Goal: Transaction & Acquisition: Download file/media

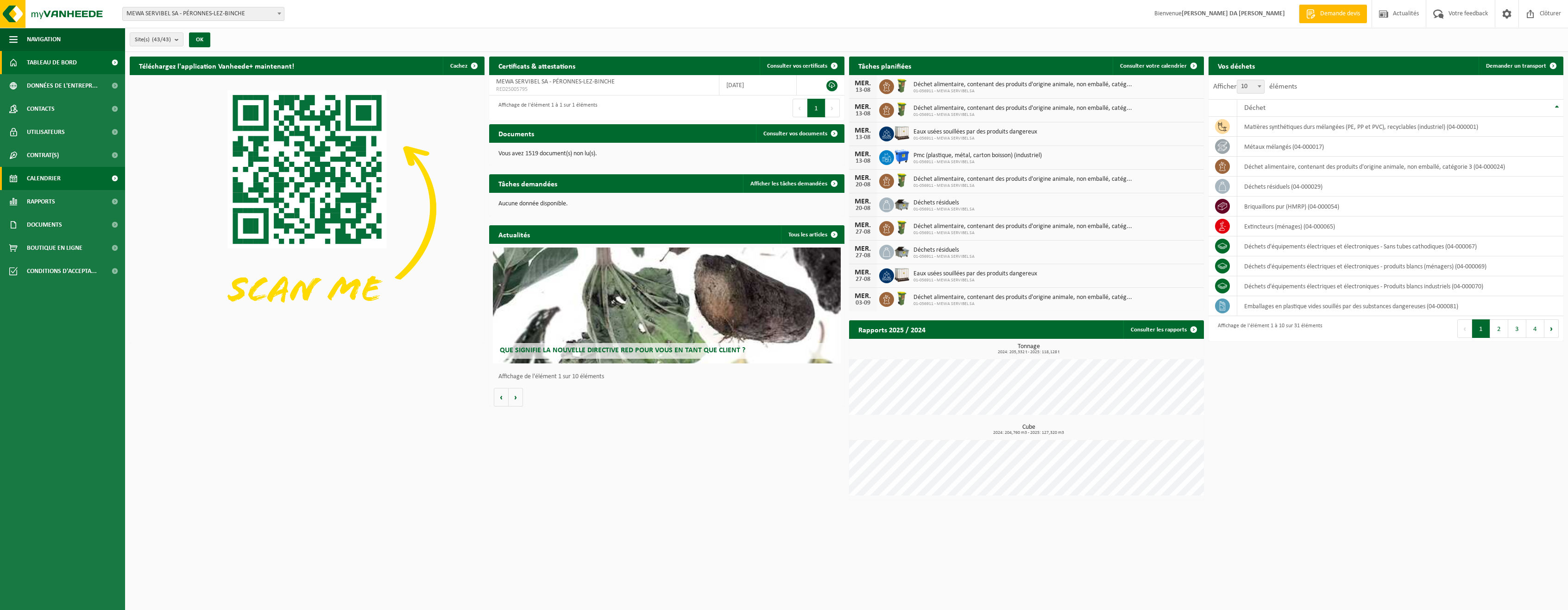
click at [67, 175] on link "Calendrier" at bounding box center [62, 178] width 125 height 23
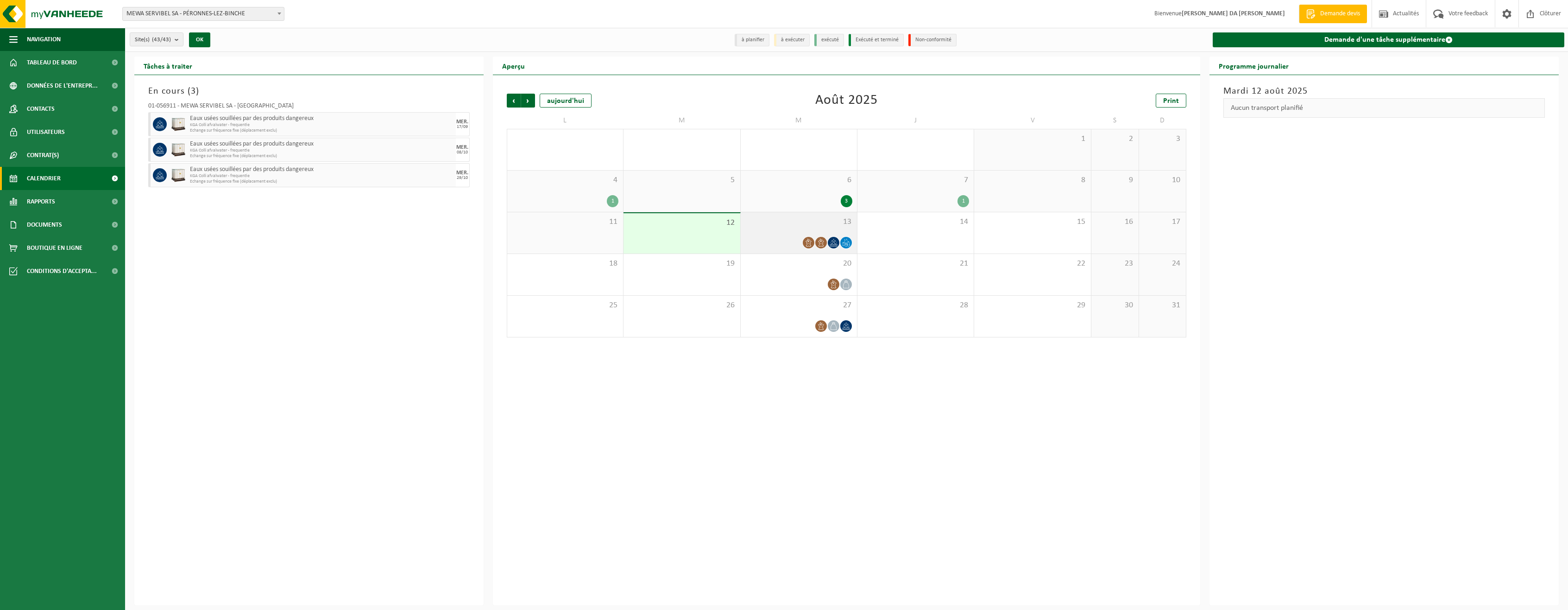
click at [791, 230] on div "13" at bounding box center [798, 233] width 116 height 41
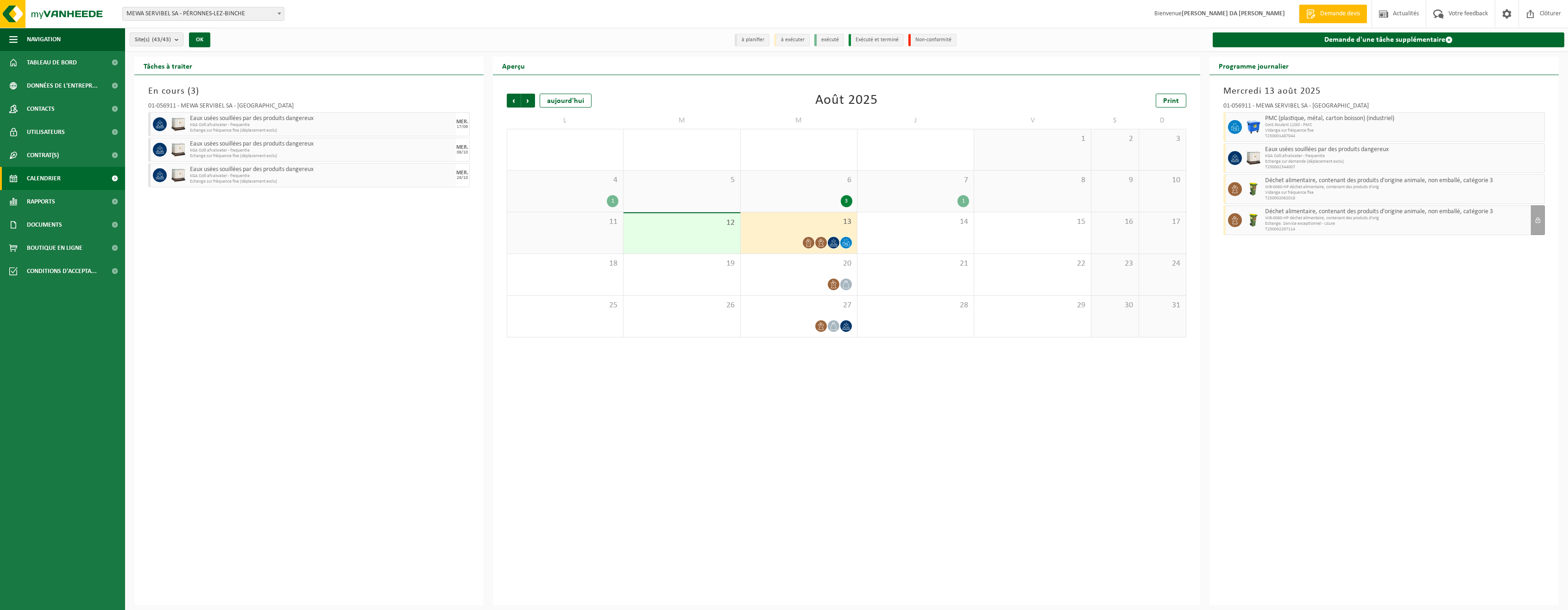
click at [710, 241] on div "12" at bounding box center [681, 233] width 116 height 41
click at [780, 236] on div at bounding box center [799, 242] width 107 height 12
click at [807, 198] on div "3" at bounding box center [799, 201] width 107 height 12
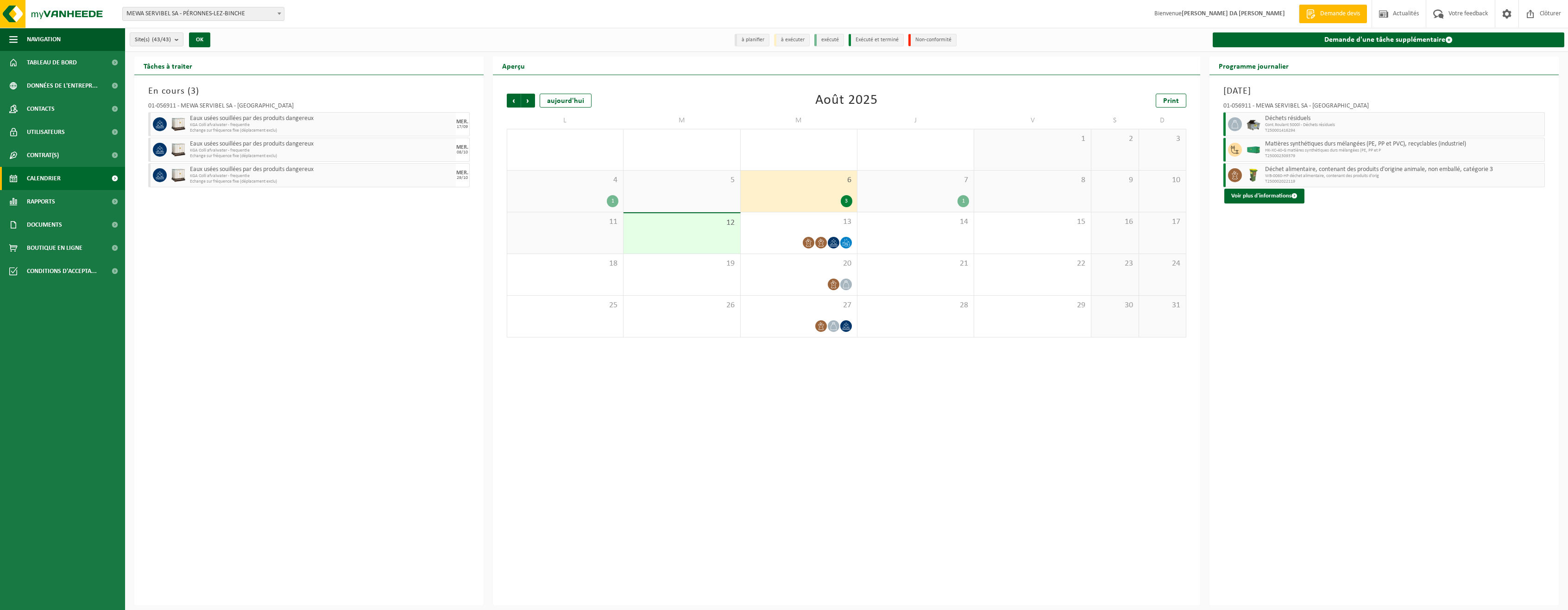
click at [926, 181] on span "7" at bounding box center [916, 180] width 107 height 10
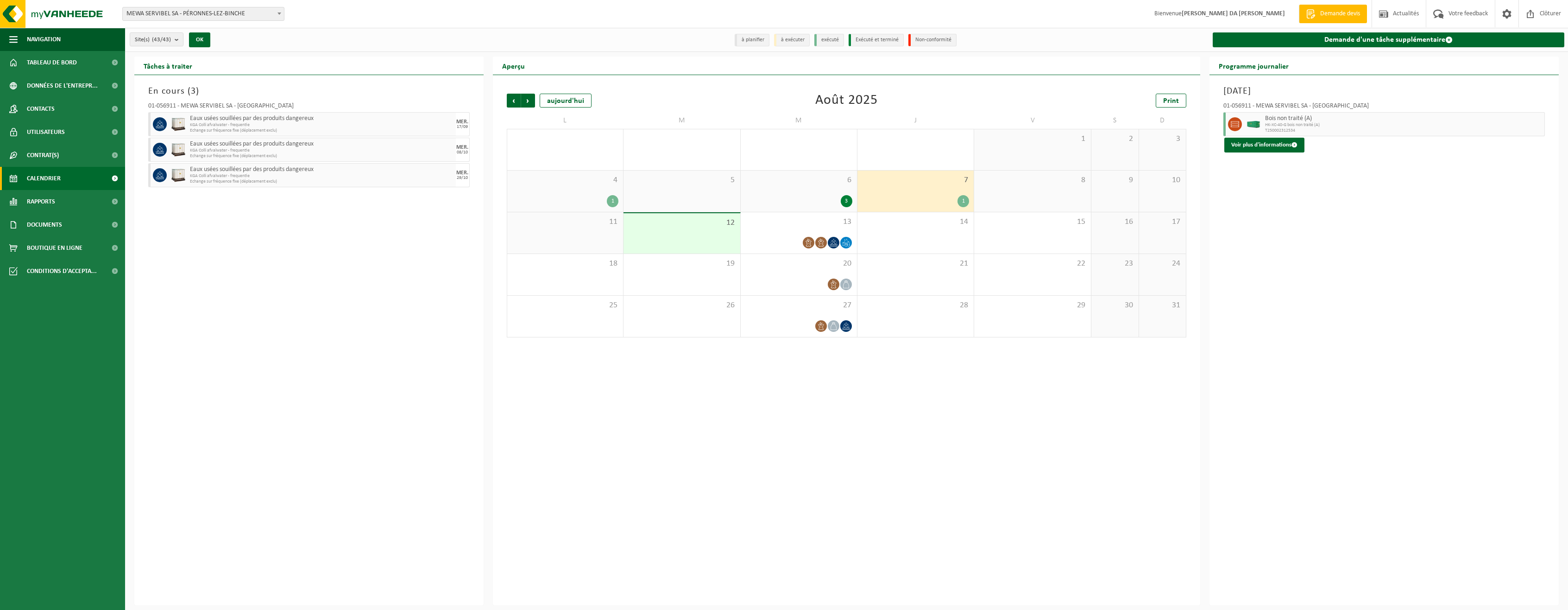
click at [826, 194] on div "6 3" at bounding box center [798, 191] width 116 height 41
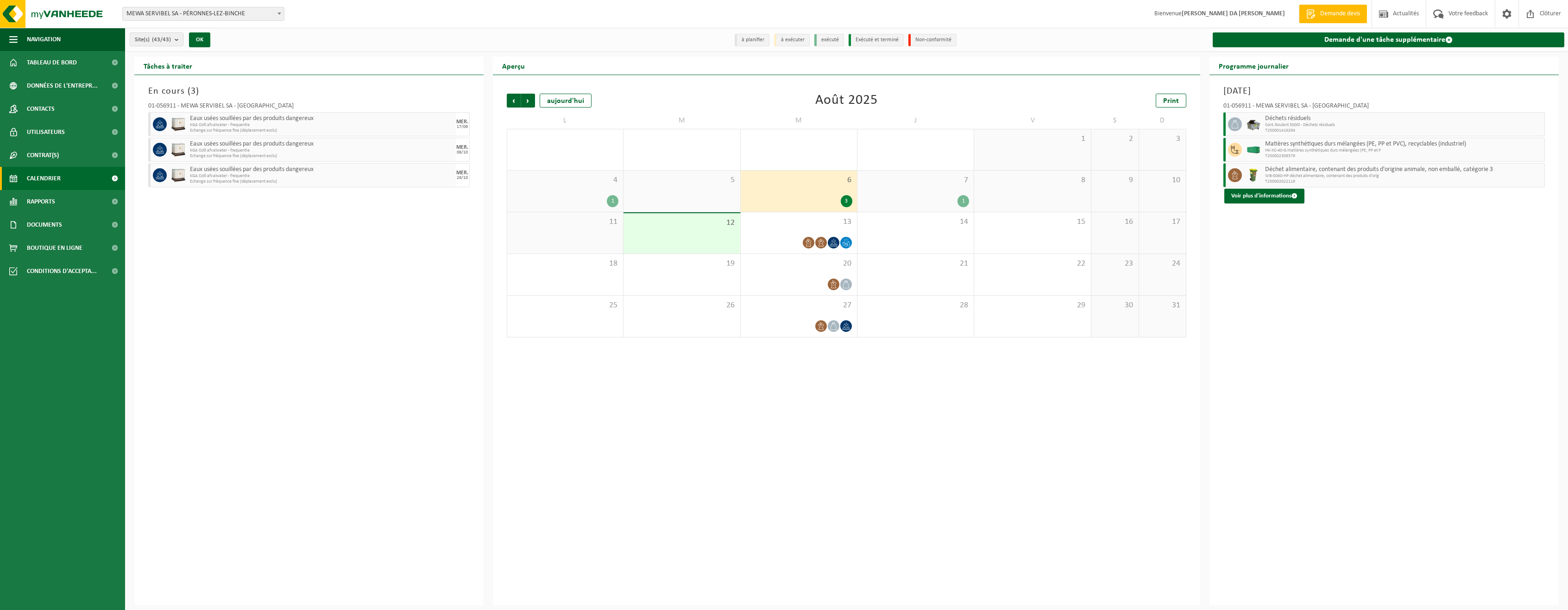
click at [952, 187] on div "7 1" at bounding box center [916, 191] width 116 height 41
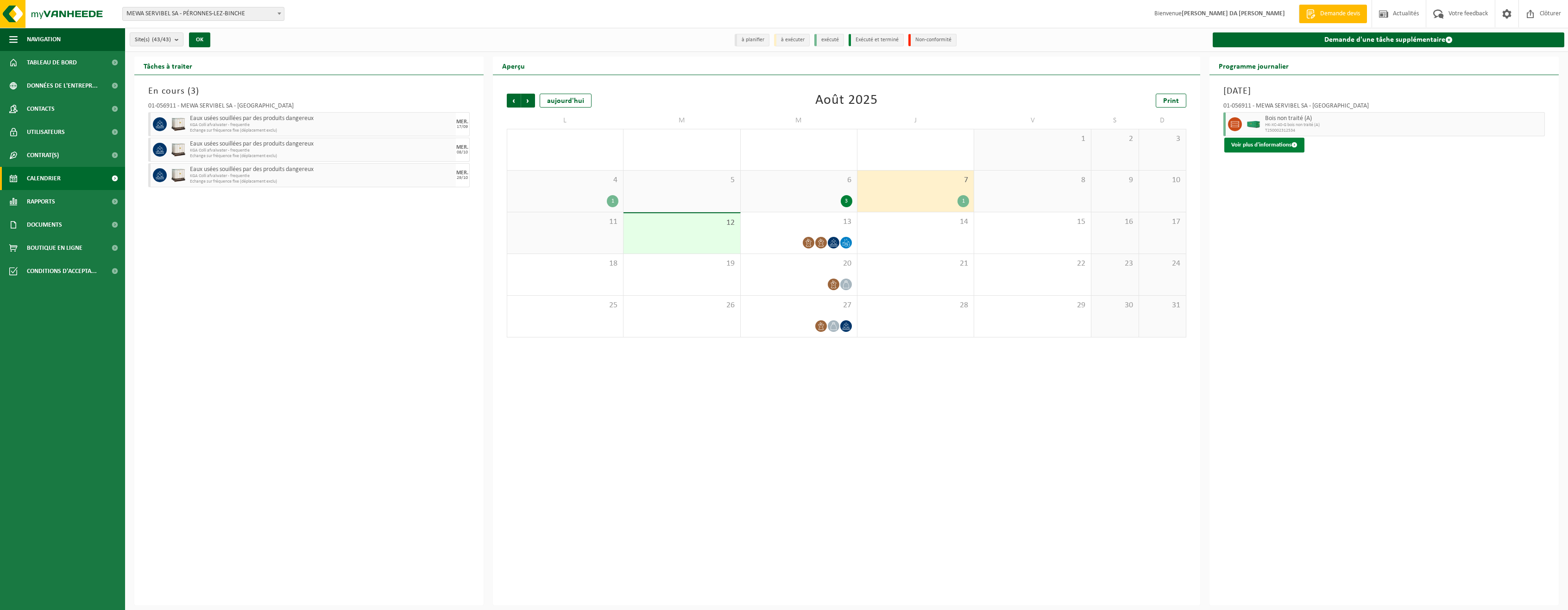
click at [1284, 142] on button "Voir plus d'informations" at bounding box center [1264, 145] width 80 height 15
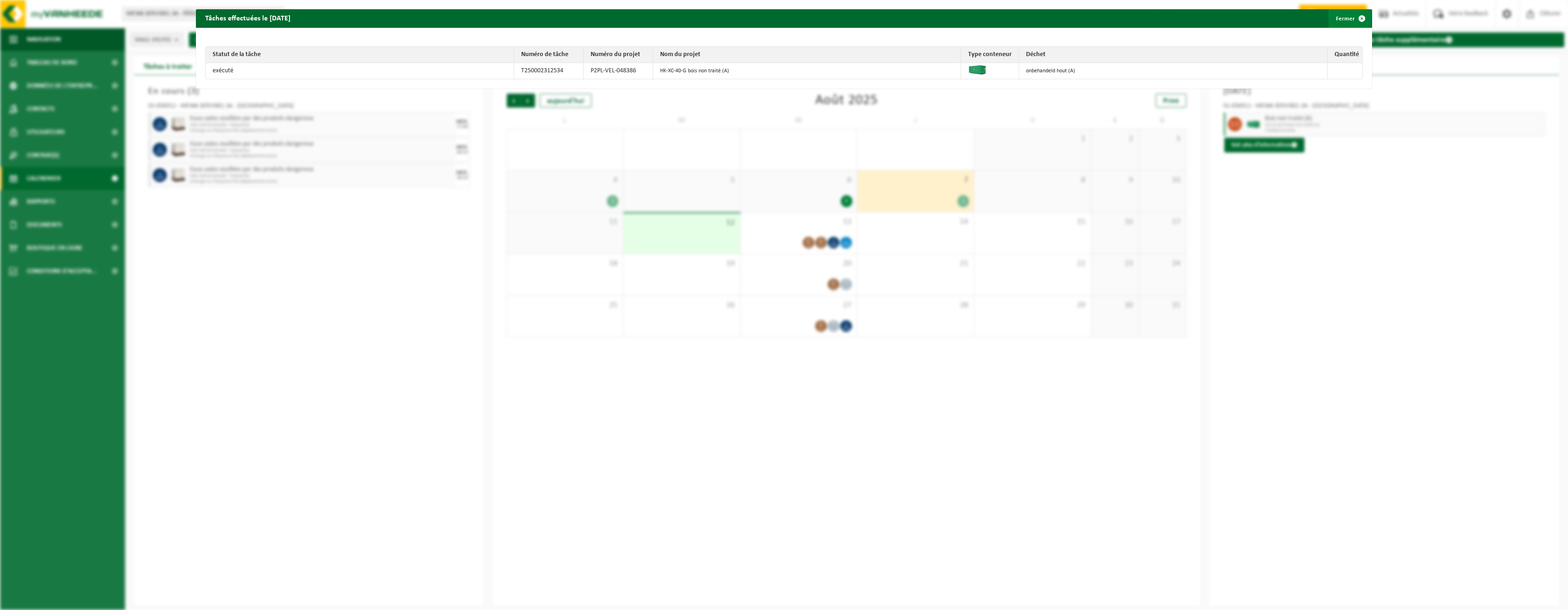
click at [1354, 17] on span "button" at bounding box center [1362, 18] width 19 height 19
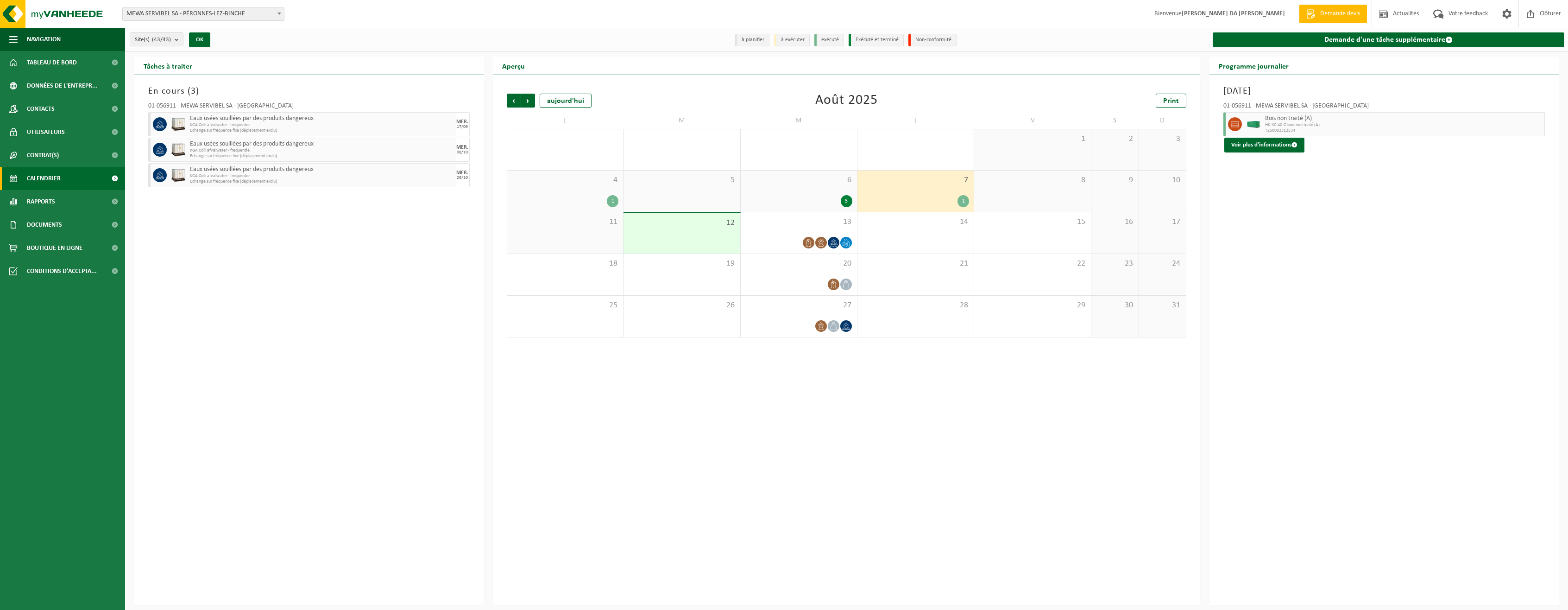
click at [793, 193] on div "6 3" at bounding box center [798, 191] width 116 height 41
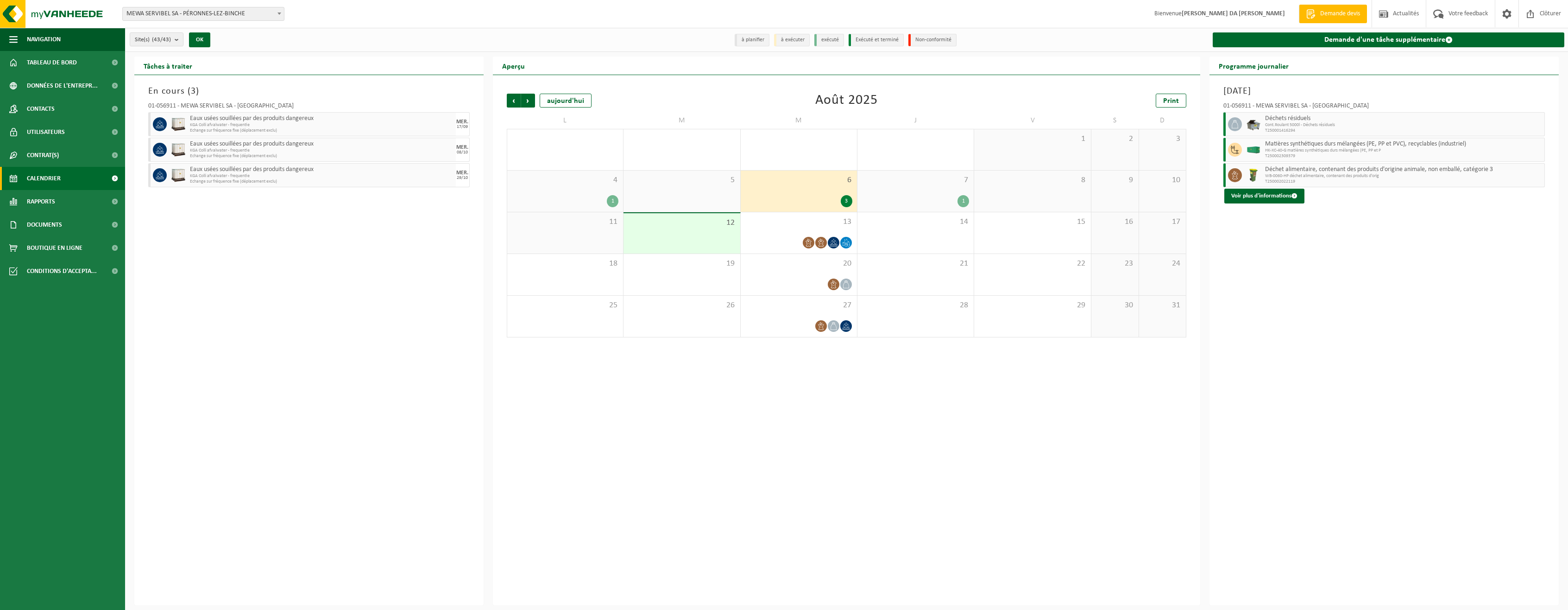
click at [607, 192] on div "4 1" at bounding box center [565, 191] width 116 height 41
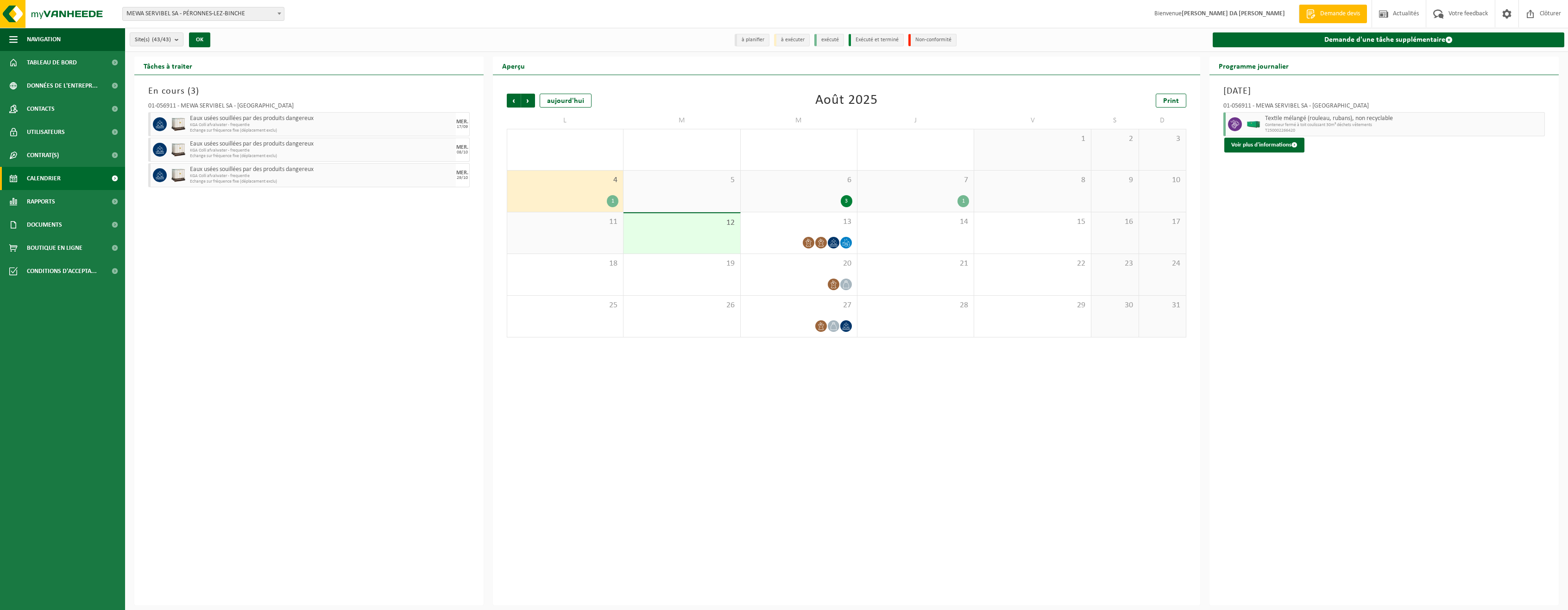
click at [826, 201] on div "3" at bounding box center [799, 201] width 107 height 12
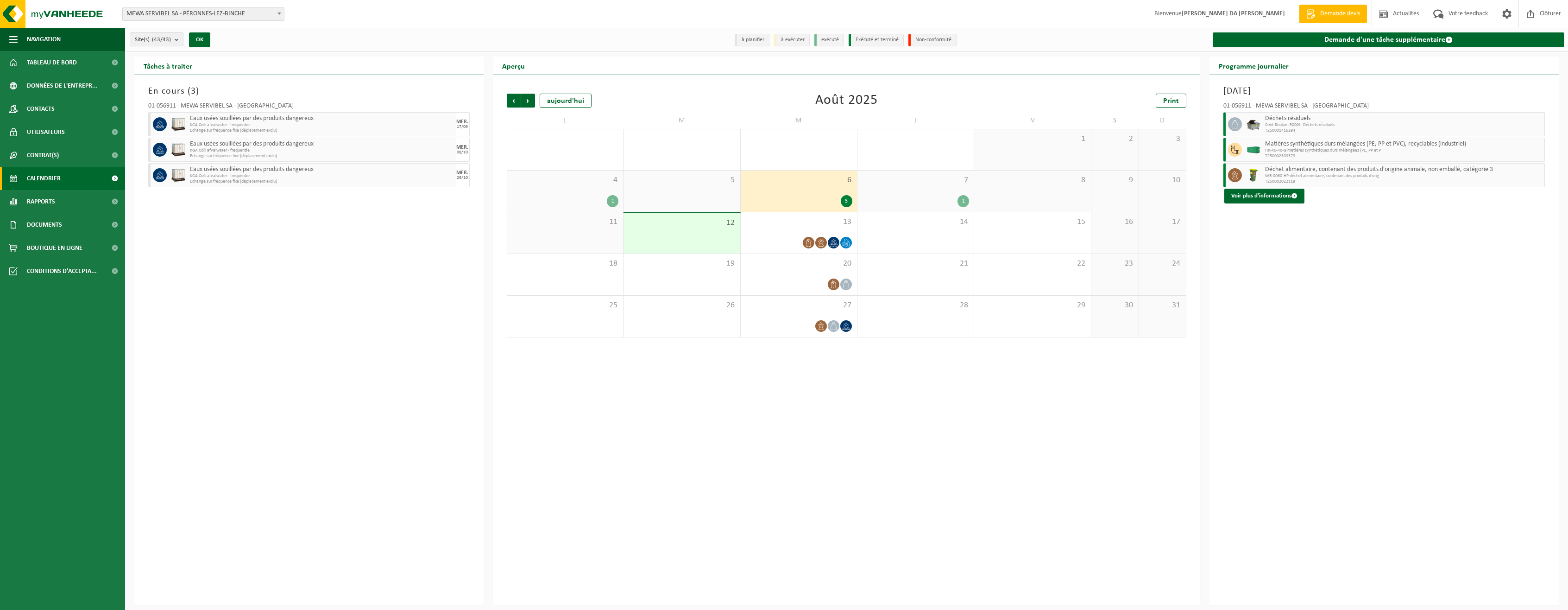
click at [941, 188] on div "7 1" at bounding box center [916, 191] width 116 height 41
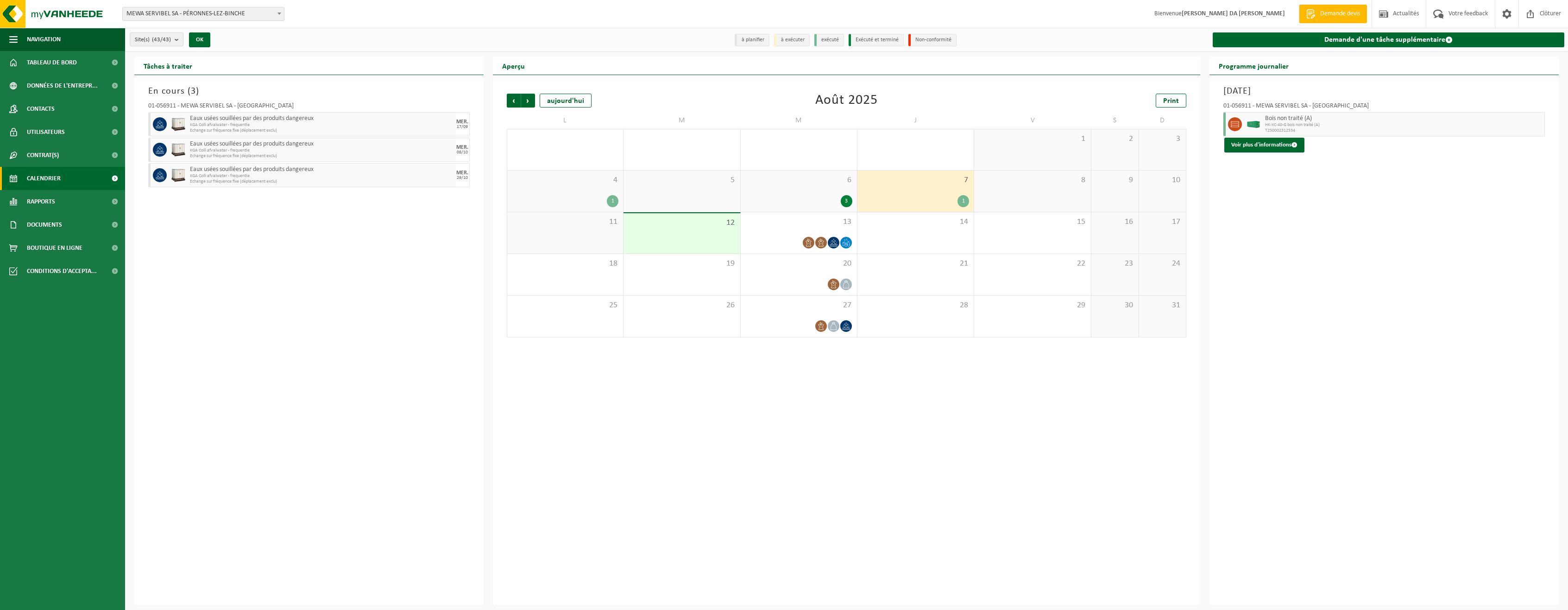
click at [693, 226] on span "12" at bounding box center [681, 223] width 107 height 10
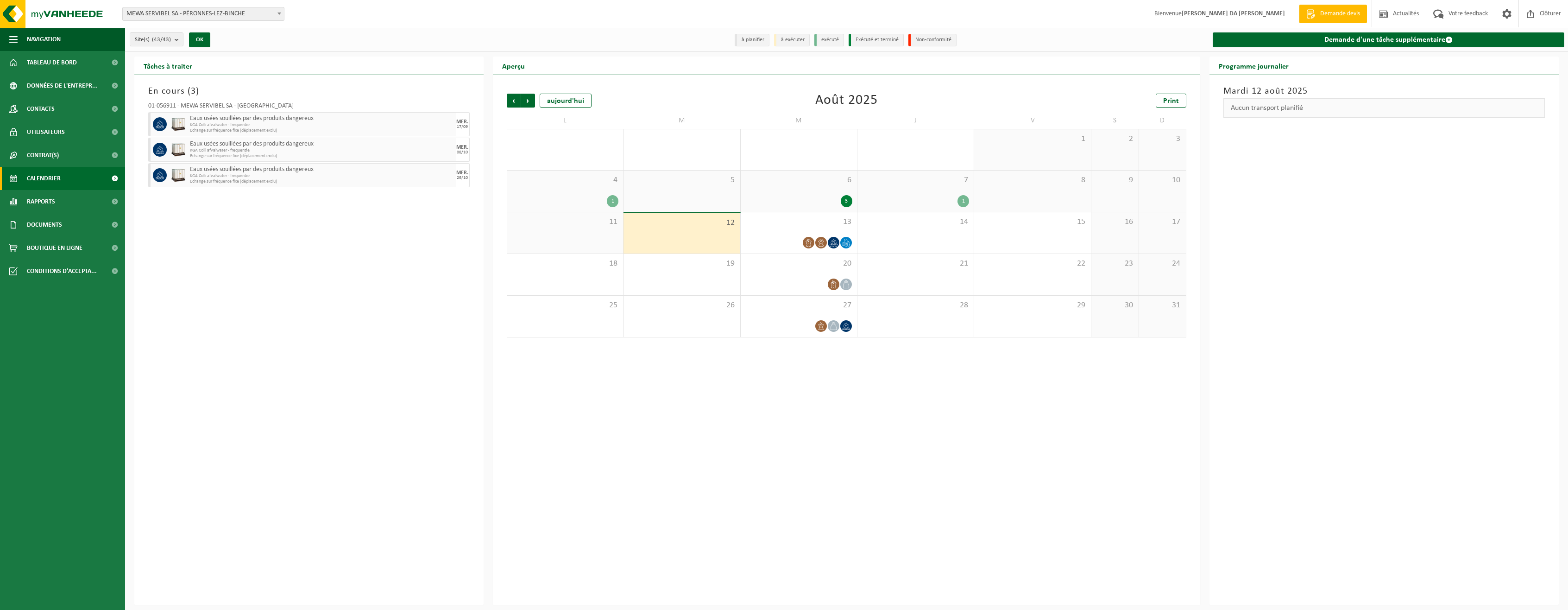
click at [600, 234] on div "11" at bounding box center [565, 233] width 116 height 41
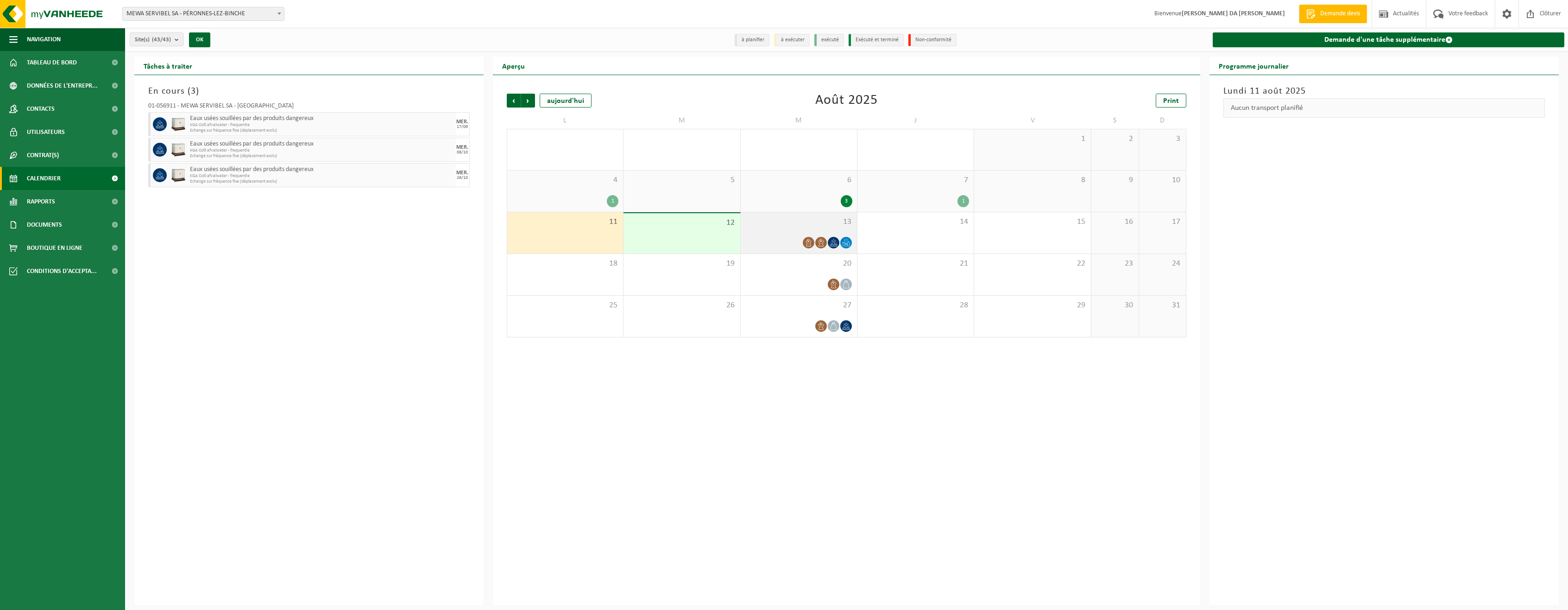
click at [797, 243] on div at bounding box center [799, 242] width 107 height 12
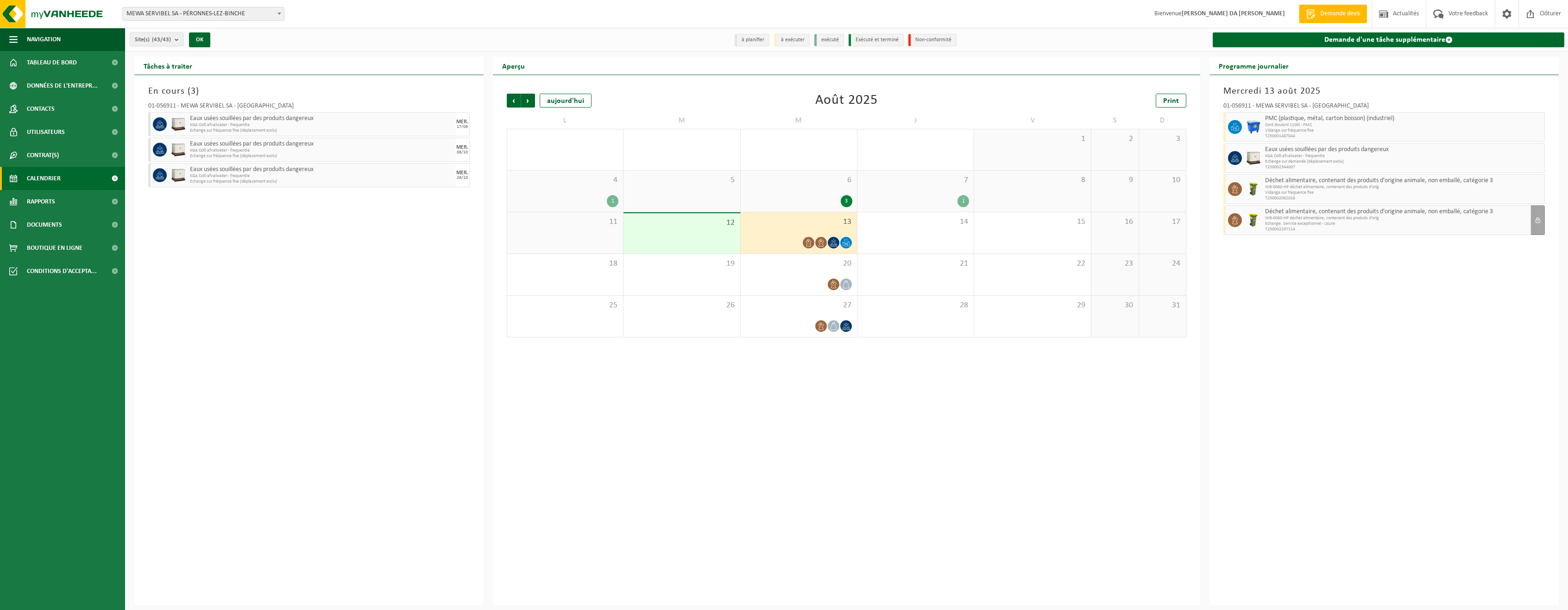
click at [799, 195] on div "3" at bounding box center [799, 201] width 107 height 12
click at [801, 225] on span "13" at bounding box center [799, 222] width 107 height 10
click at [828, 191] on div "6 3" at bounding box center [798, 191] width 116 height 41
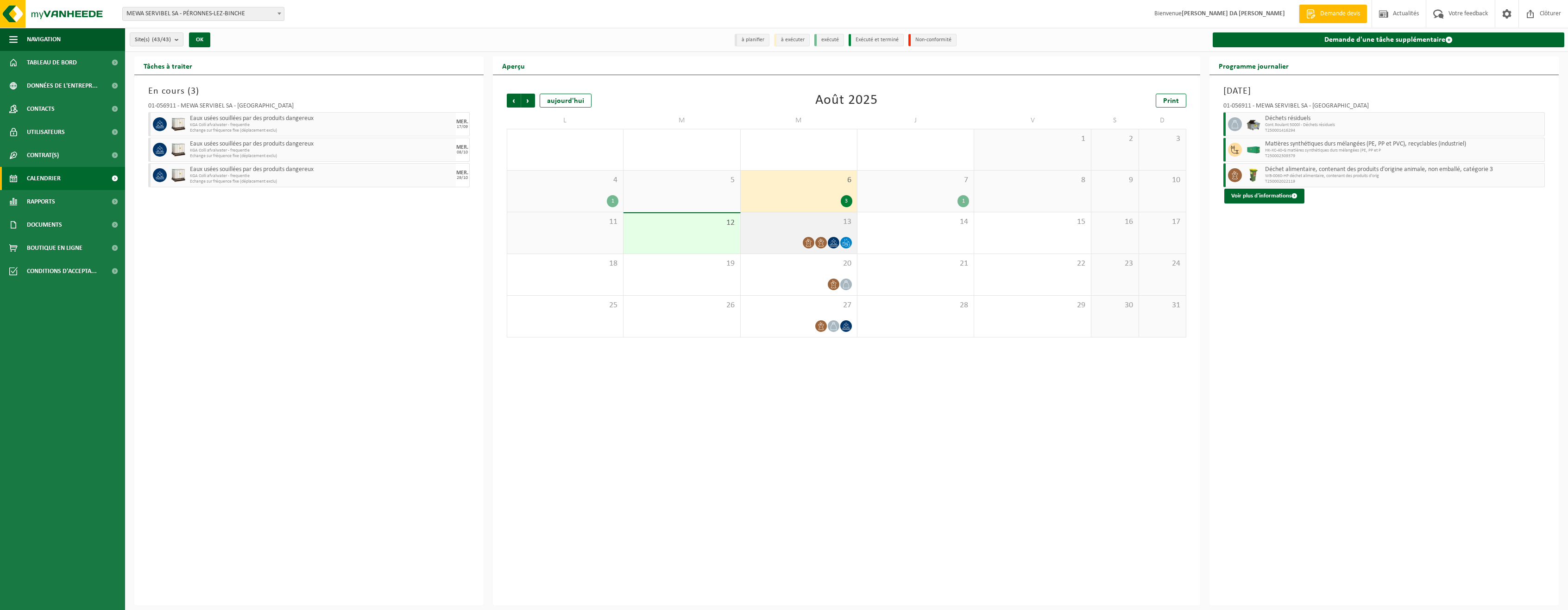
click at [824, 225] on span "13" at bounding box center [799, 222] width 107 height 10
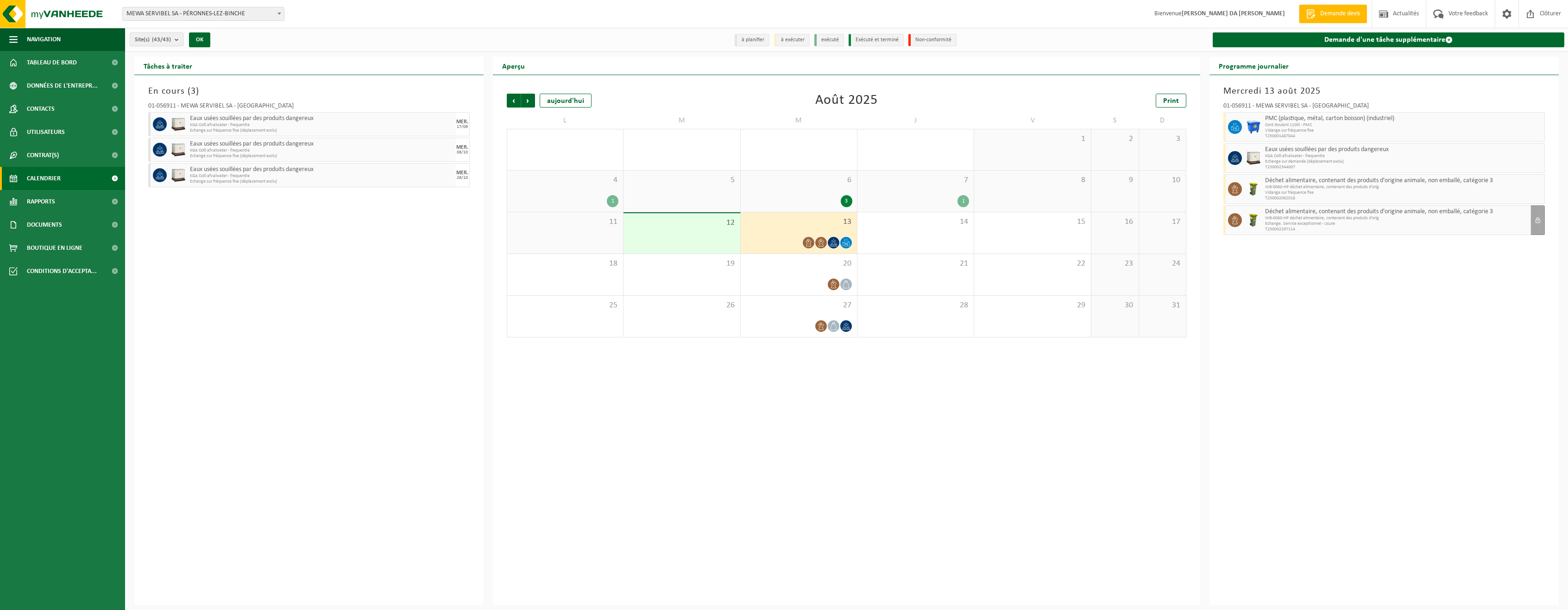
click at [926, 193] on div "7 1" at bounding box center [916, 191] width 116 height 41
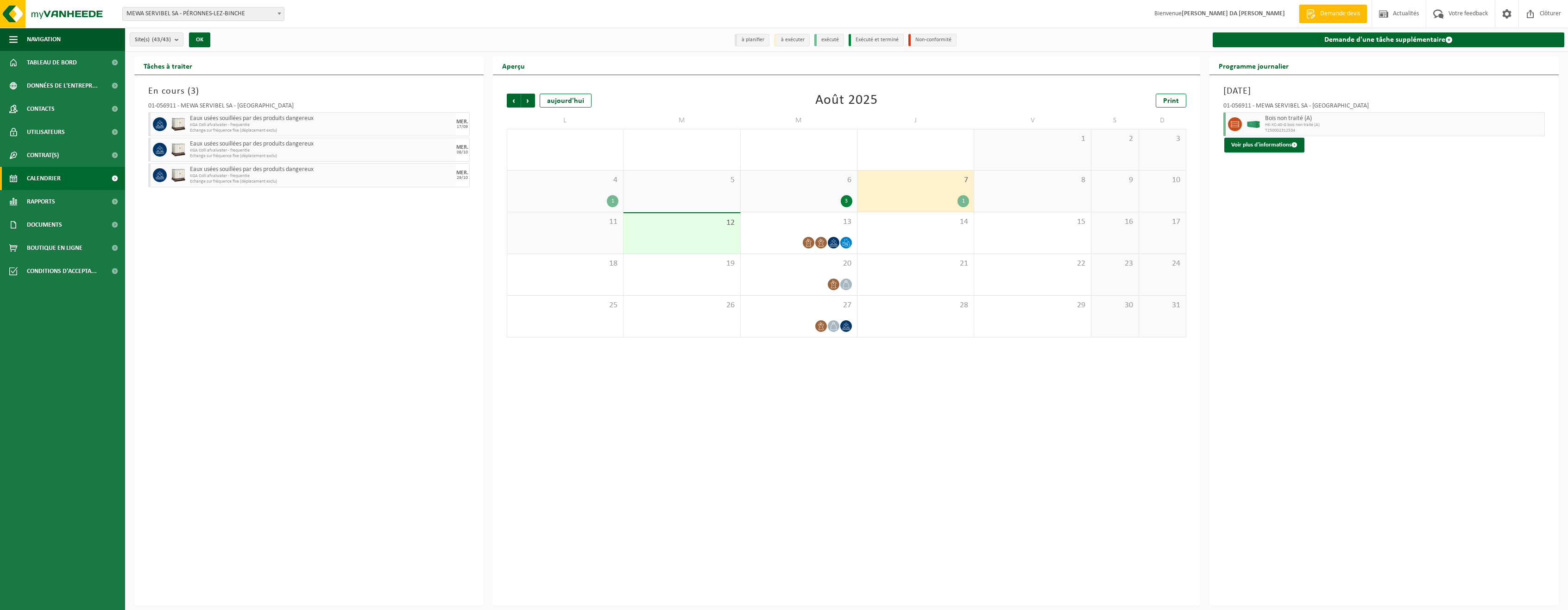
click at [599, 190] on div "4 1" at bounding box center [565, 191] width 116 height 41
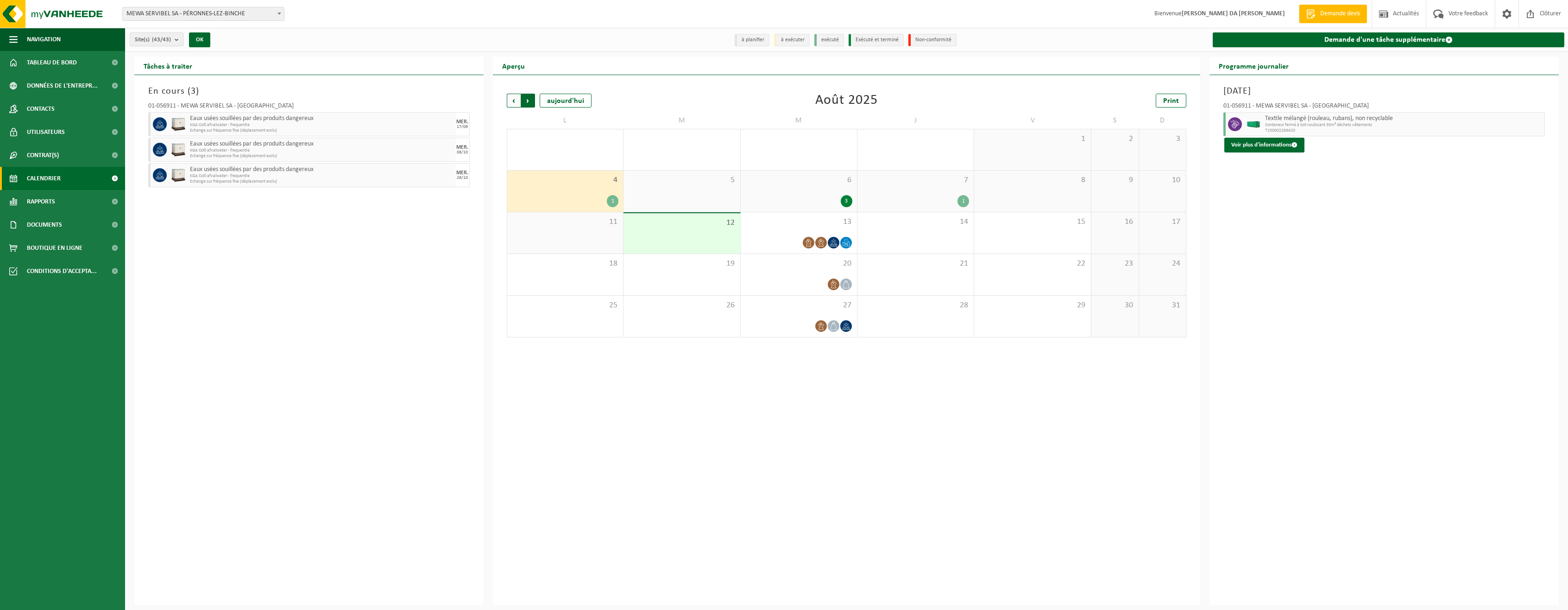
click at [510, 98] on span "Précédent" at bounding box center [514, 100] width 14 height 14
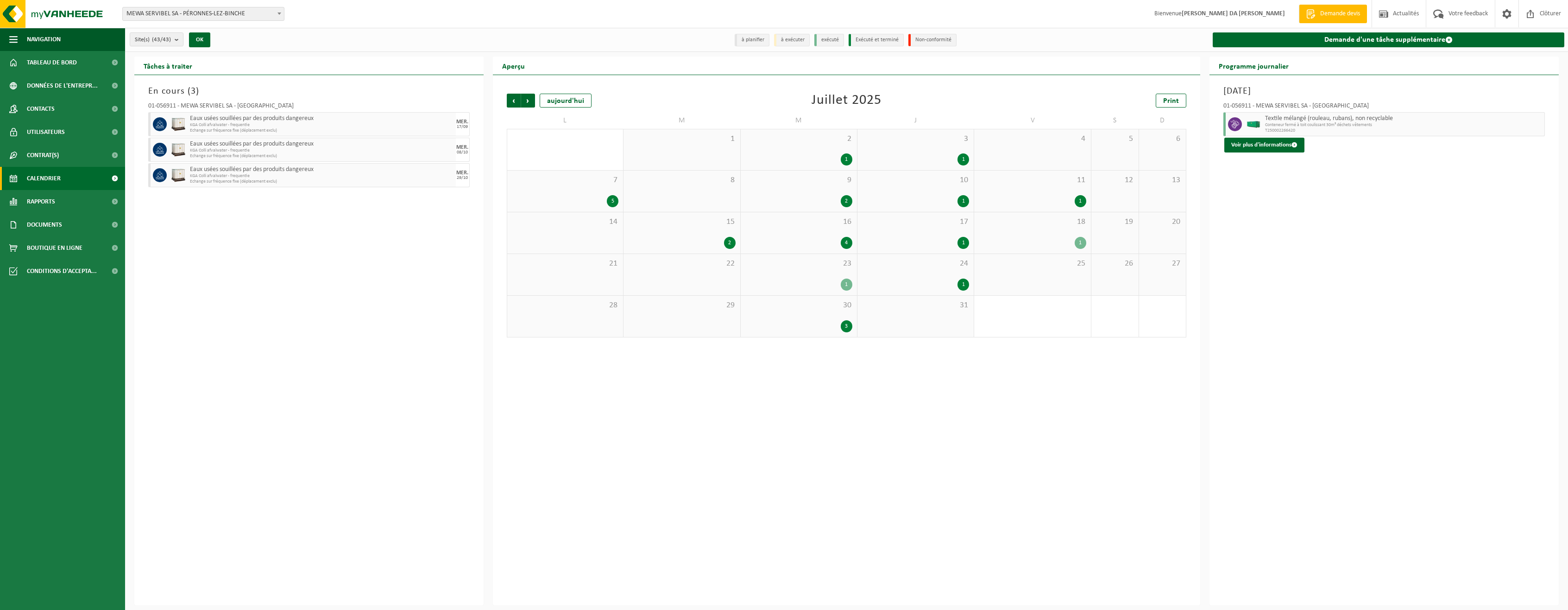
click at [815, 310] on span "30" at bounding box center [799, 306] width 107 height 10
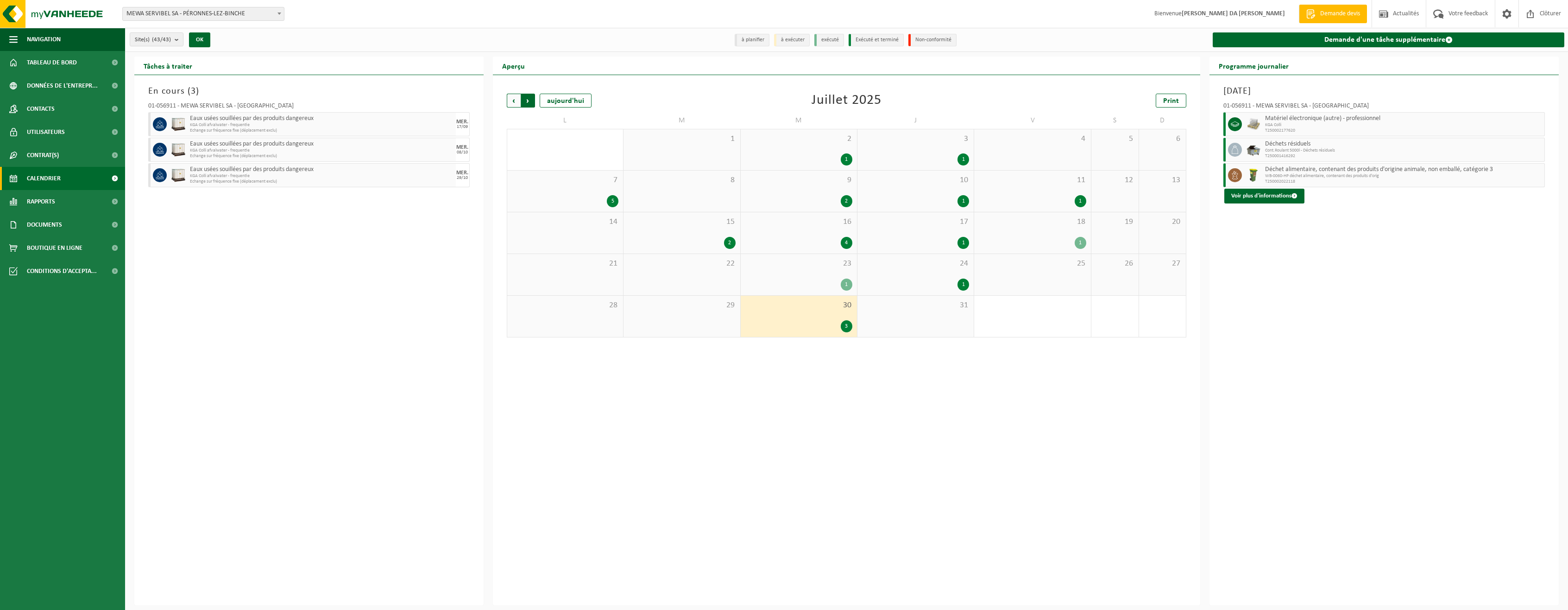
click at [514, 100] on span "Précédent" at bounding box center [514, 100] width 14 height 14
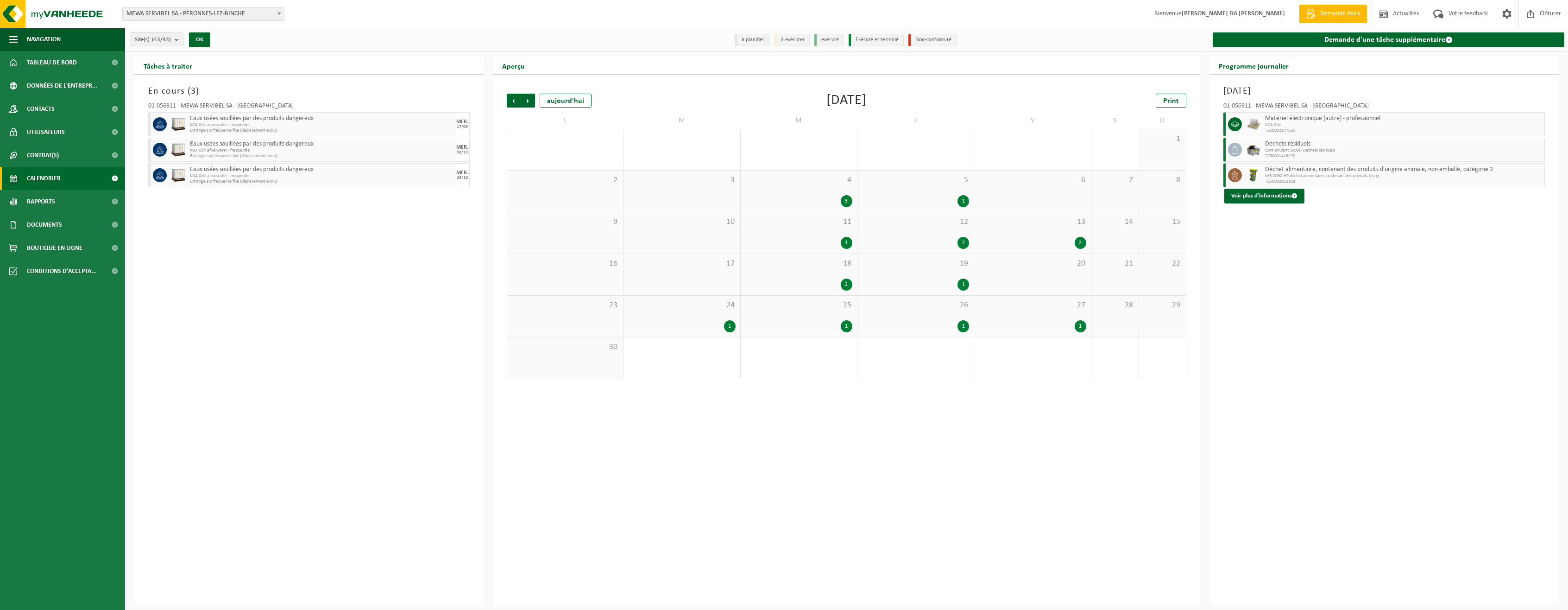
click at [806, 190] on div "4 3" at bounding box center [798, 191] width 116 height 41
click at [530, 102] on span "Suivant" at bounding box center [528, 100] width 14 height 14
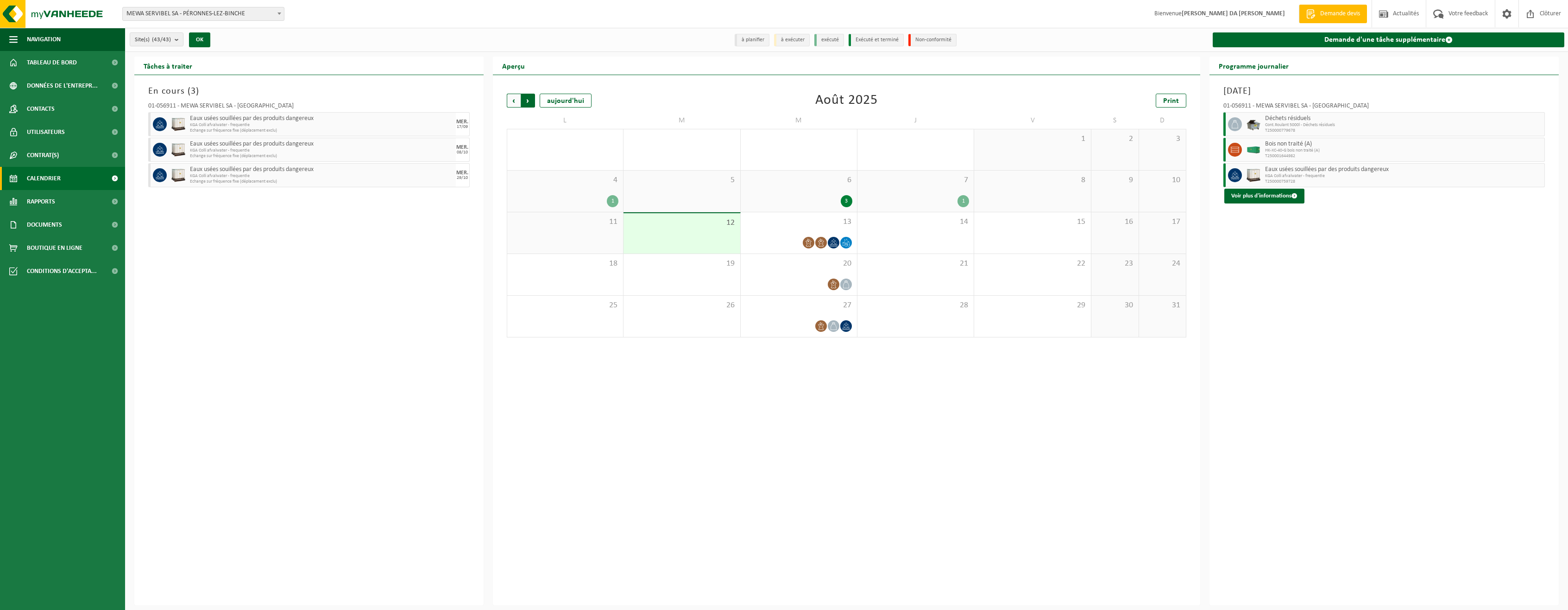
click at [511, 100] on span "Précédent" at bounding box center [514, 100] width 14 height 14
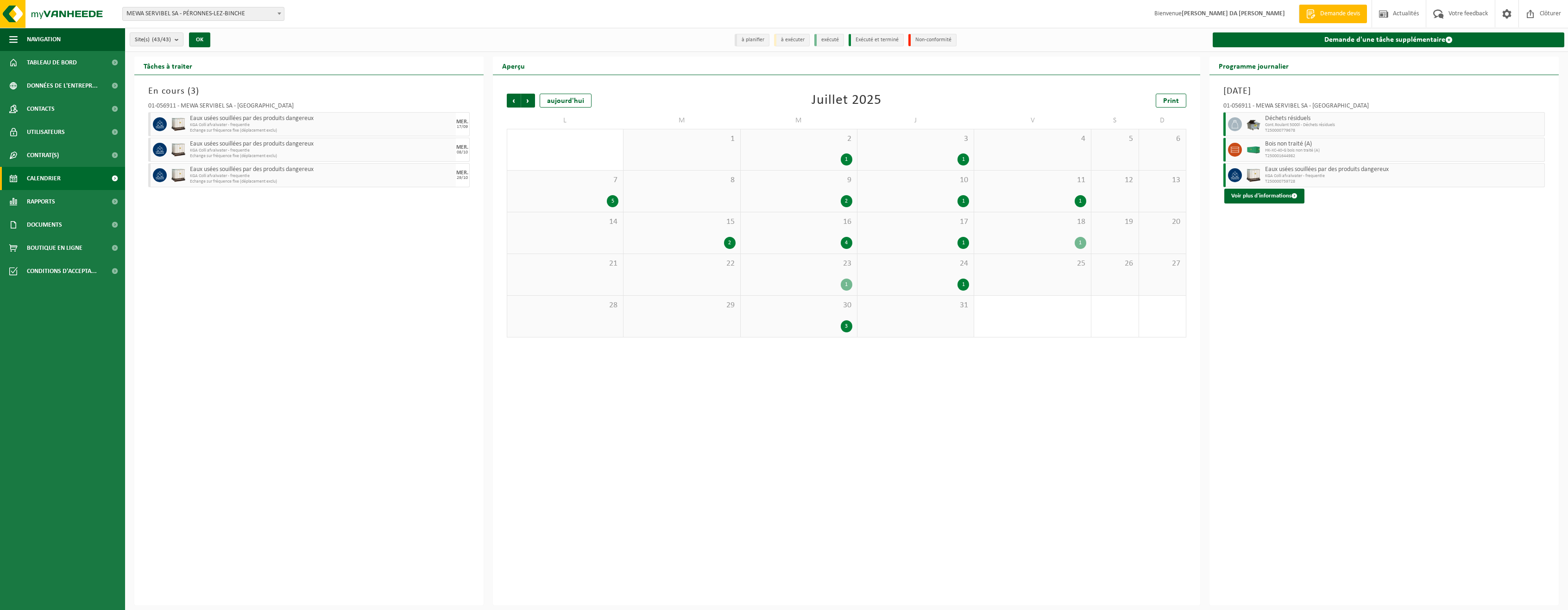
click at [809, 313] on div "30 3" at bounding box center [798, 316] width 116 height 41
click at [829, 282] on div "1" at bounding box center [799, 284] width 107 height 12
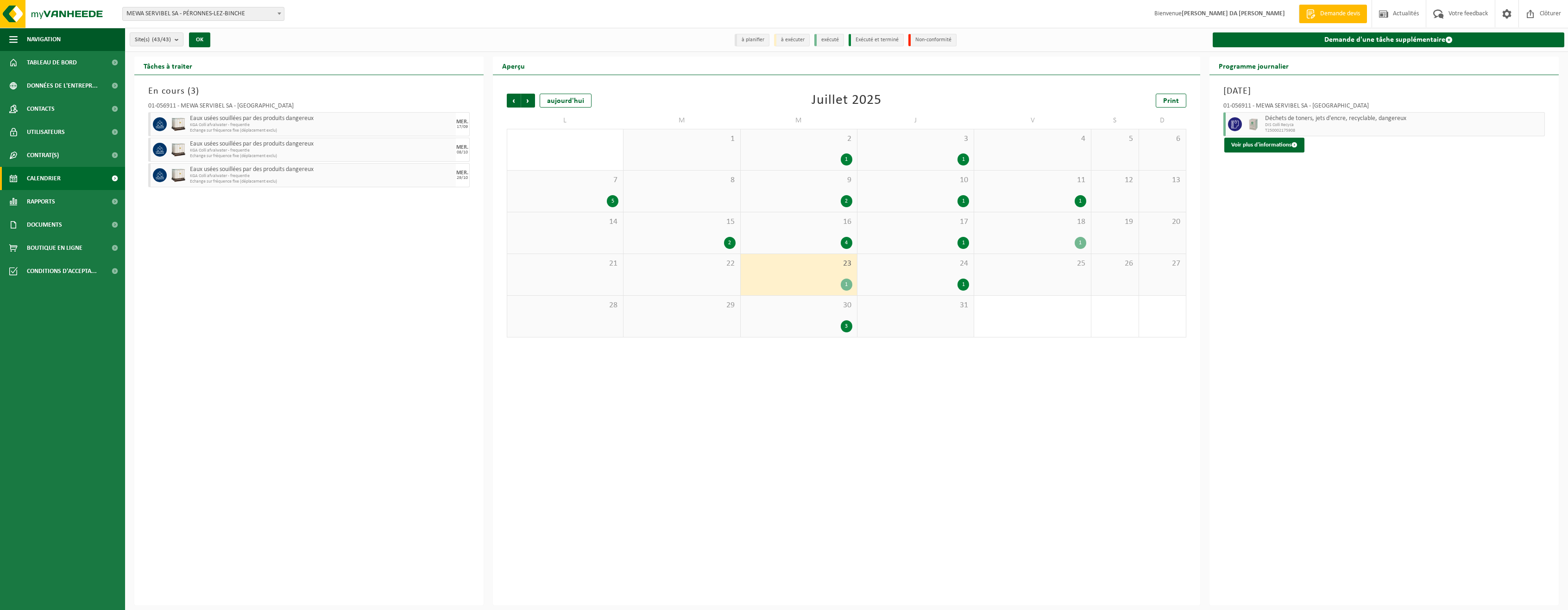
click at [808, 232] on div "16 4" at bounding box center [798, 233] width 116 height 41
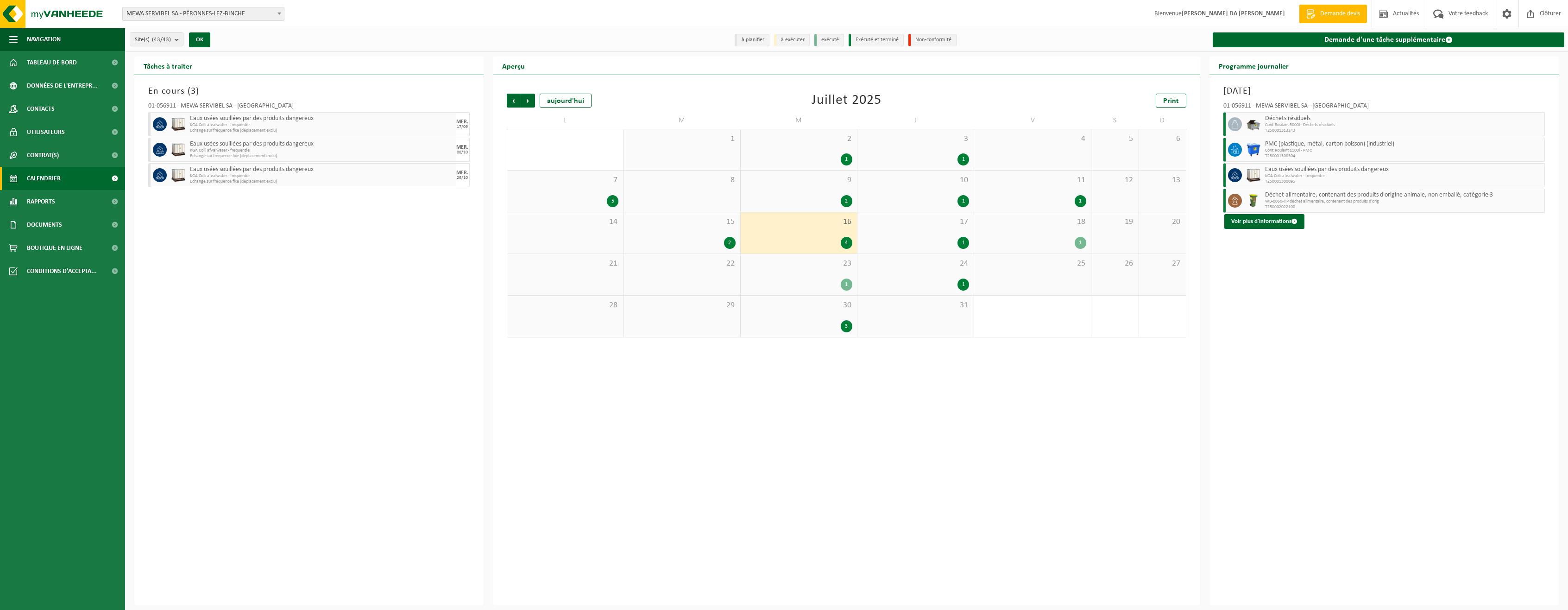
click at [692, 237] on div "2" at bounding box center [681, 243] width 107 height 12
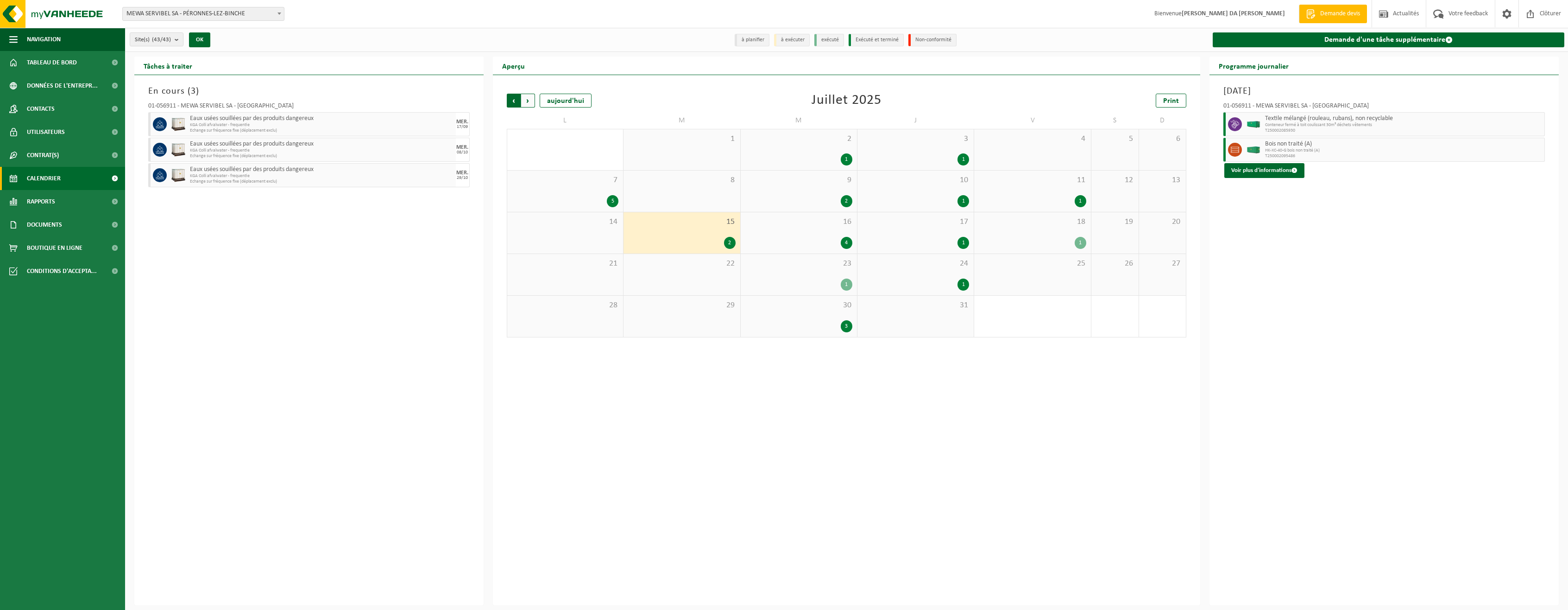
click at [528, 97] on span "Suivant" at bounding box center [528, 100] width 14 height 14
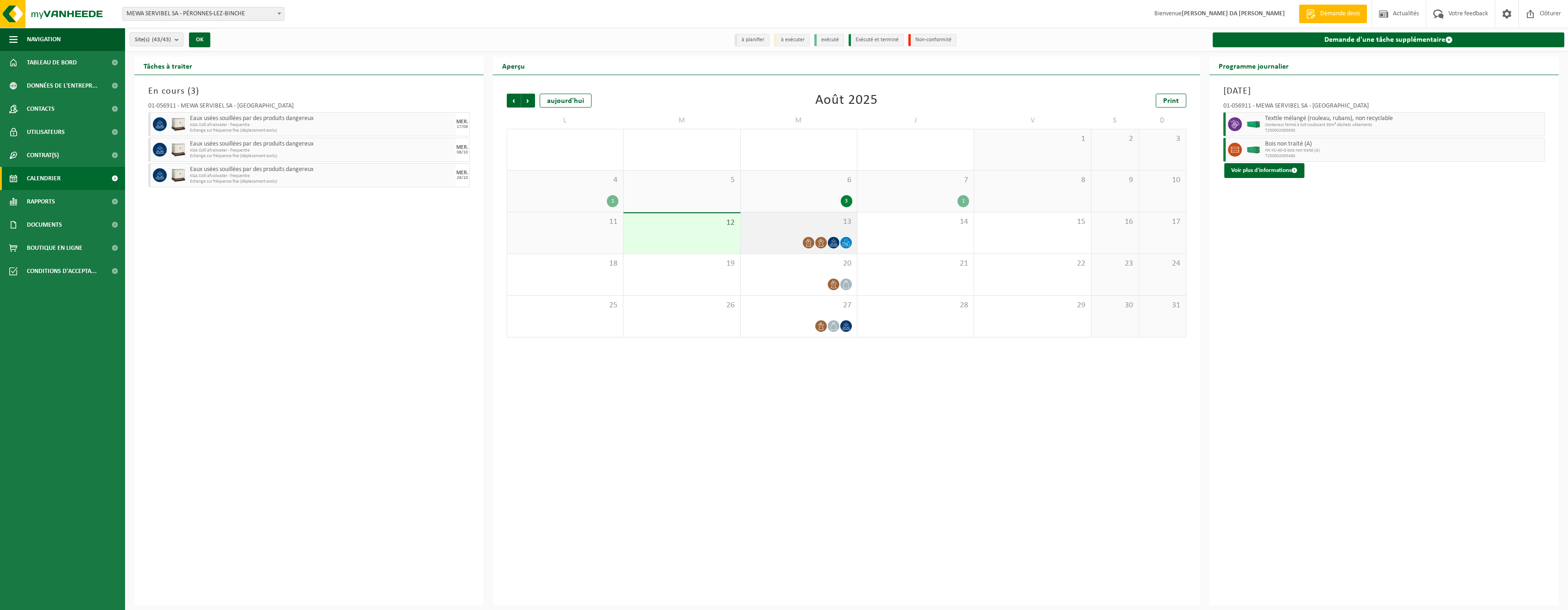
click at [844, 244] on icon at bounding box center [846, 243] width 8 height 8
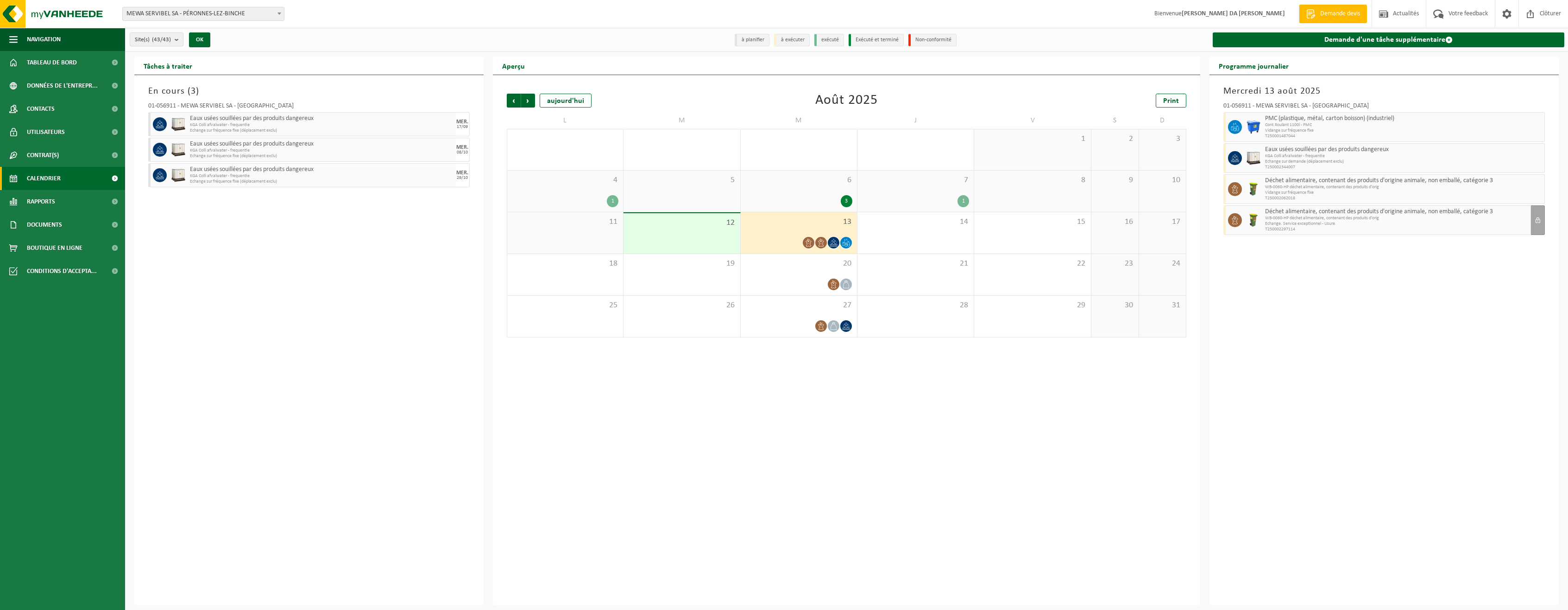
click at [587, 201] on div "1" at bounding box center [566, 201] width 107 height 12
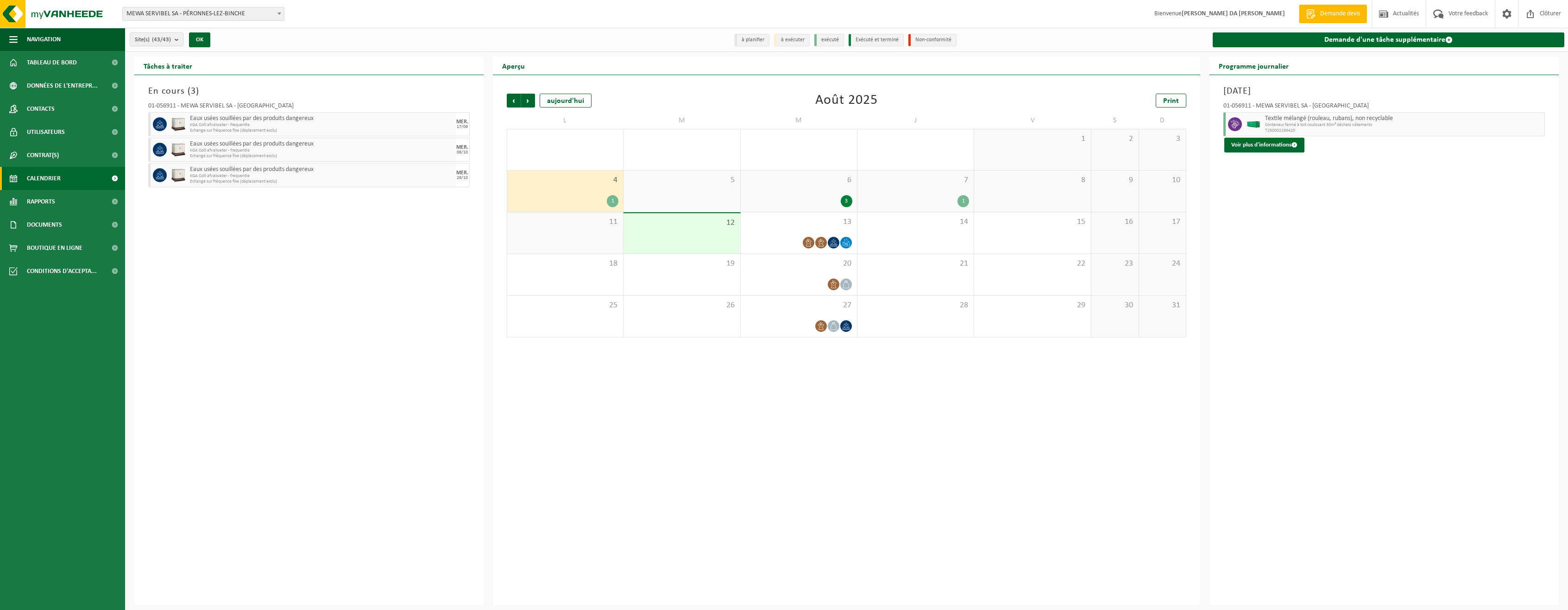
click at [792, 190] on div "6 3" at bounding box center [798, 191] width 116 height 41
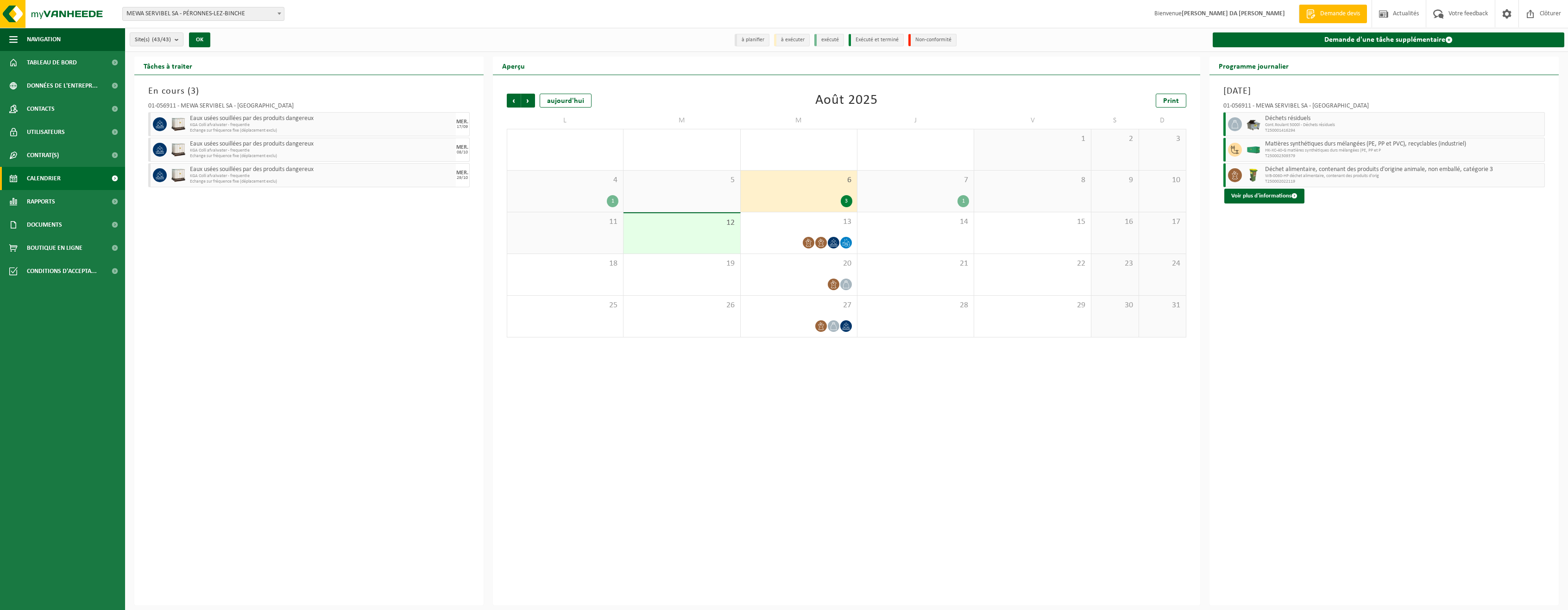
click at [926, 195] on div "1" at bounding box center [916, 201] width 107 height 12
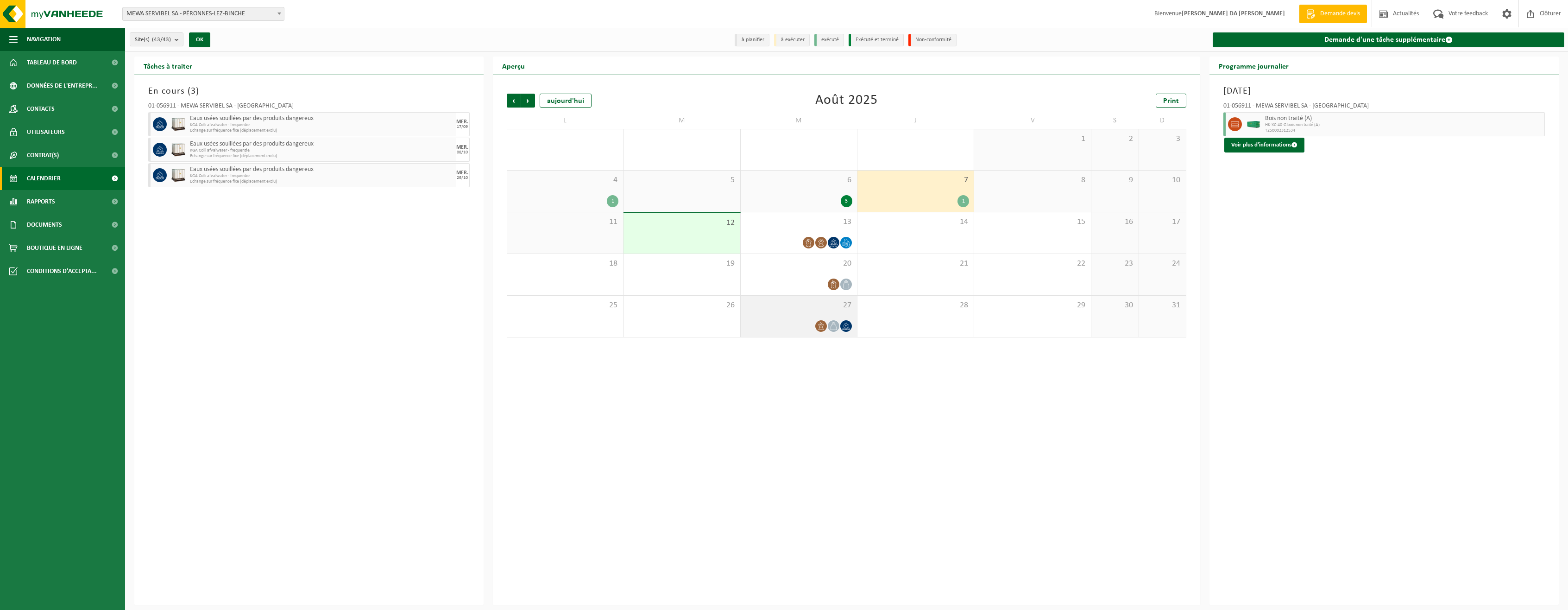
click at [798, 318] on div "27" at bounding box center [798, 316] width 116 height 41
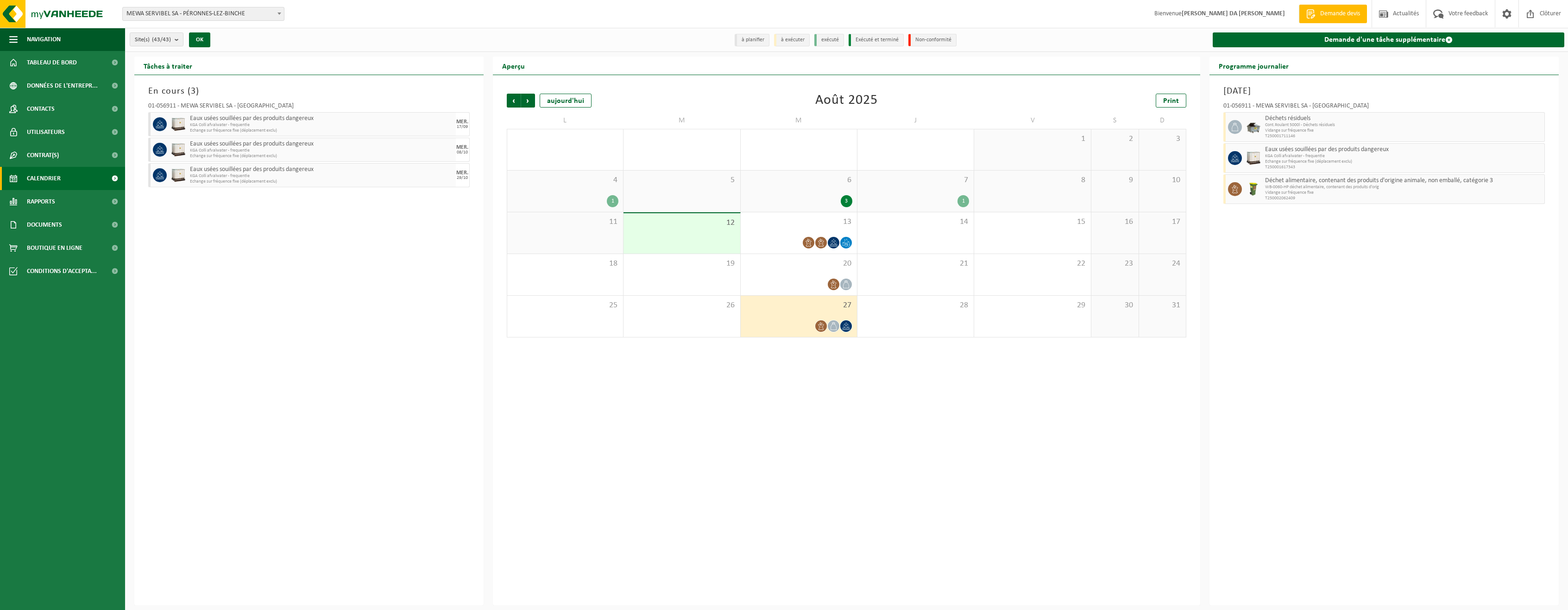
click at [802, 198] on div "3" at bounding box center [799, 201] width 107 height 12
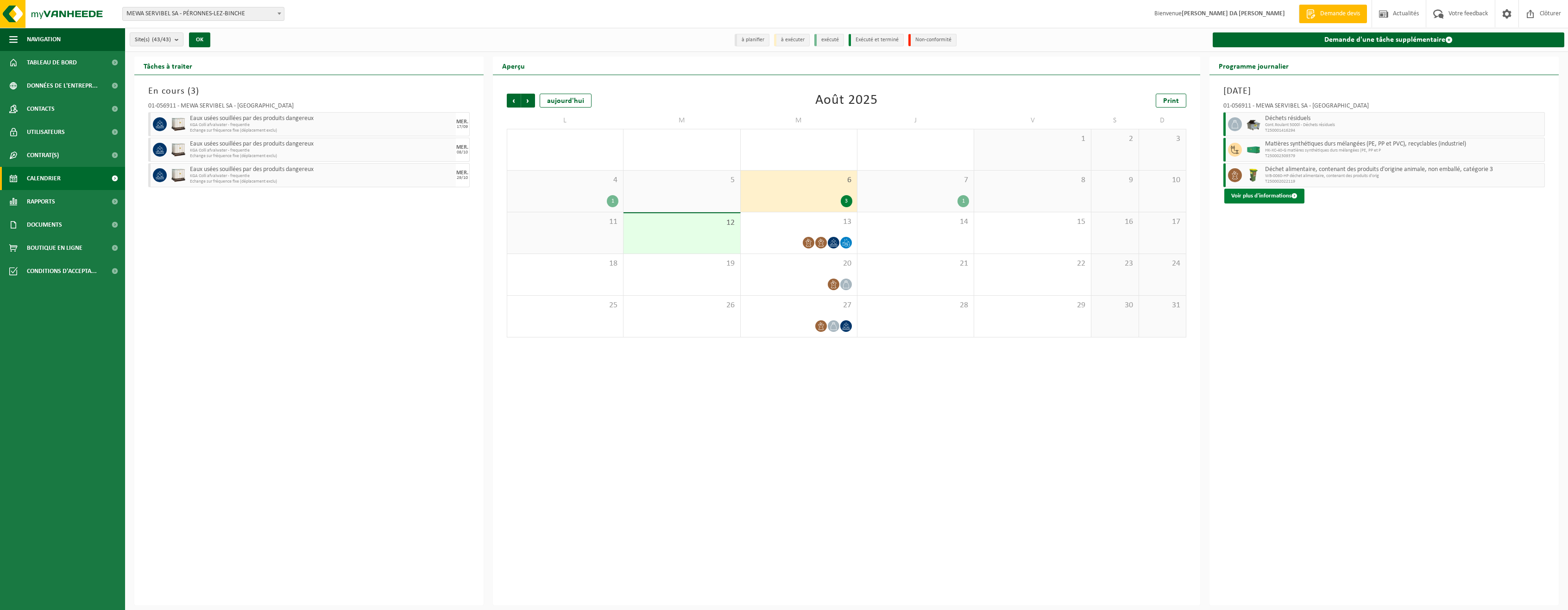
click at [1270, 193] on button "Voir plus d'informations" at bounding box center [1264, 196] width 80 height 15
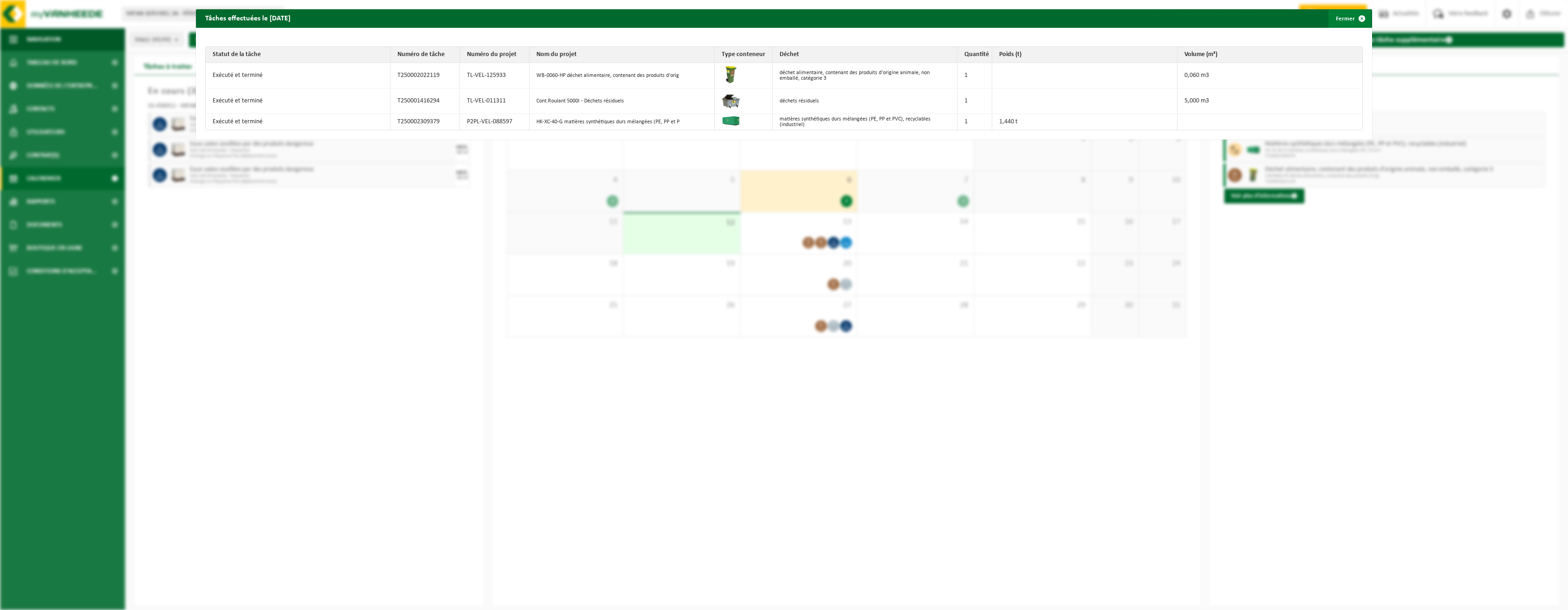
click at [1356, 20] on span "button" at bounding box center [1362, 18] width 19 height 19
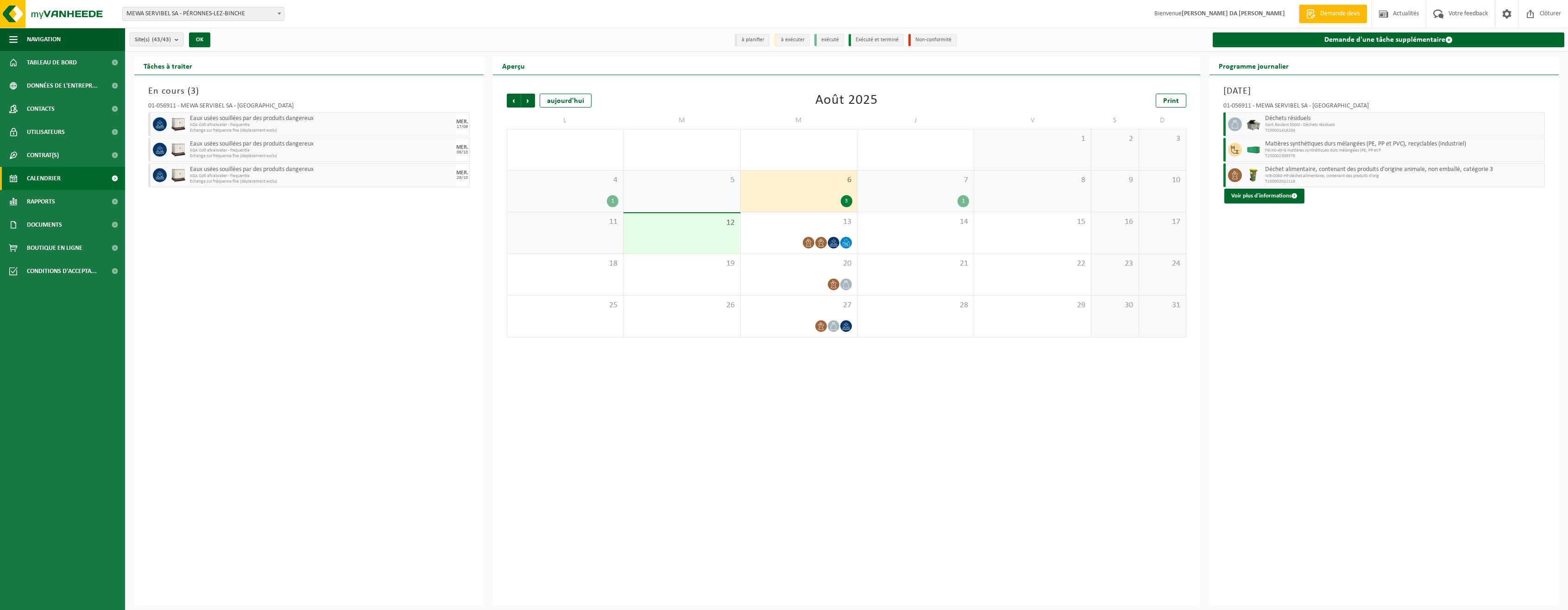
drag, startPoint x: 804, startPoint y: 147, endPoint x: 771, endPoint y: 141, distance: 33.5
click at [804, 147] on div "30 3" at bounding box center [798, 149] width 116 height 41
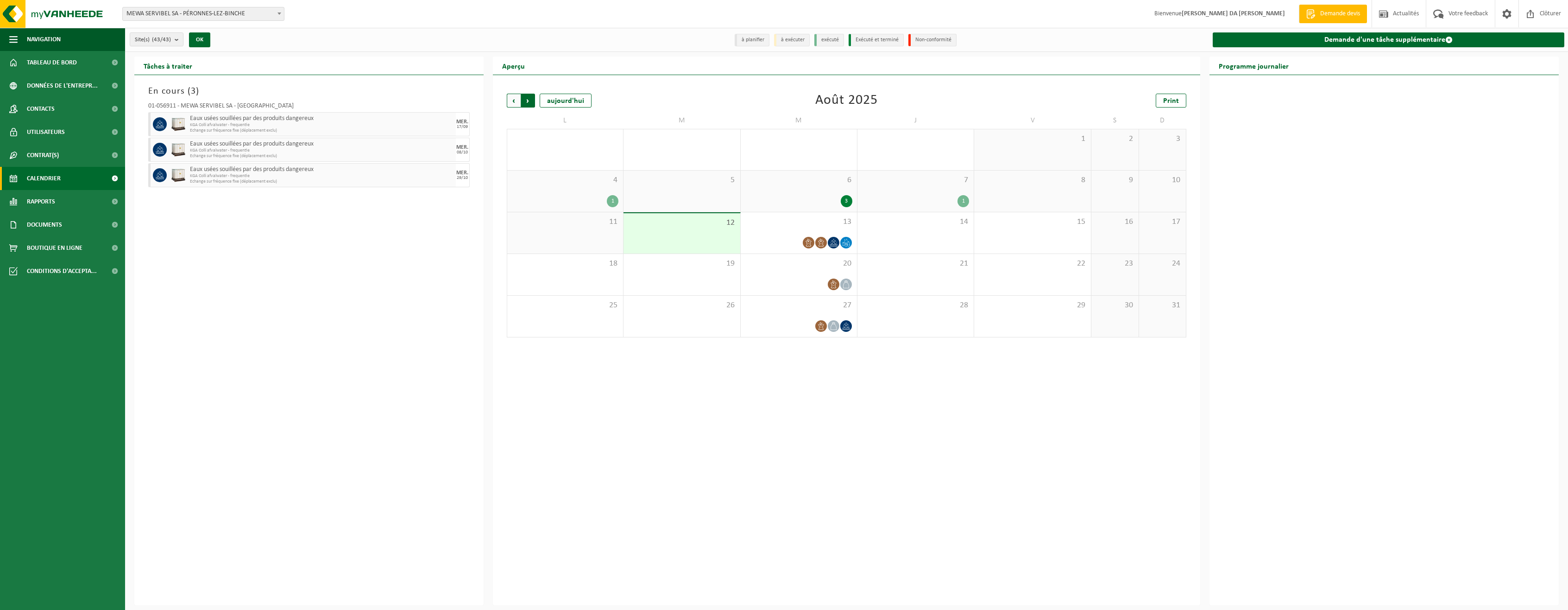
click at [512, 99] on span "Précédent" at bounding box center [514, 100] width 14 height 14
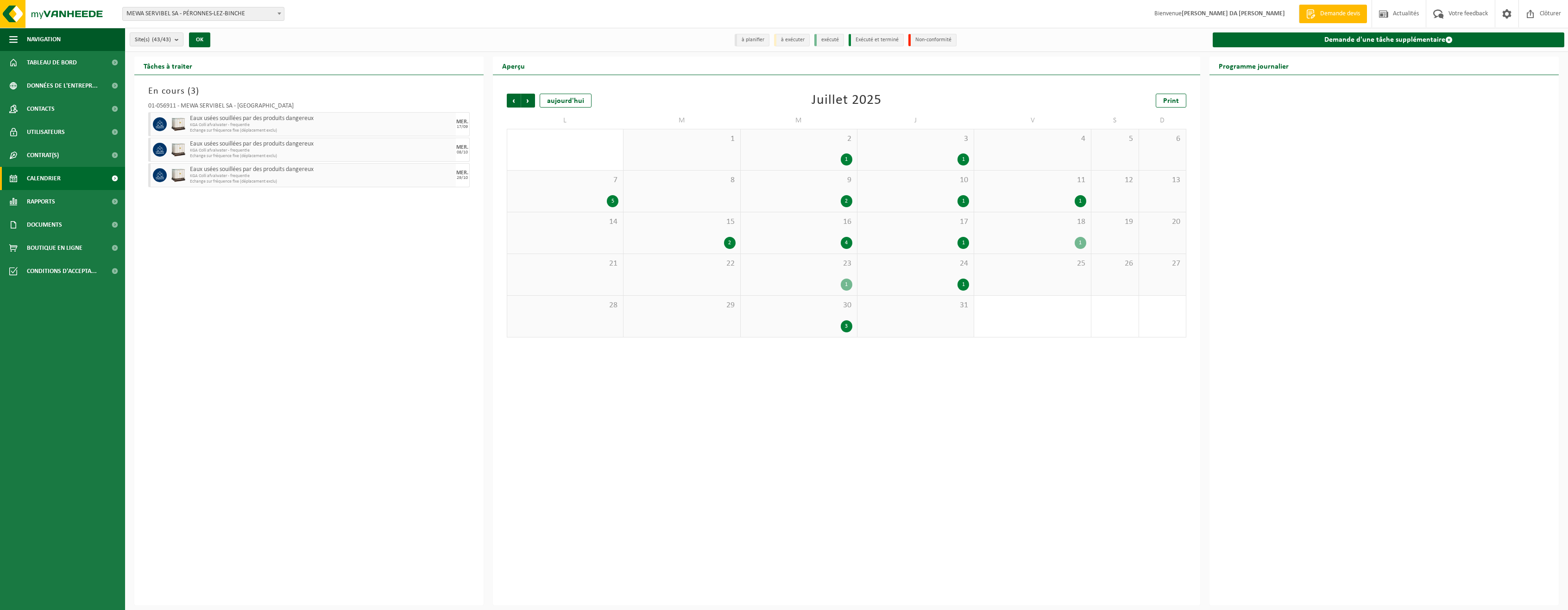
click at [811, 309] on span "30" at bounding box center [799, 306] width 107 height 10
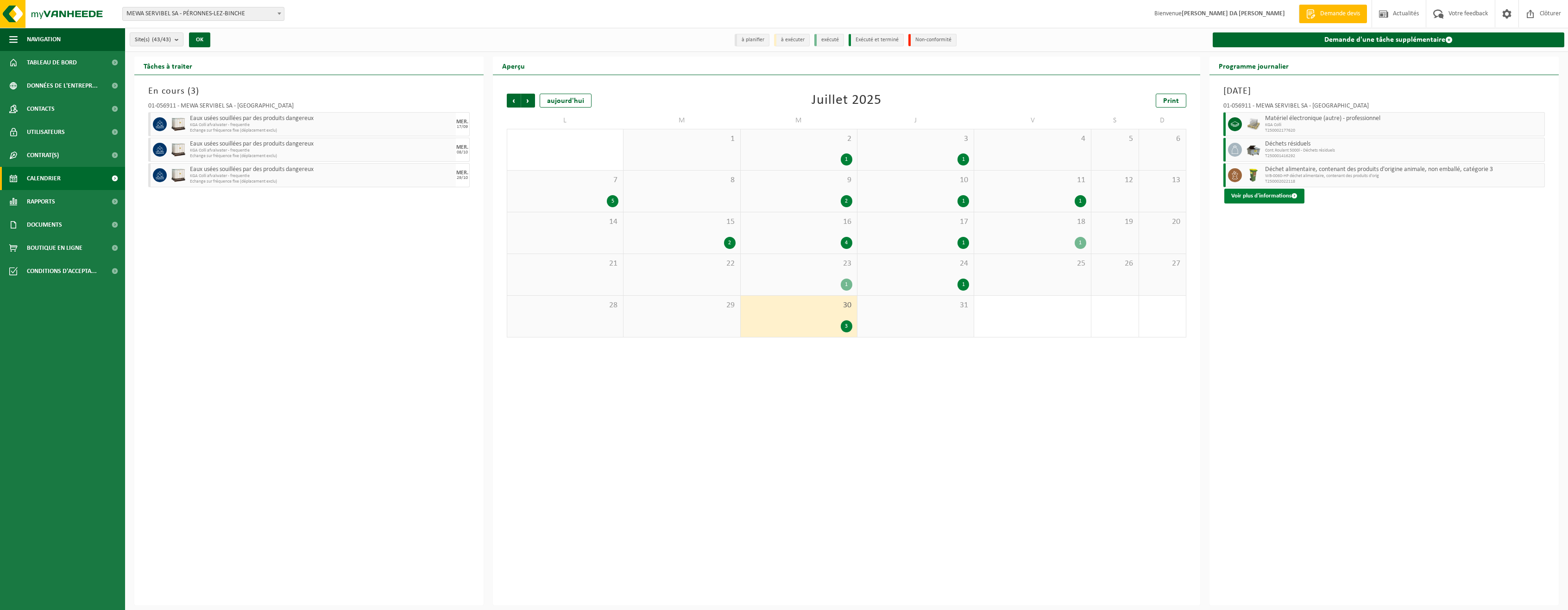
click at [1264, 196] on button "Voir plus d'informations" at bounding box center [1264, 196] width 80 height 15
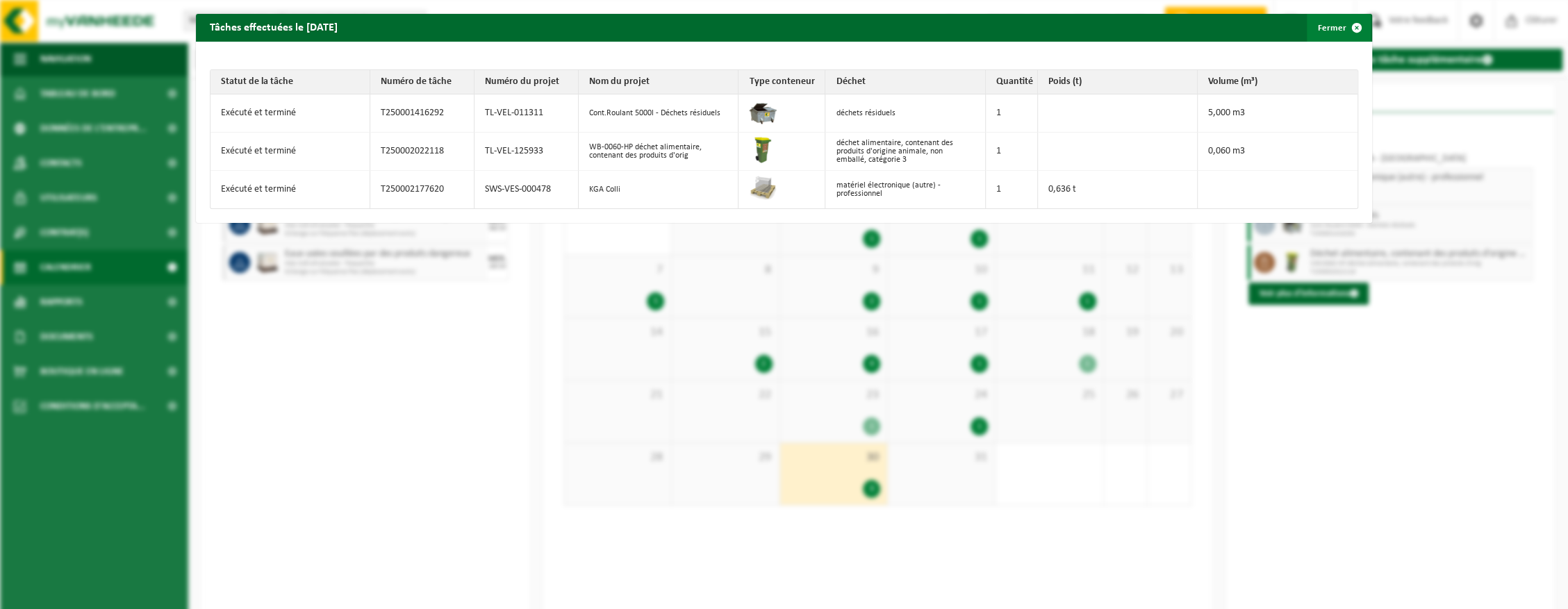
click at [1349, 22] on span "button" at bounding box center [1357, 27] width 28 height 28
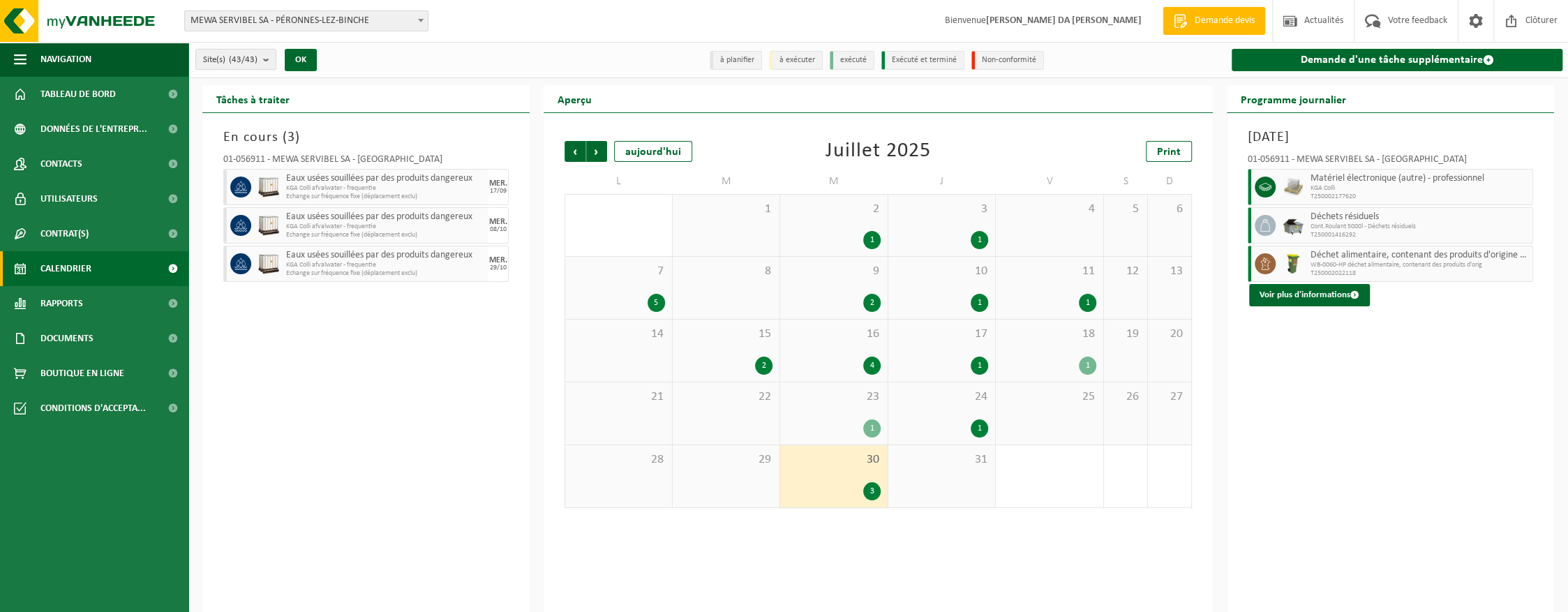
click at [815, 397] on span "23" at bounding box center [833, 398] width 93 height 16
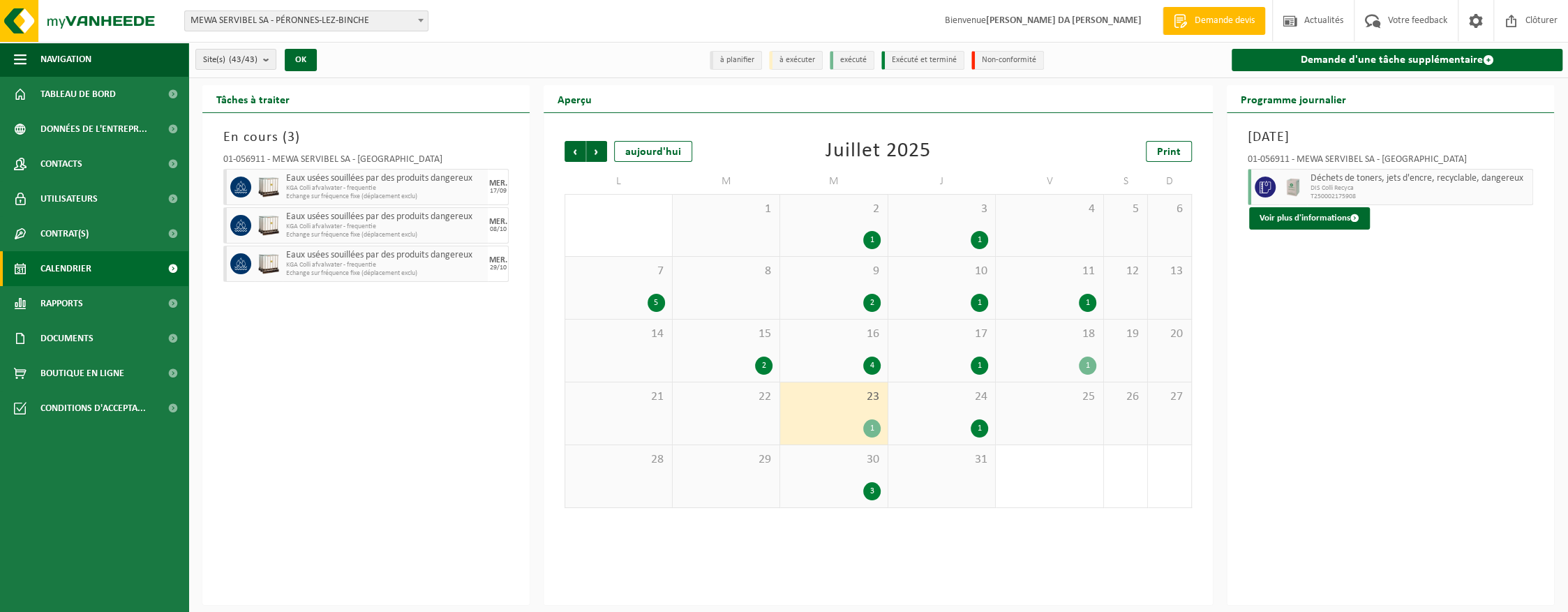
click at [958, 412] on div "24 1" at bounding box center [942, 414] width 108 height 62
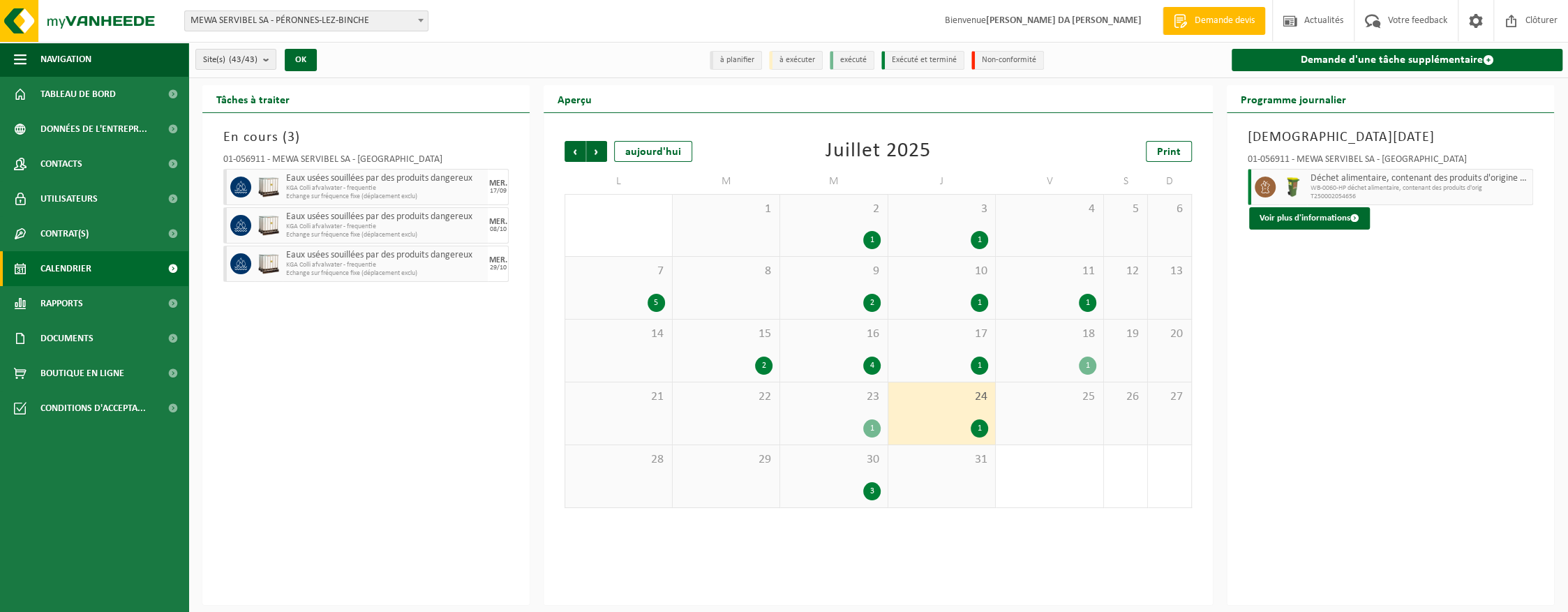
click at [836, 350] on div "16 4" at bounding box center [833, 351] width 108 height 62
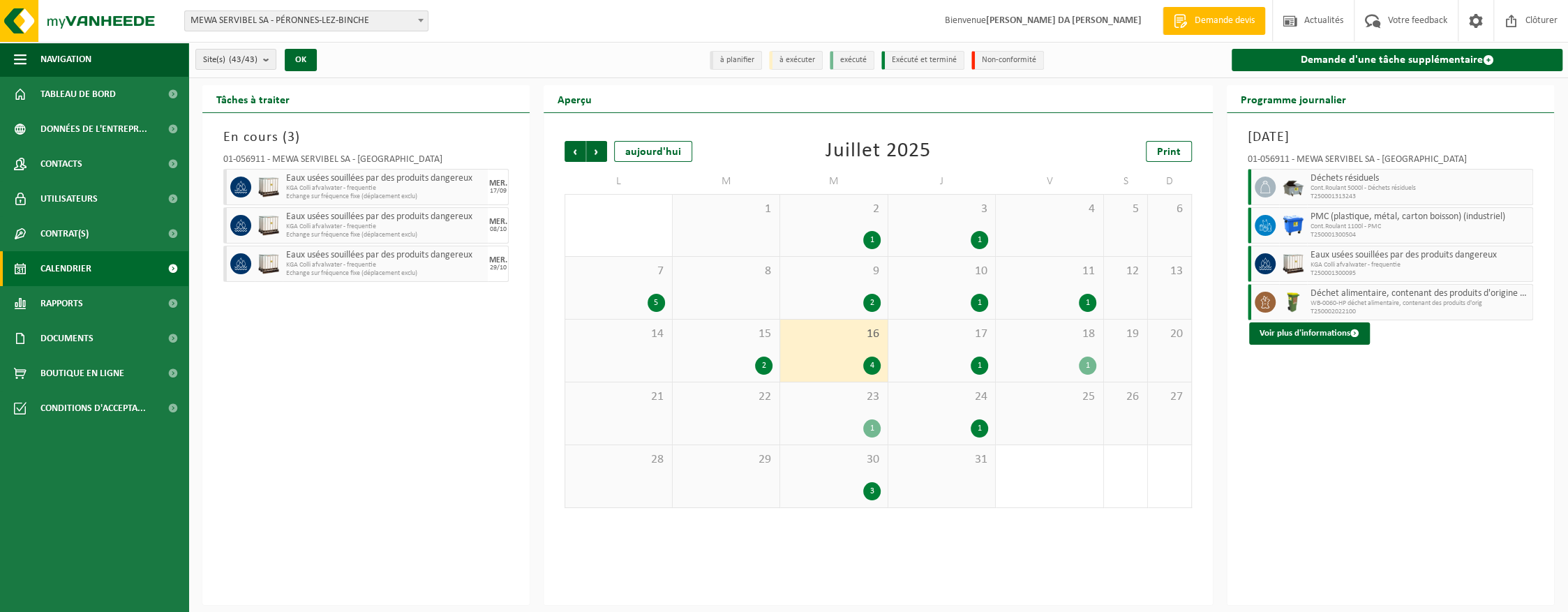
click at [925, 407] on div "24 1" at bounding box center [942, 414] width 108 height 62
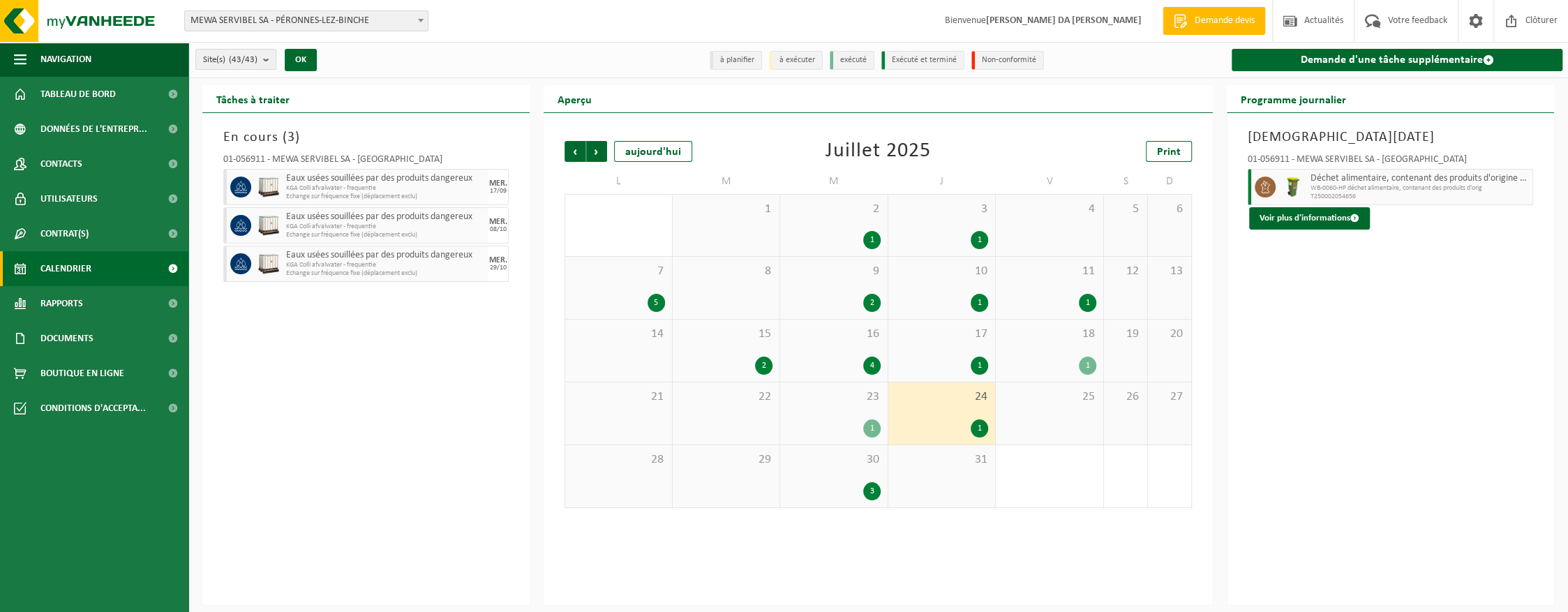
click at [847, 466] on span "30" at bounding box center [833, 461] width 93 height 16
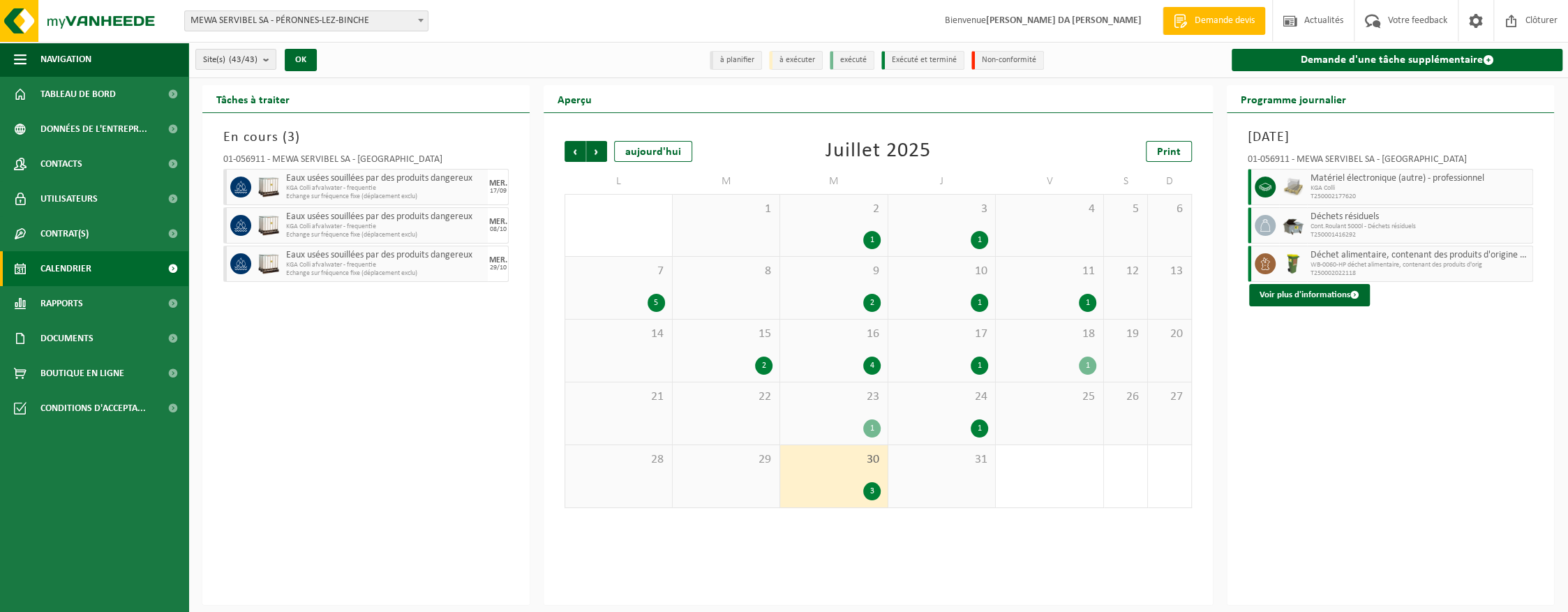
click at [839, 410] on div "23 1" at bounding box center [833, 414] width 108 height 62
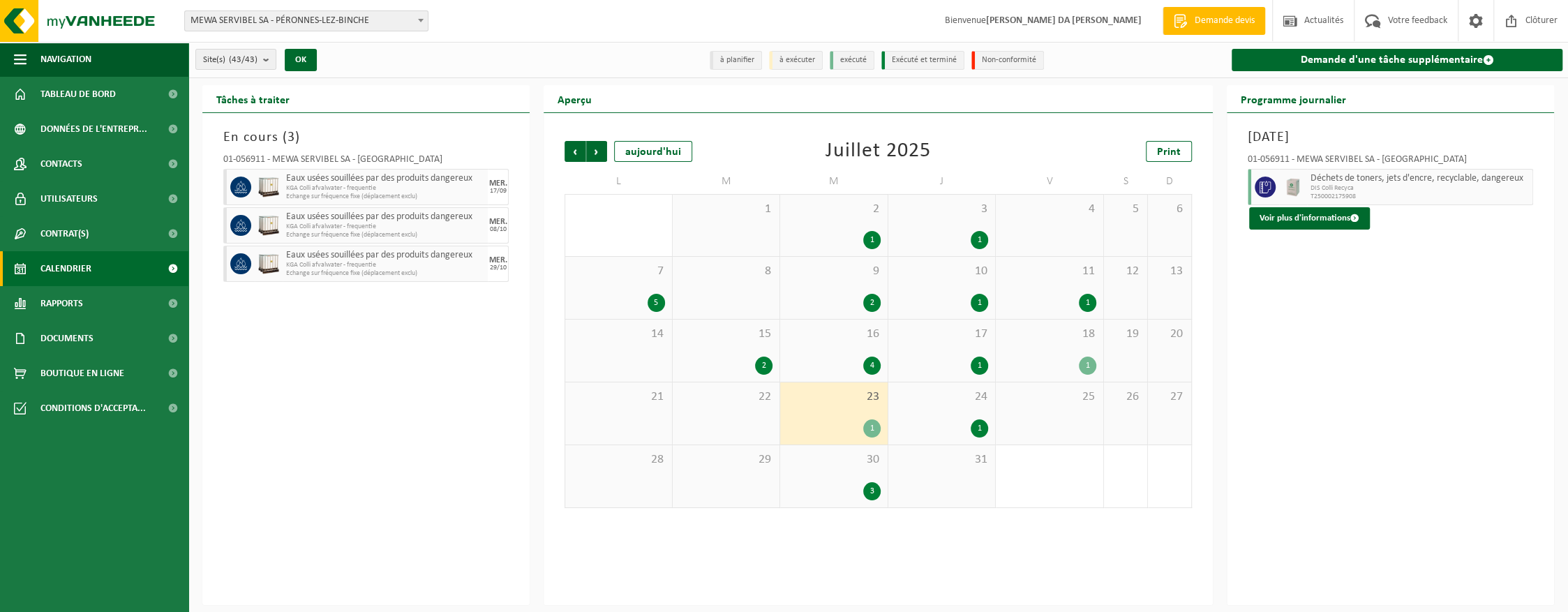
click at [944, 409] on div "24 1" at bounding box center [942, 414] width 108 height 62
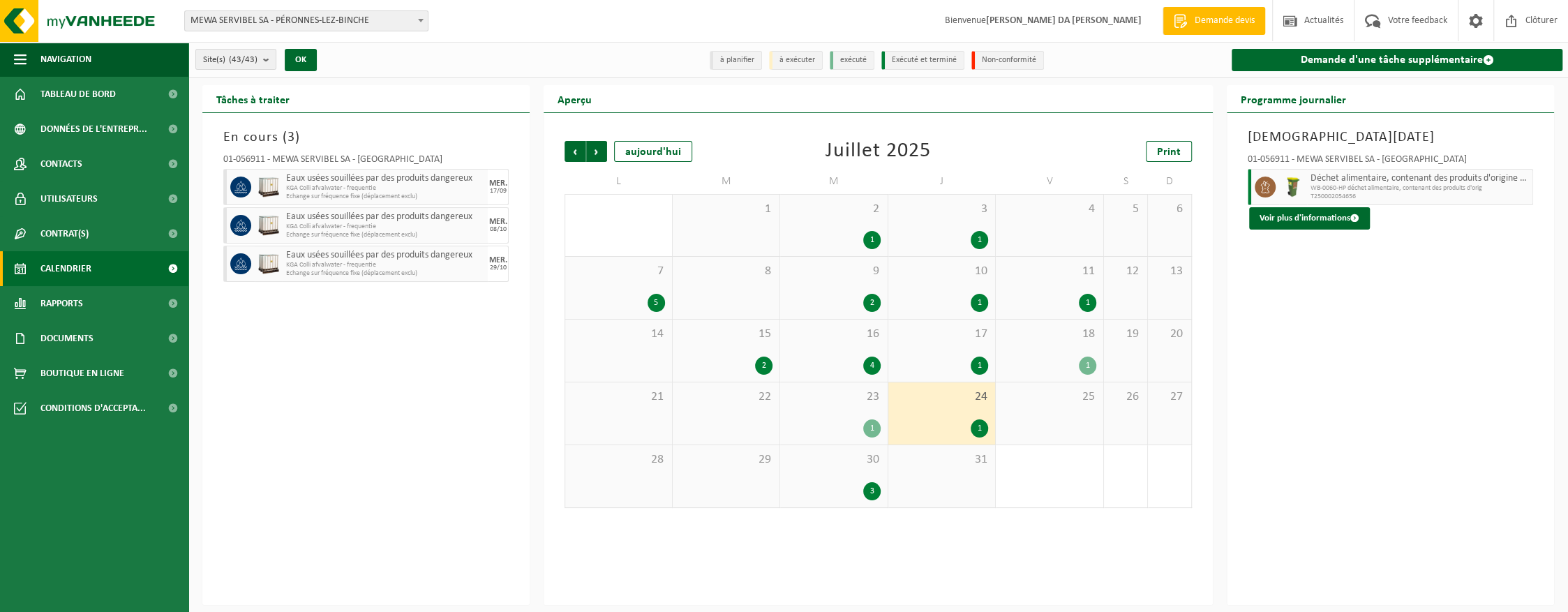
click at [846, 414] on div "23 1" at bounding box center [833, 414] width 108 height 62
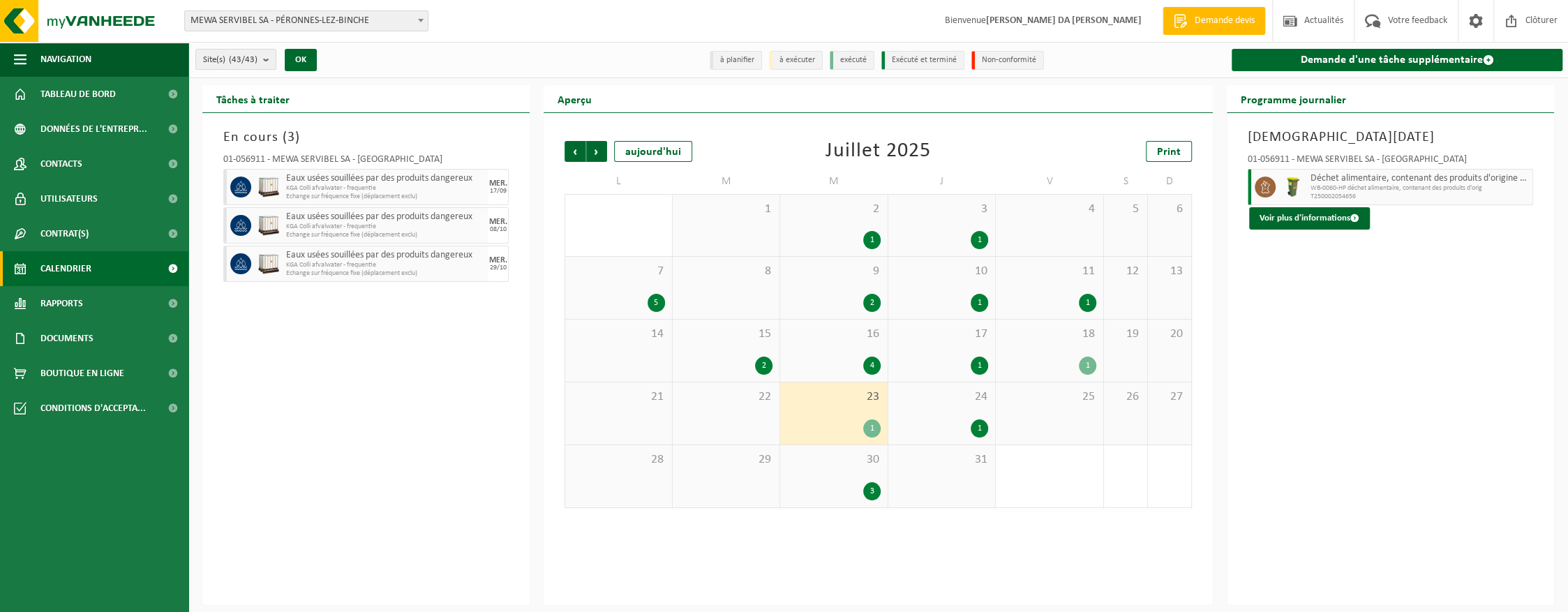
click at [849, 362] on div "4" at bounding box center [833, 366] width 93 height 18
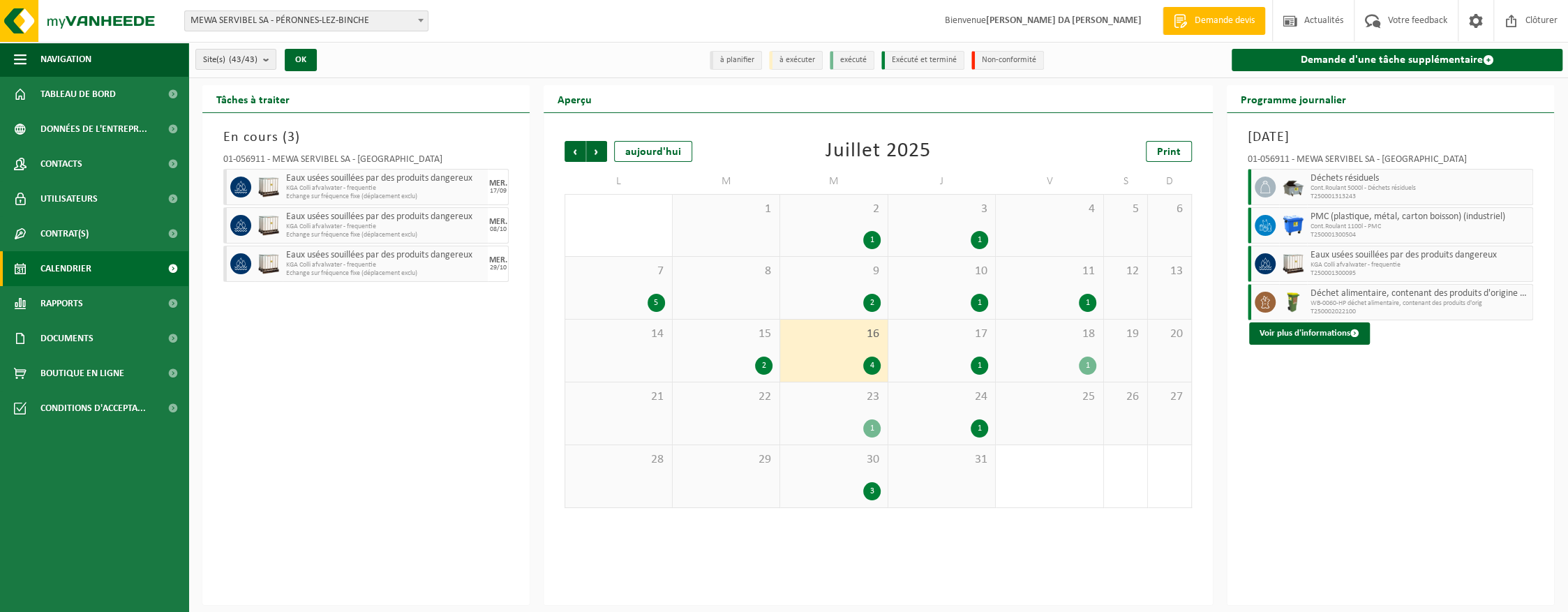
click at [874, 427] on div "1" at bounding box center [872, 429] width 17 height 18
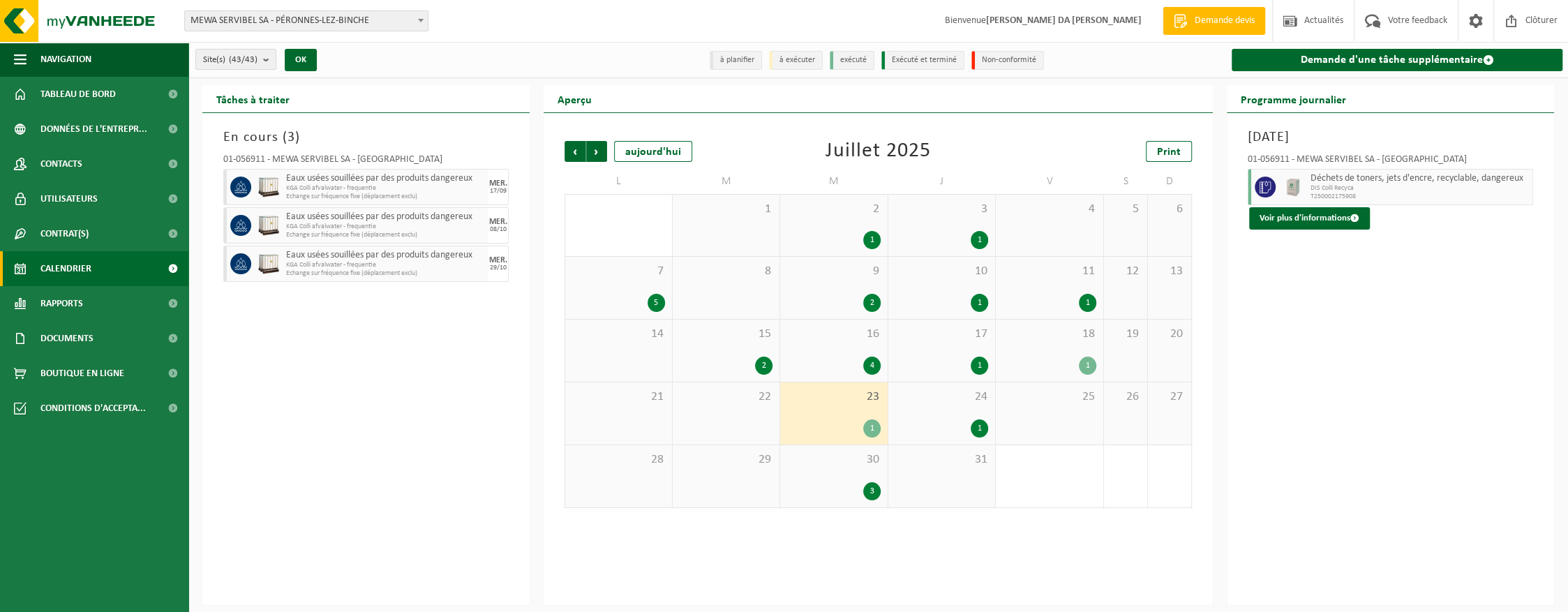
click at [949, 403] on span "24" at bounding box center [942, 398] width 93 height 16
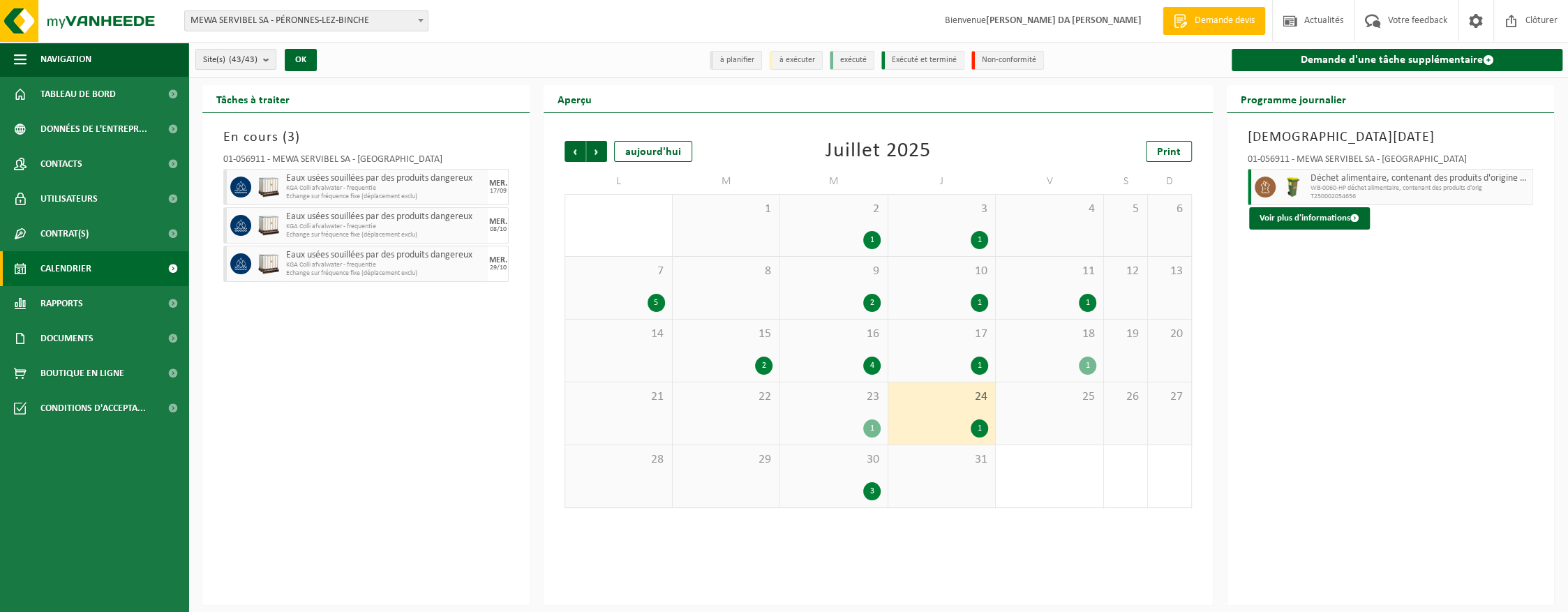
click at [1044, 361] on div "1" at bounding box center [1050, 366] width 93 height 18
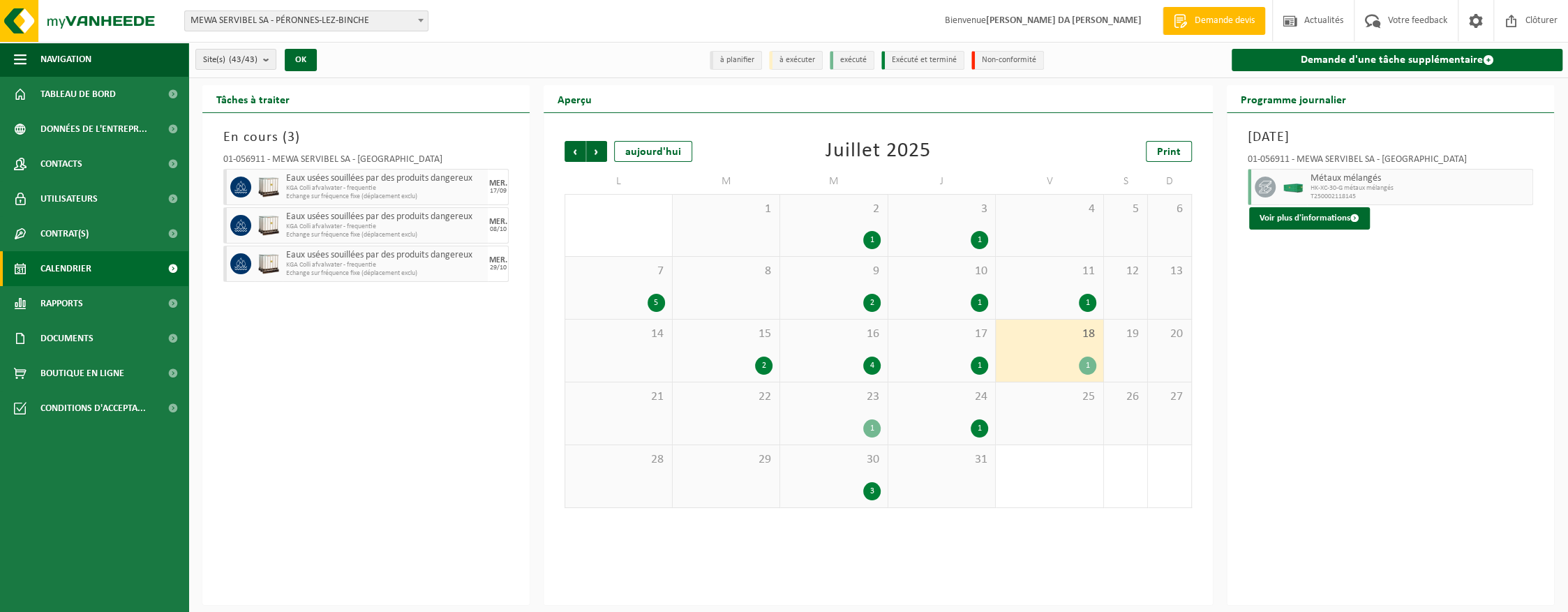
click at [951, 362] on div "1" at bounding box center [942, 366] width 93 height 18
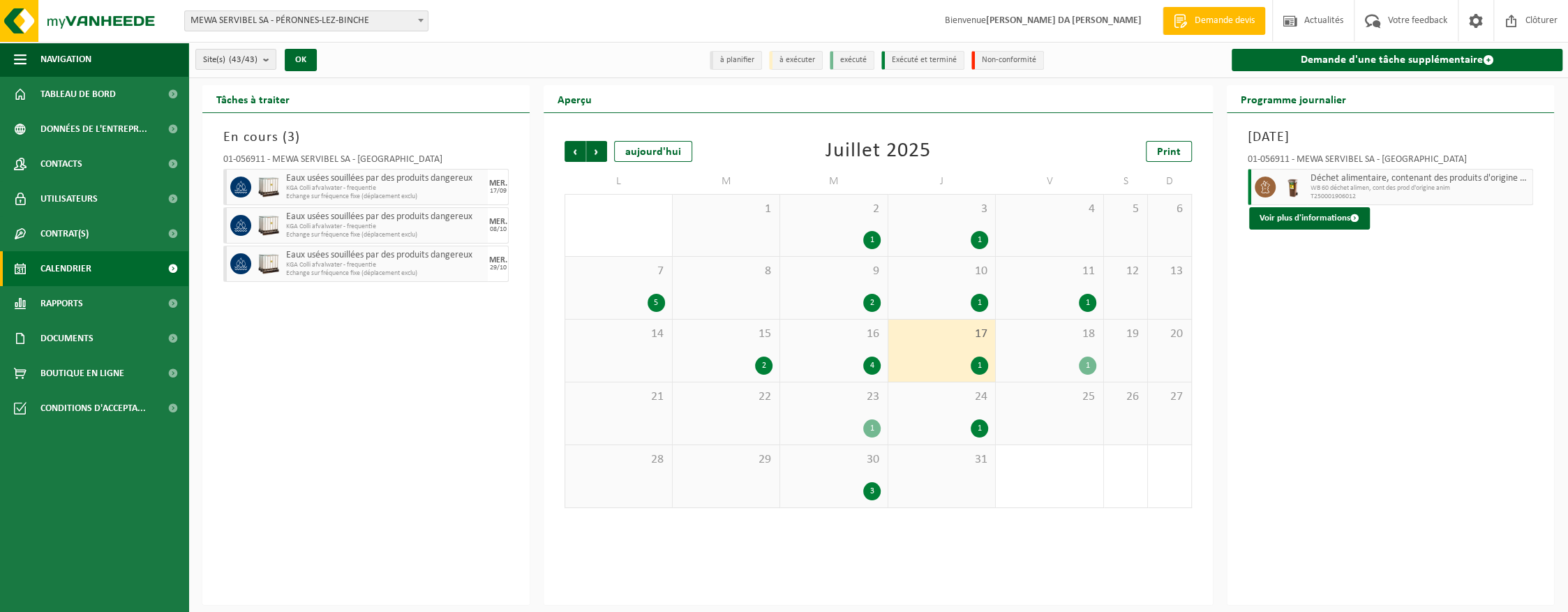
click at [856, 354] on div "16 4" at bounding box center [833, 351] width 108 height 62
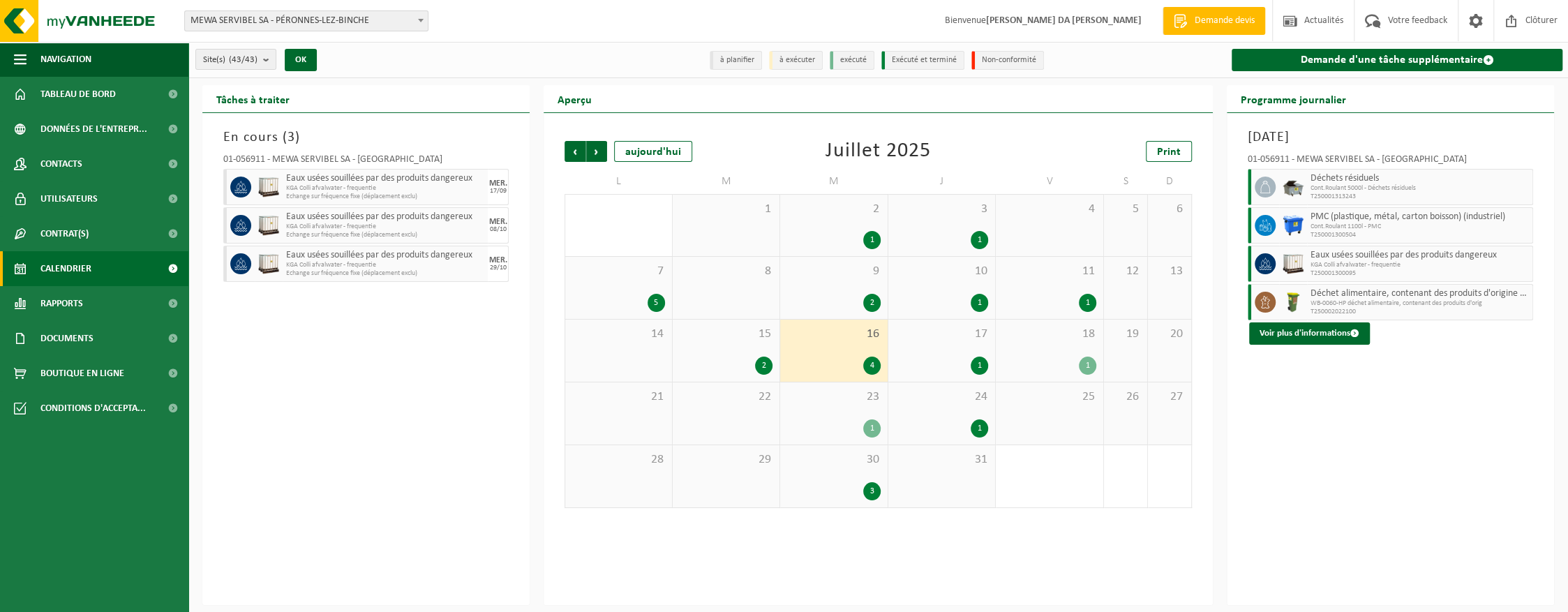
click at [959, 346] on div "17 1" at bounding box center [942, 351] width 108 height 62
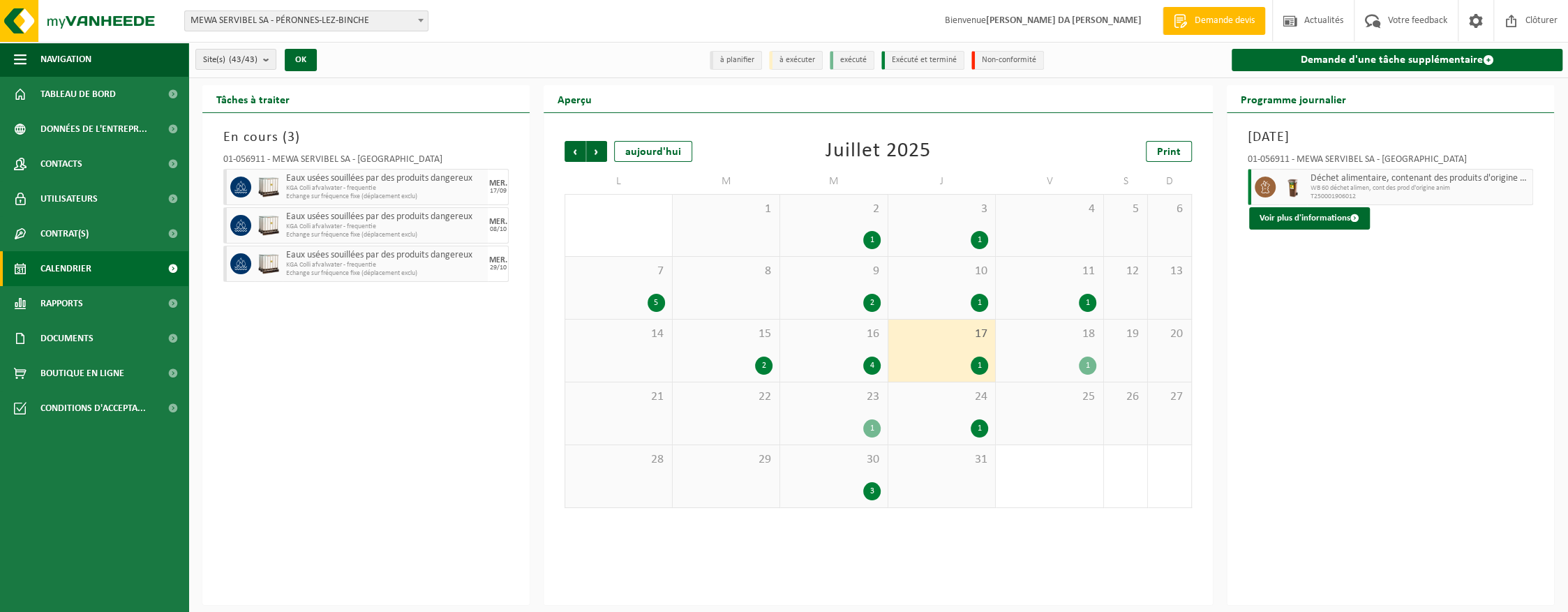
click at [852, 362] on div "4" at bounding box center [833, 366] width 93 height 18
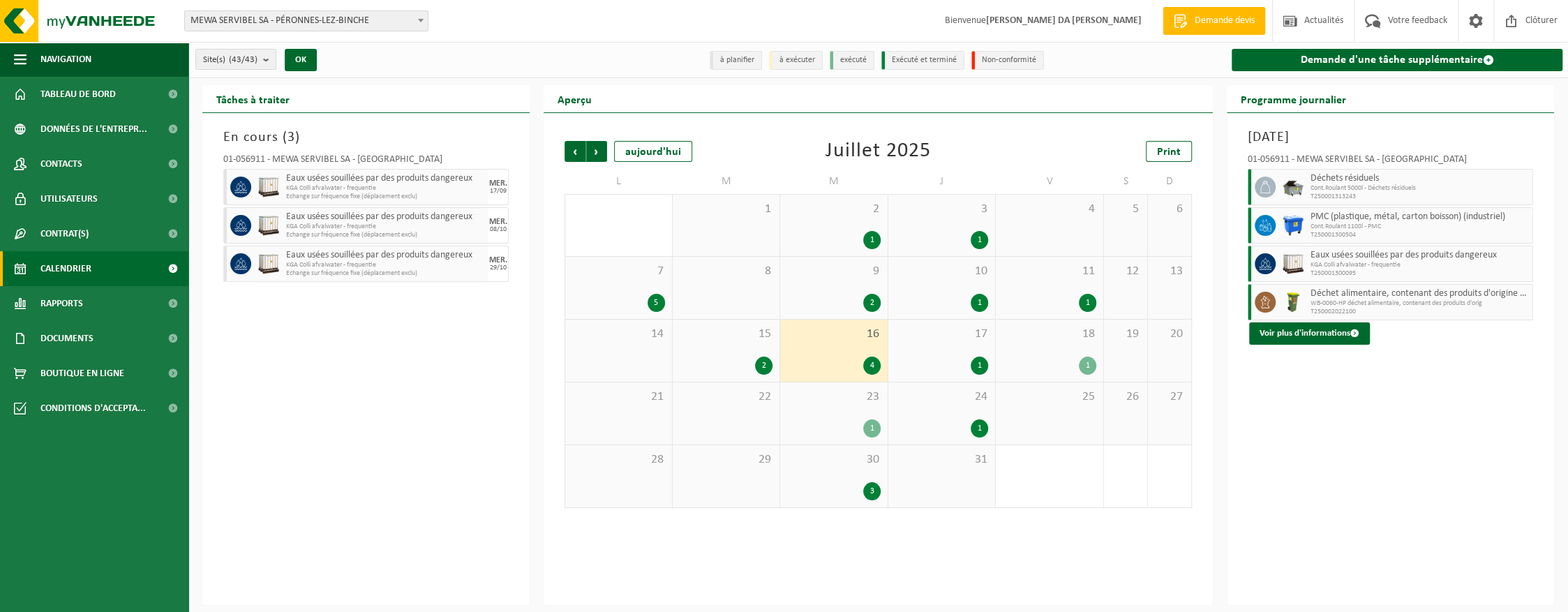
click at [851, 286] on div "9 2" at bounding box center [833, 288] width 108 height 62
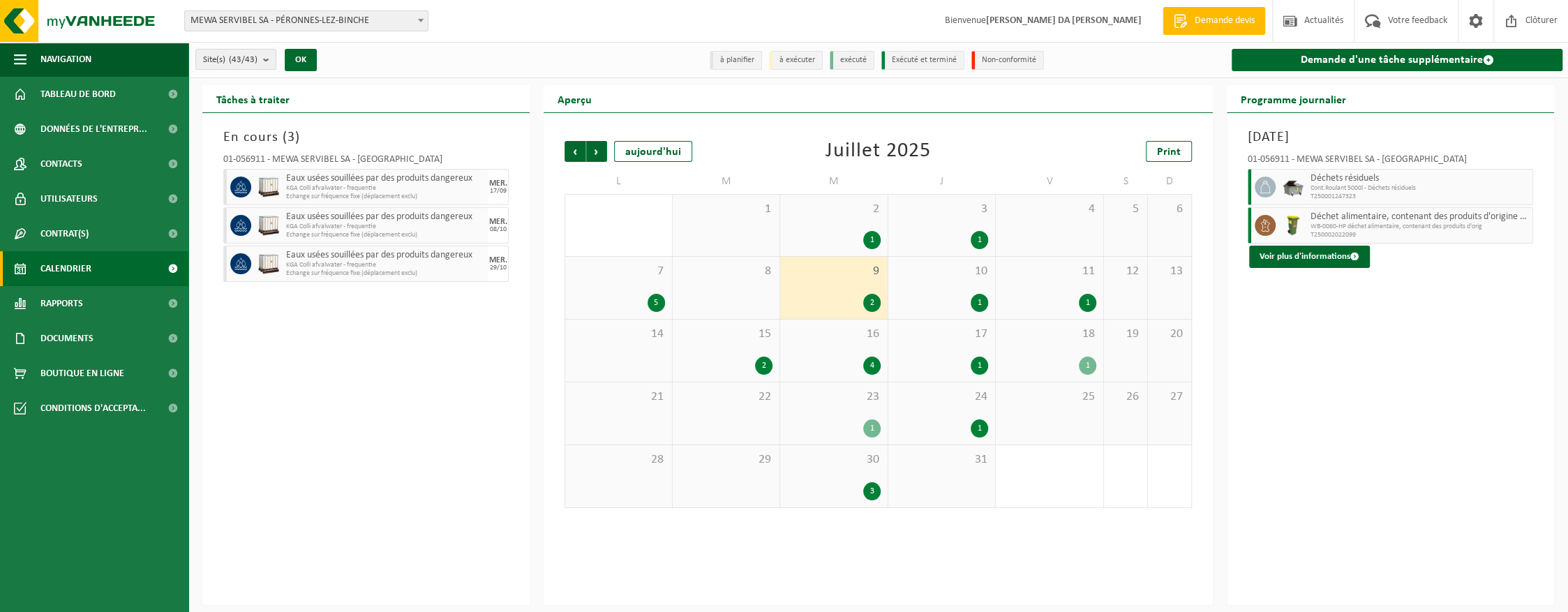
click at [855, 228] on div "2 1" at bounding box center [833, 225] width 108 height 61
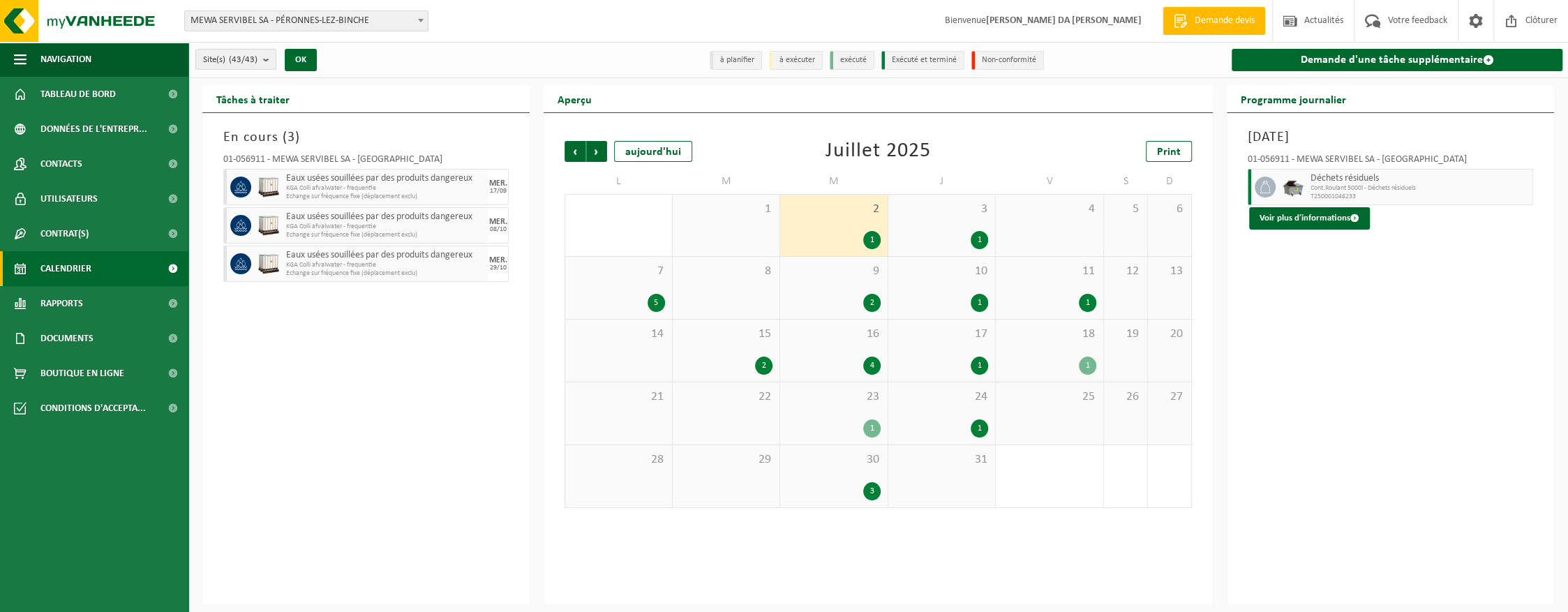
click at [924, 226] on div "3 1" at bounding box center [942, 225] width 108 height 61
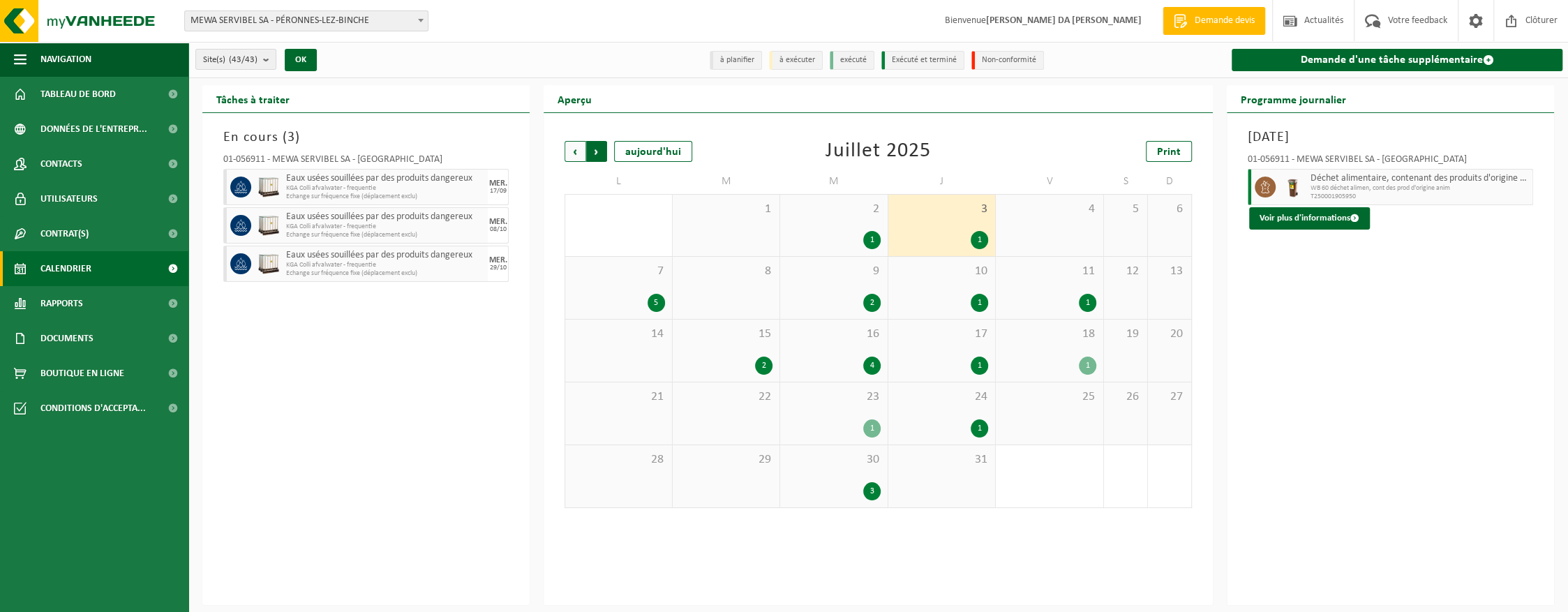
click at [575, 149] on span "Précédent" at bounding box center [576, 151] width 21 height 21
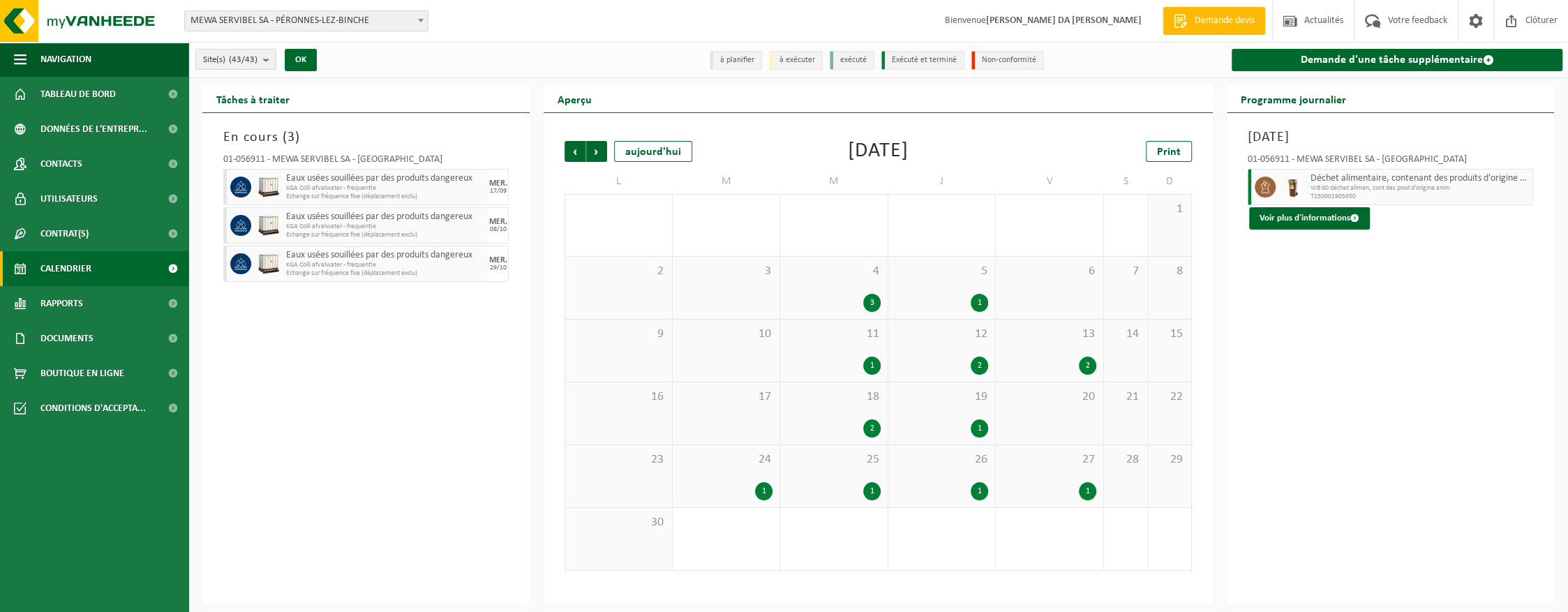
click at [831, 403] on span "18" at bounding box center [833, 398] width 93 height 16
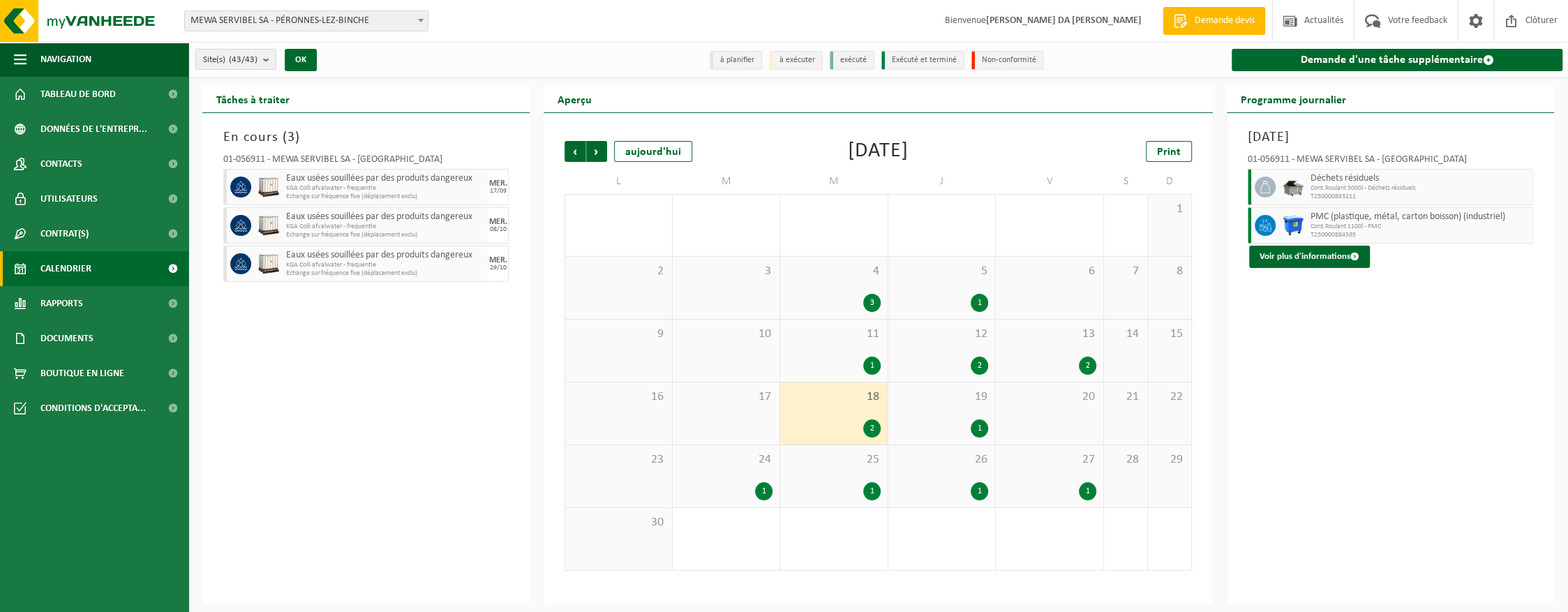
click at [944, 413] on div "19 1" at bounding box center [942, 414] width 108 height 62
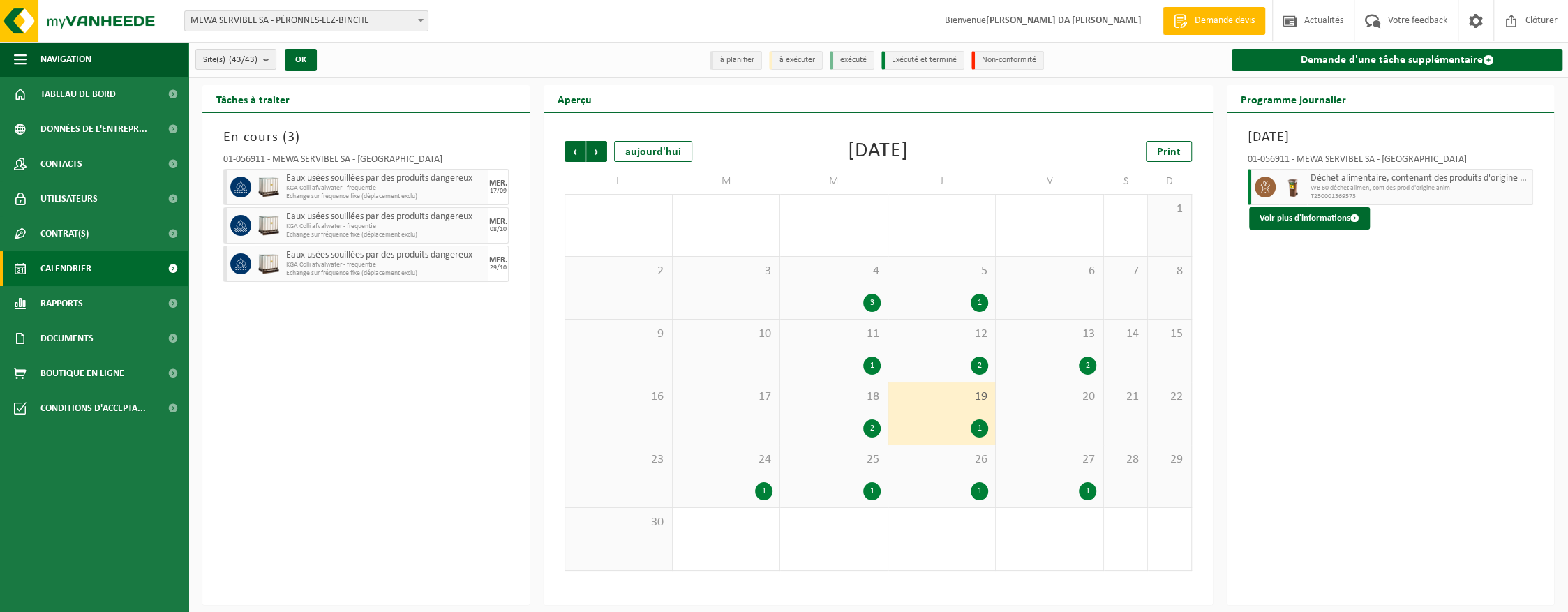
click at [948, 361] on div "2" at bounding box center [942, 366] width 93 height 18
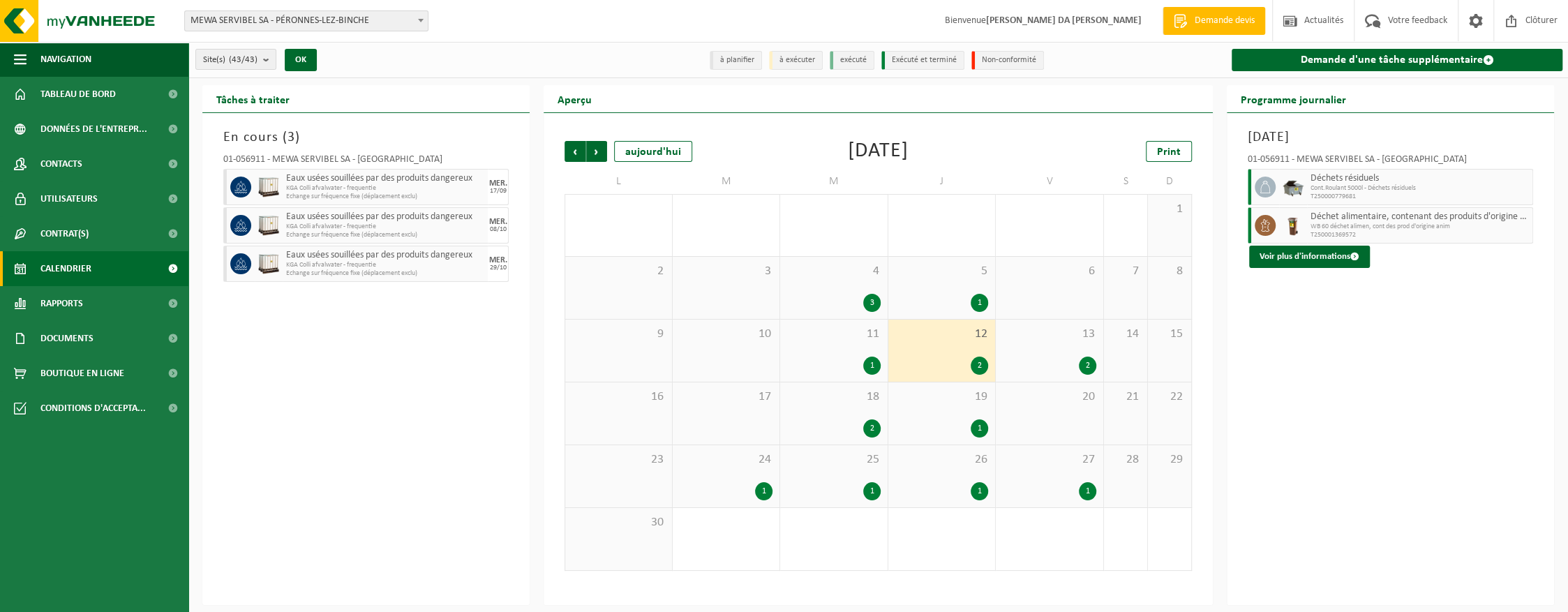
click at [932, 295] on div "1" at bounding box center [942, 303] width 93 height 18
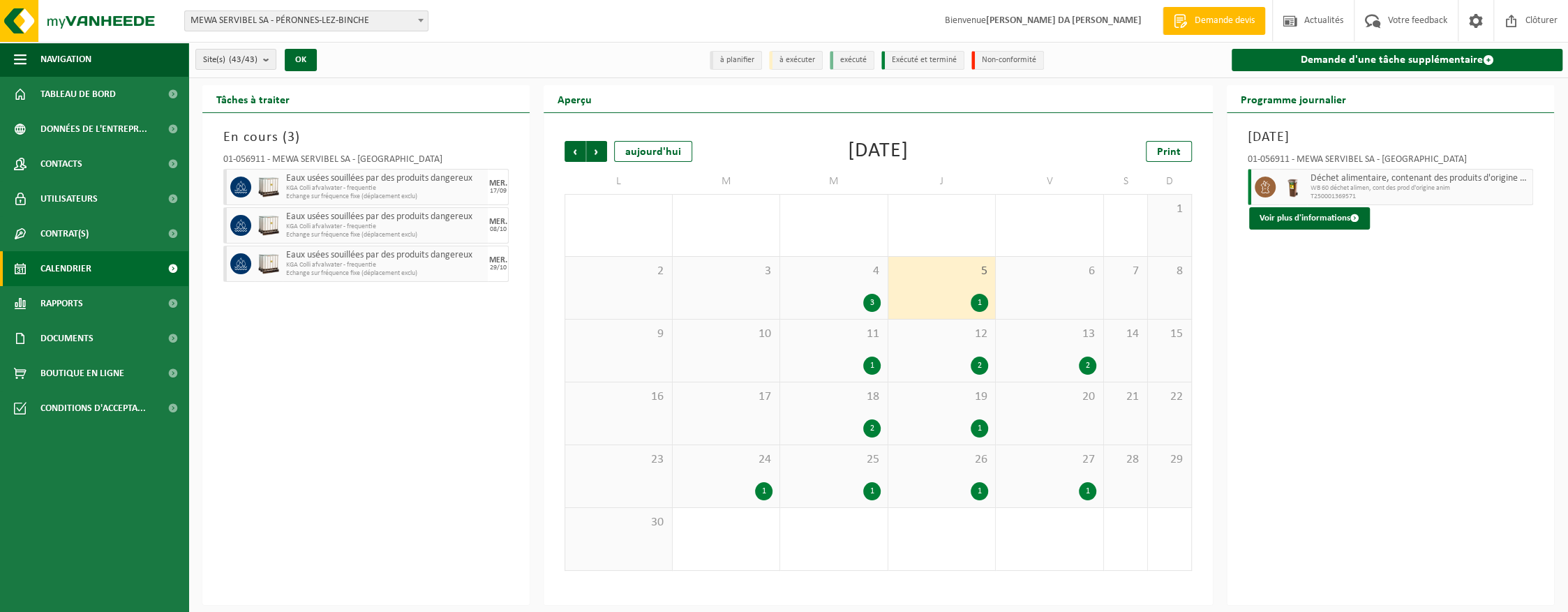
click at [853, 288] on div "4 3" at bounding box center [833, 288] width 108 height 62
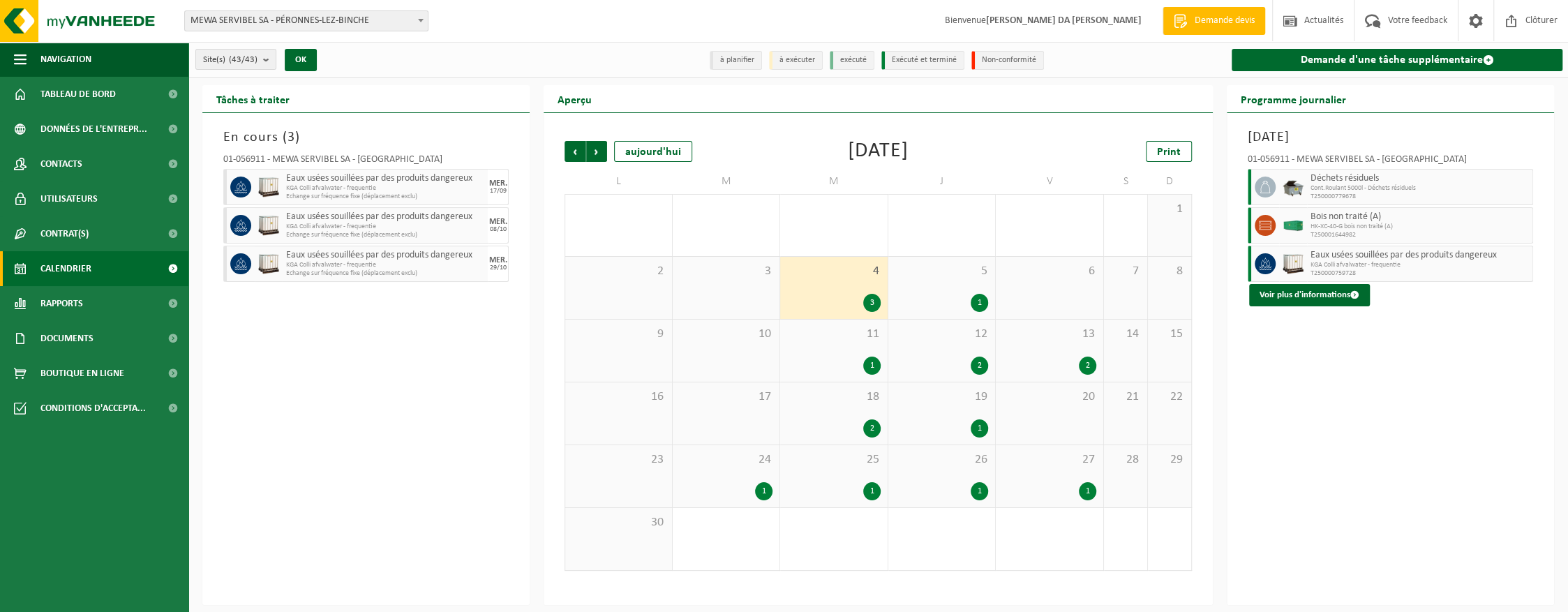
click at [847, 348] on div "11 1" at bounding box center [833, 351] width 108 height 62
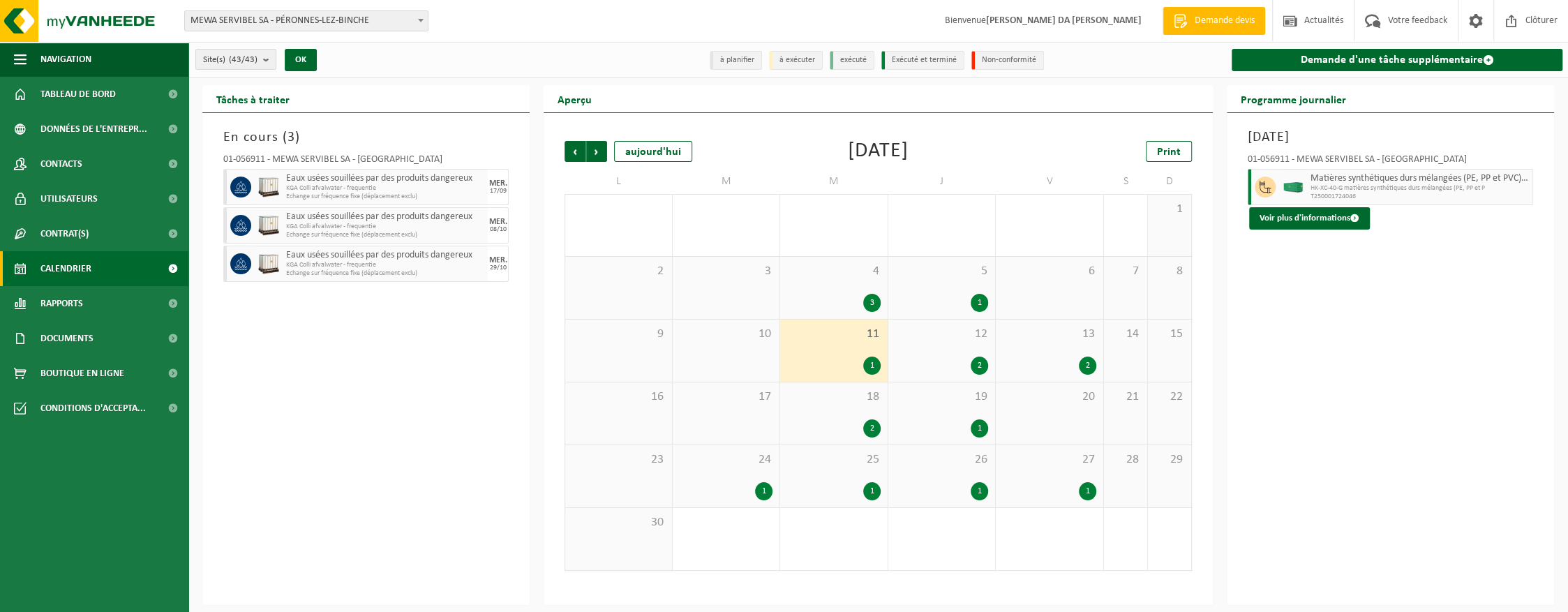
click at [843, 418] on div "18 2" at bounding box center [833, 414] width 108 height 62
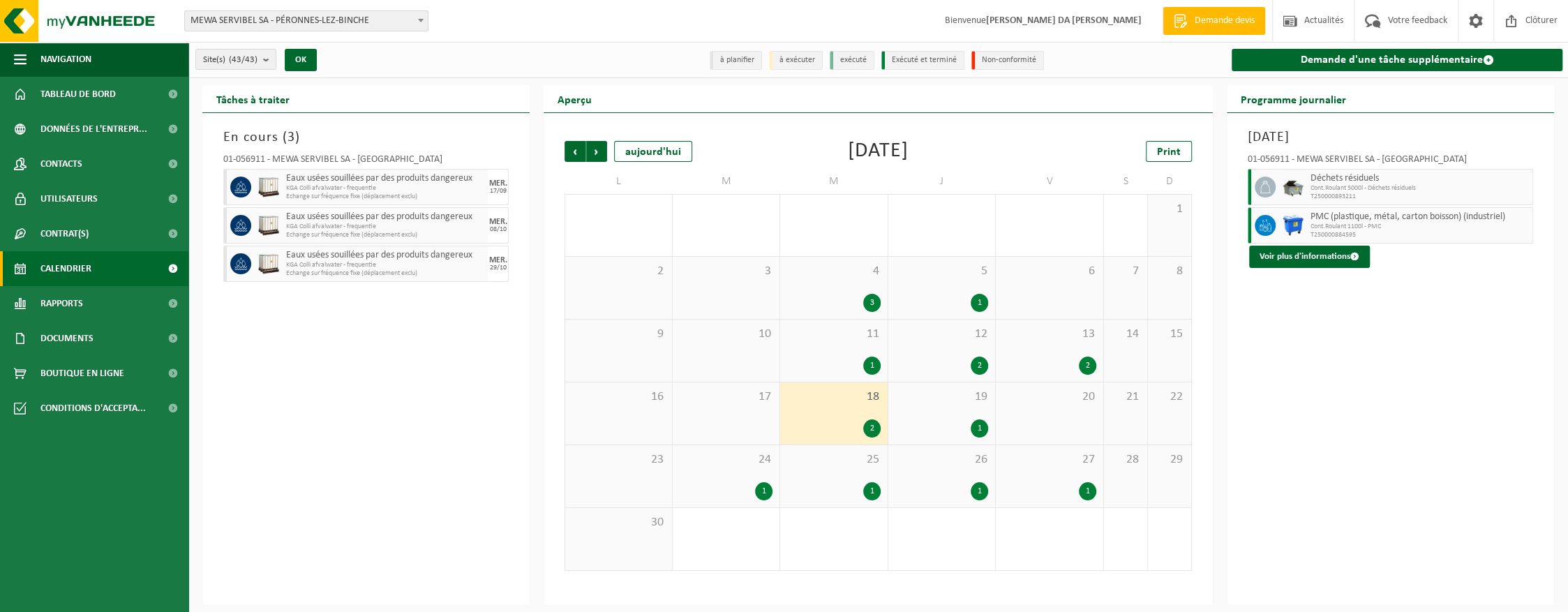
click at [946, 411] on div "19 1" at bounding box center [942, 414] width 108 height 62
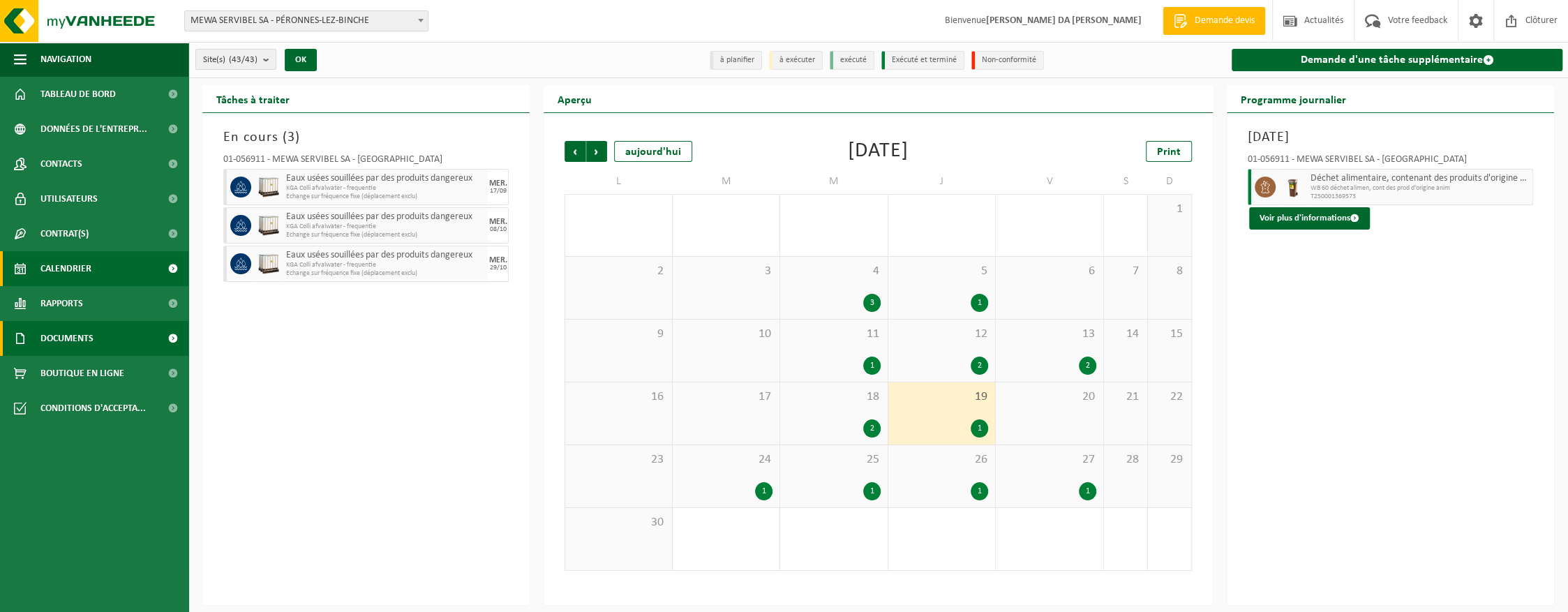
click at [61, 342] on span "Documents" at bounding box center [67, 338] width 53 height 35
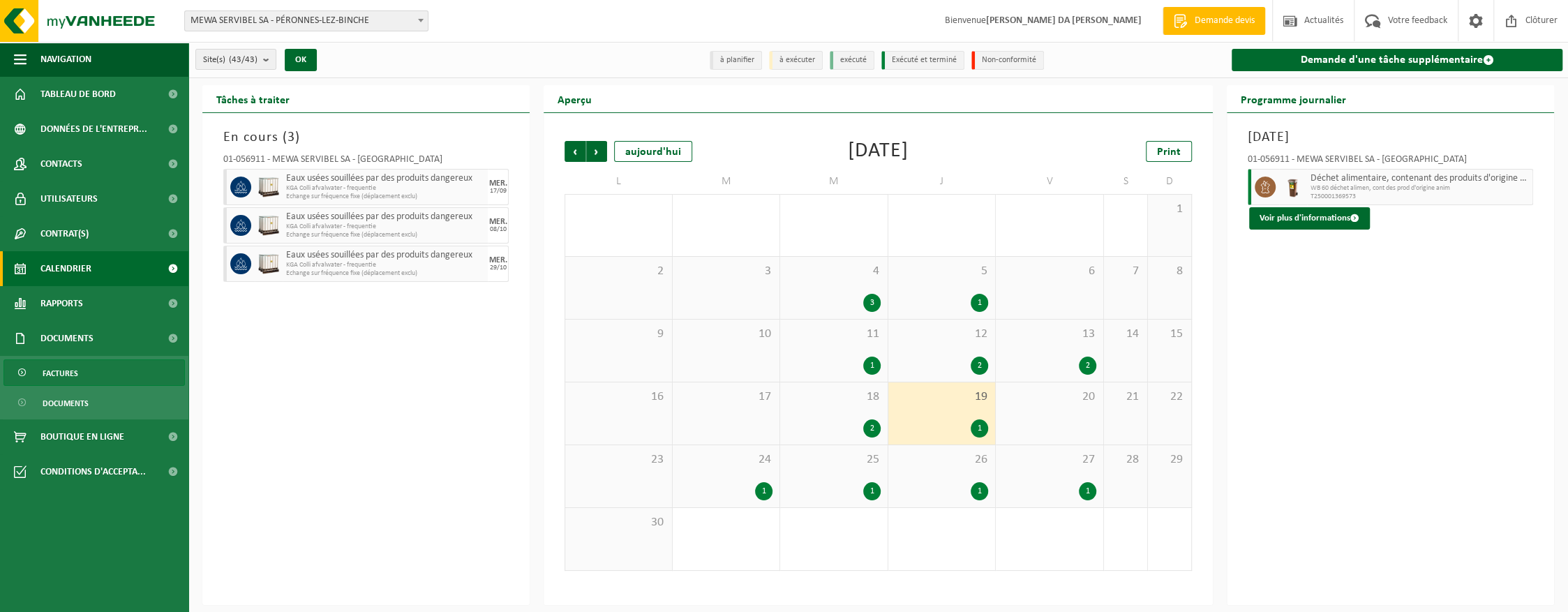
click at [67, 370] on span "Factures" at bounding box center [60, 373] width 36 height 26
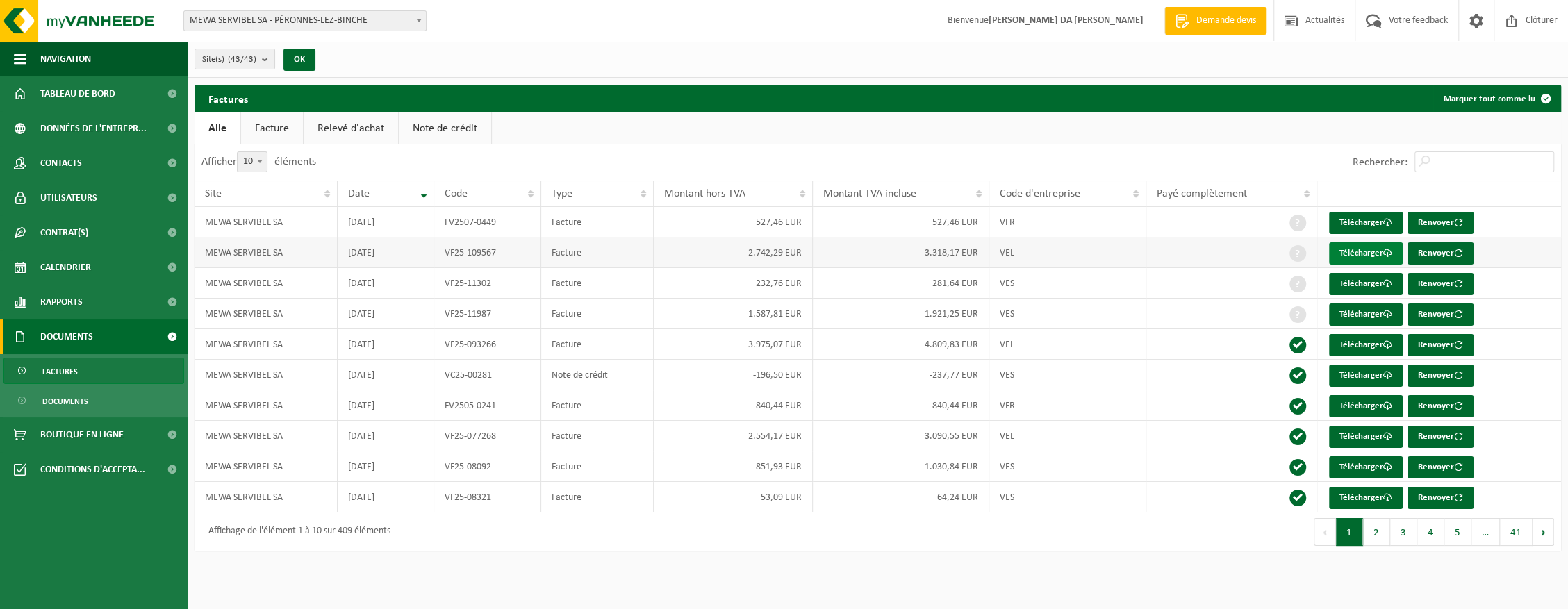
click at [1345, 249] on link "Télécharger" at bounding box center [1365, 253] width 73 height 22
click at [59, 269] on span "Calendrier" at bounding box center [66, 267] width 51 height 35
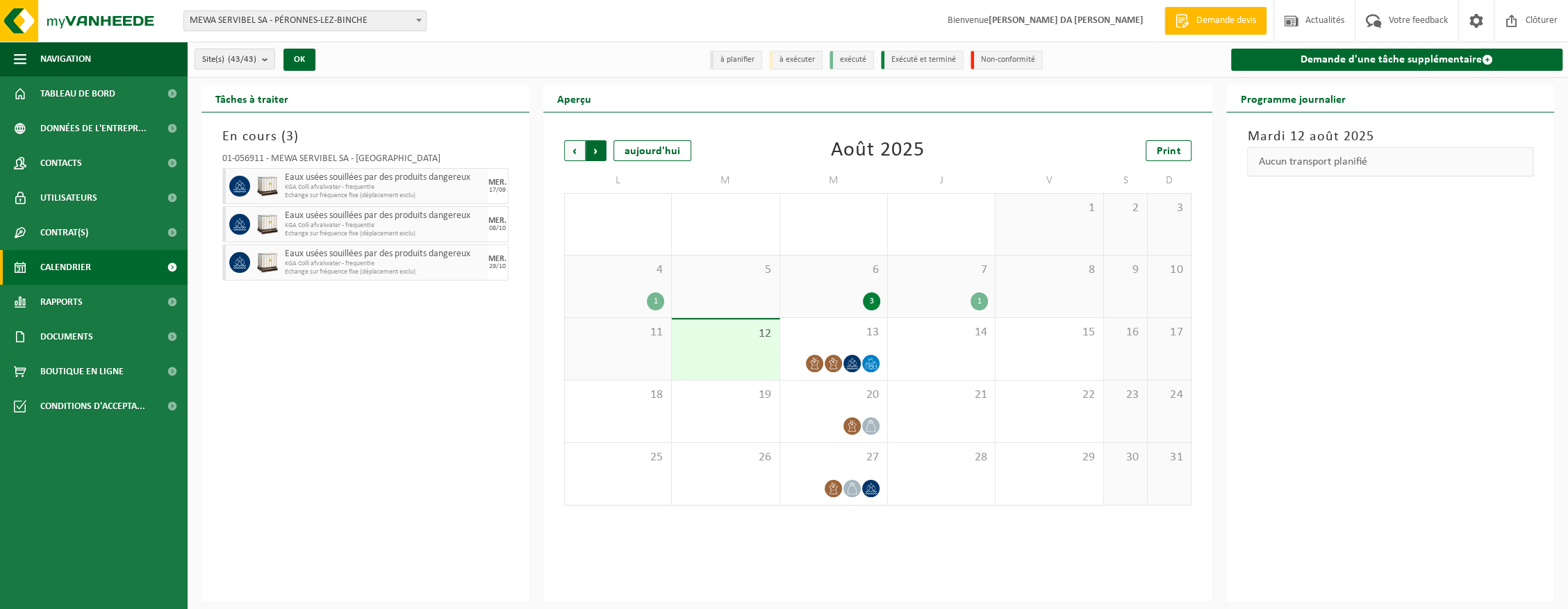
click at [580, 154] on span "Précédent" at bounding box center [575, 151] width 21 height 21
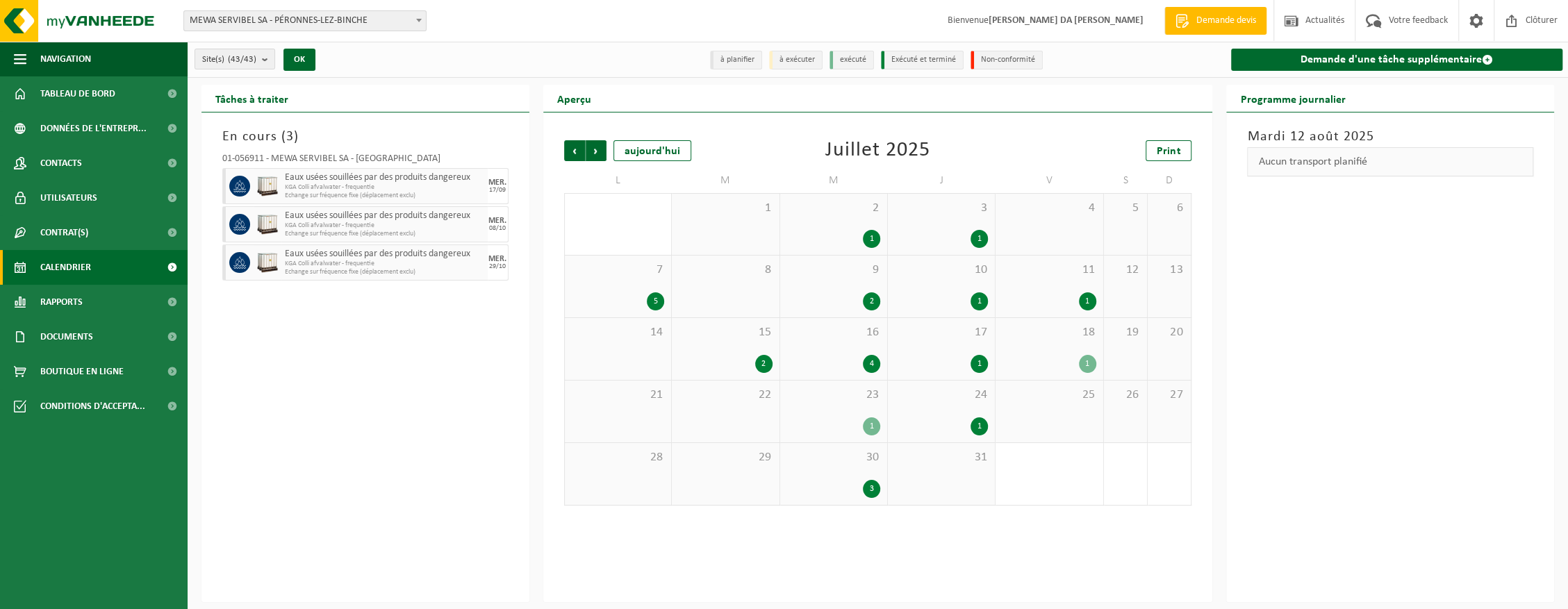
click at [845, 234] on div "1" at bounding box center [834, 238] width 93 height 18
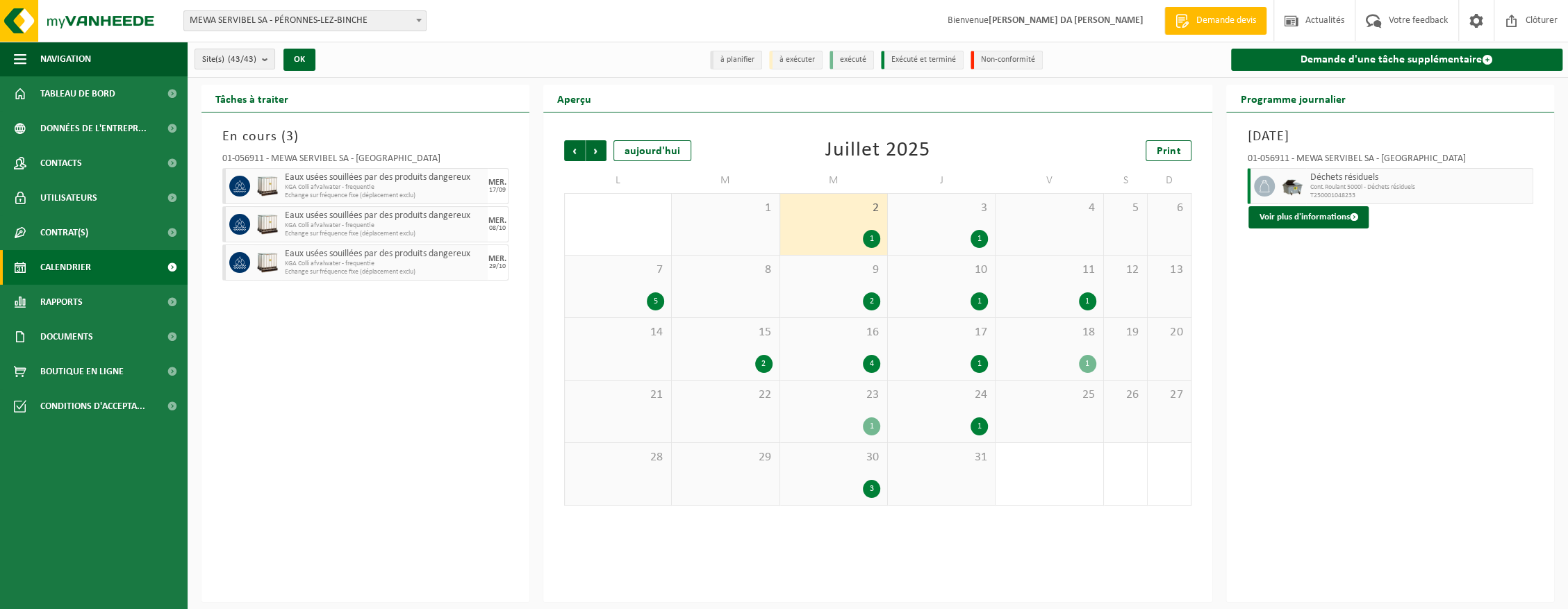
click at [841, 284] on div "9 2" at bounding box center [834, 287] width 107 height 62
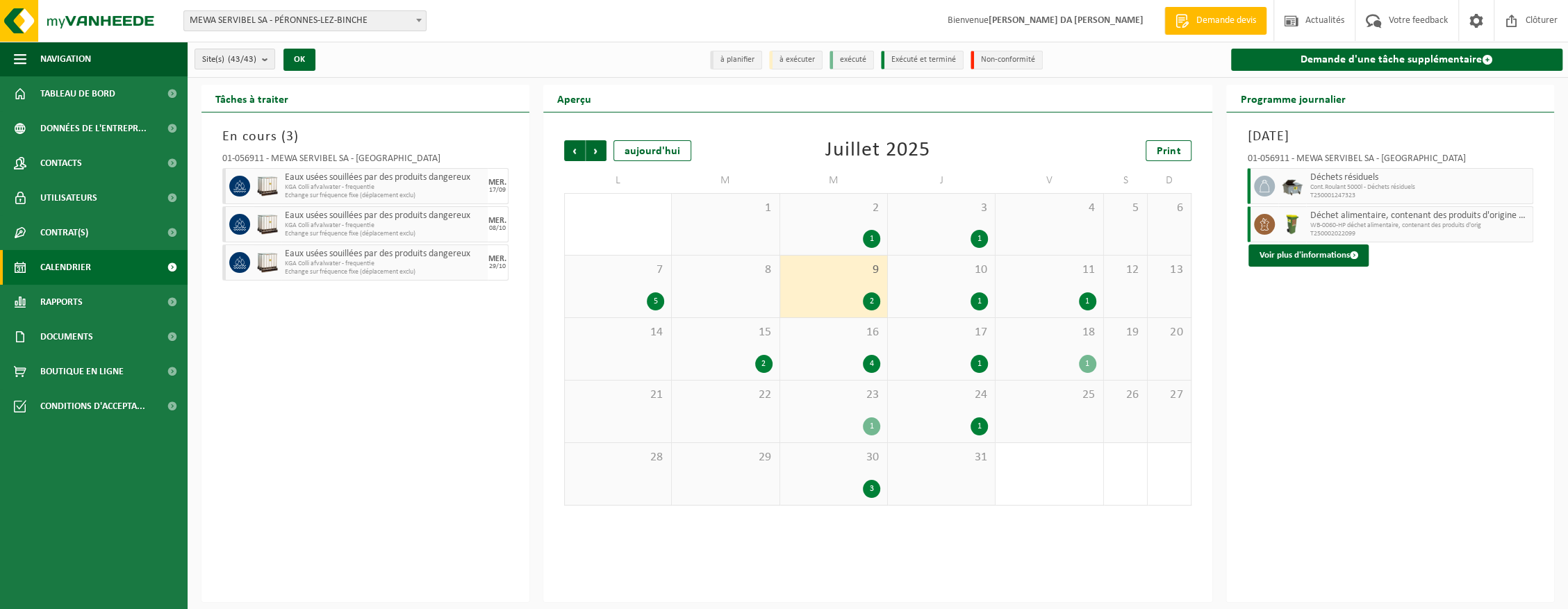
click at [836, 363] on div "4" at bounding box center [834, 364] width 93 height 18
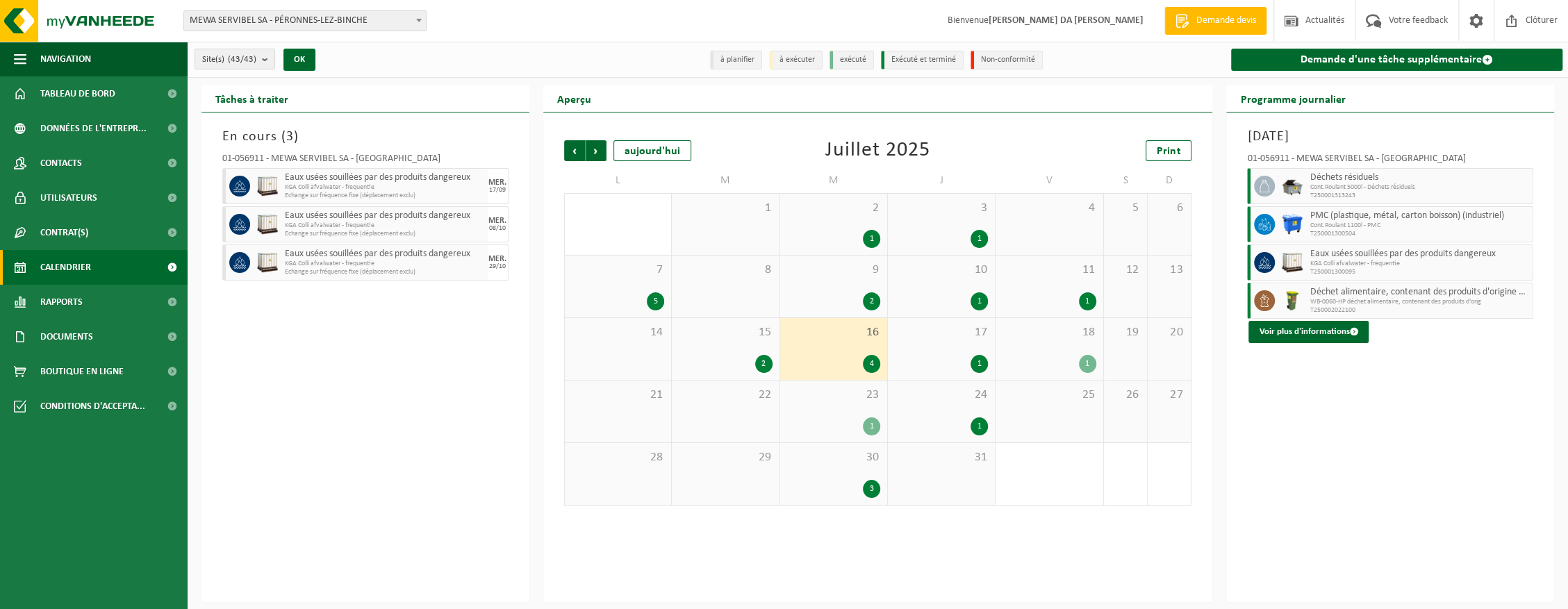
click at [833, 428] on div "1" at bounding box center [834, 427] width 93 height 18
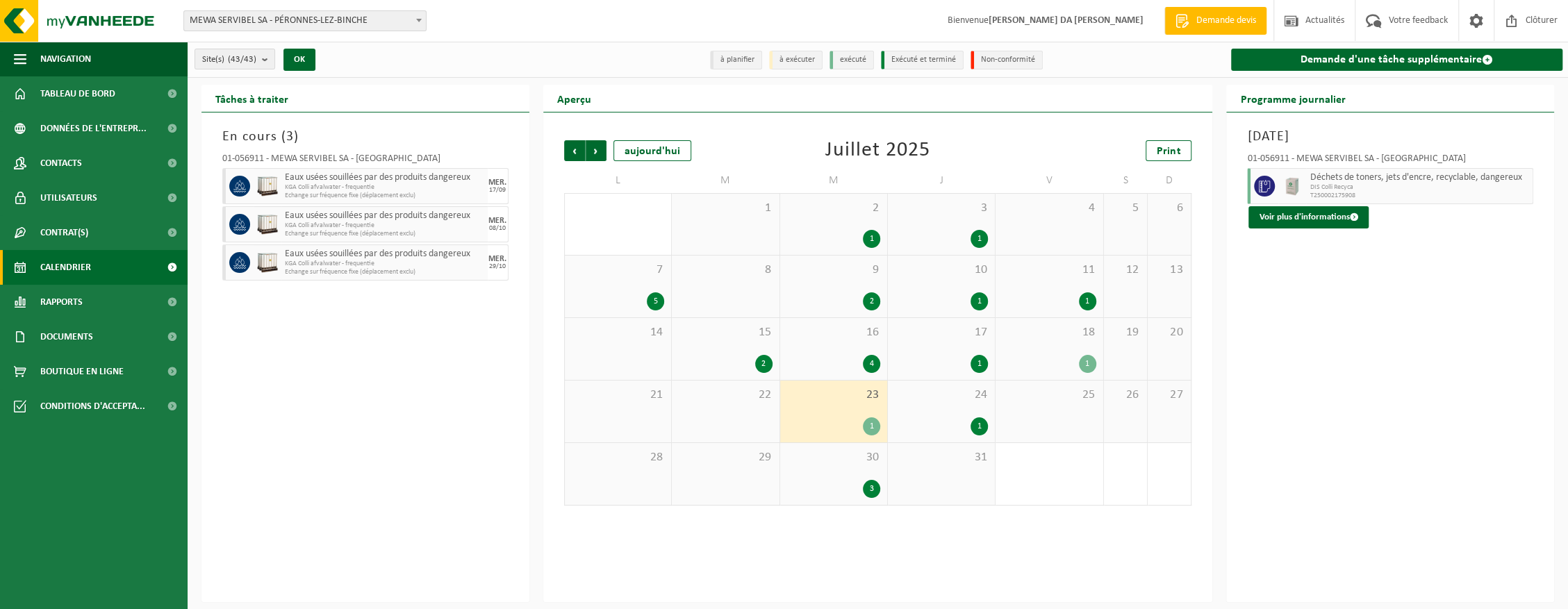
click at [976, 419] on div "1" at bounding box center [979, 427] width 17 height 18
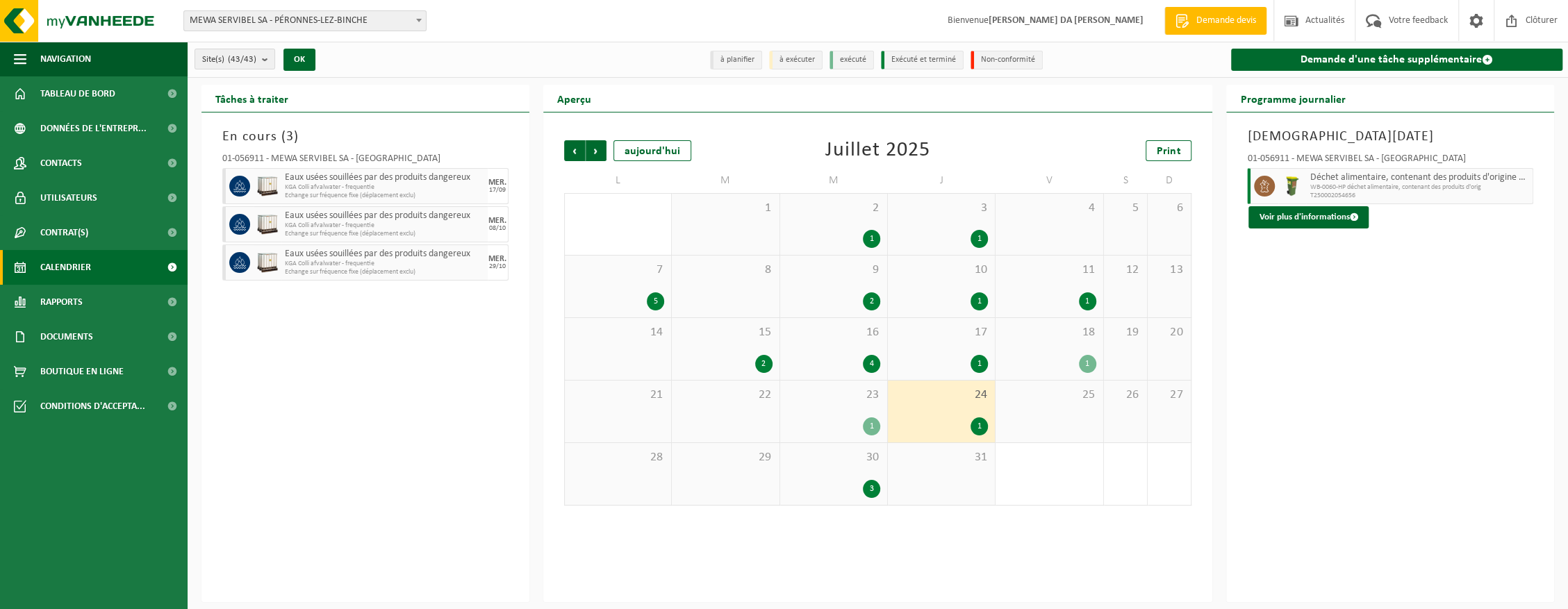
click at [852, 409] on div "23 1" at bounding box center [834, 412] width 107 height 62
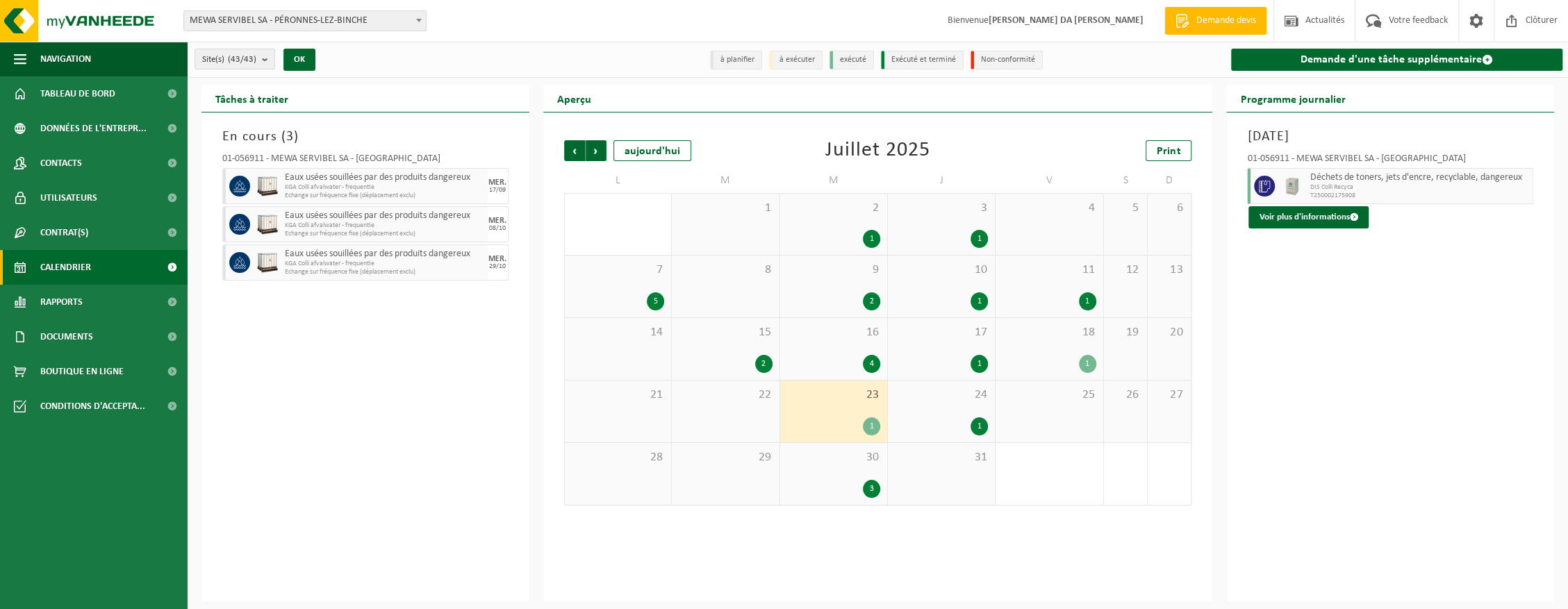
click at [730, 346] on div "15 2" at bounding box center [725, 349] width 107 height 62
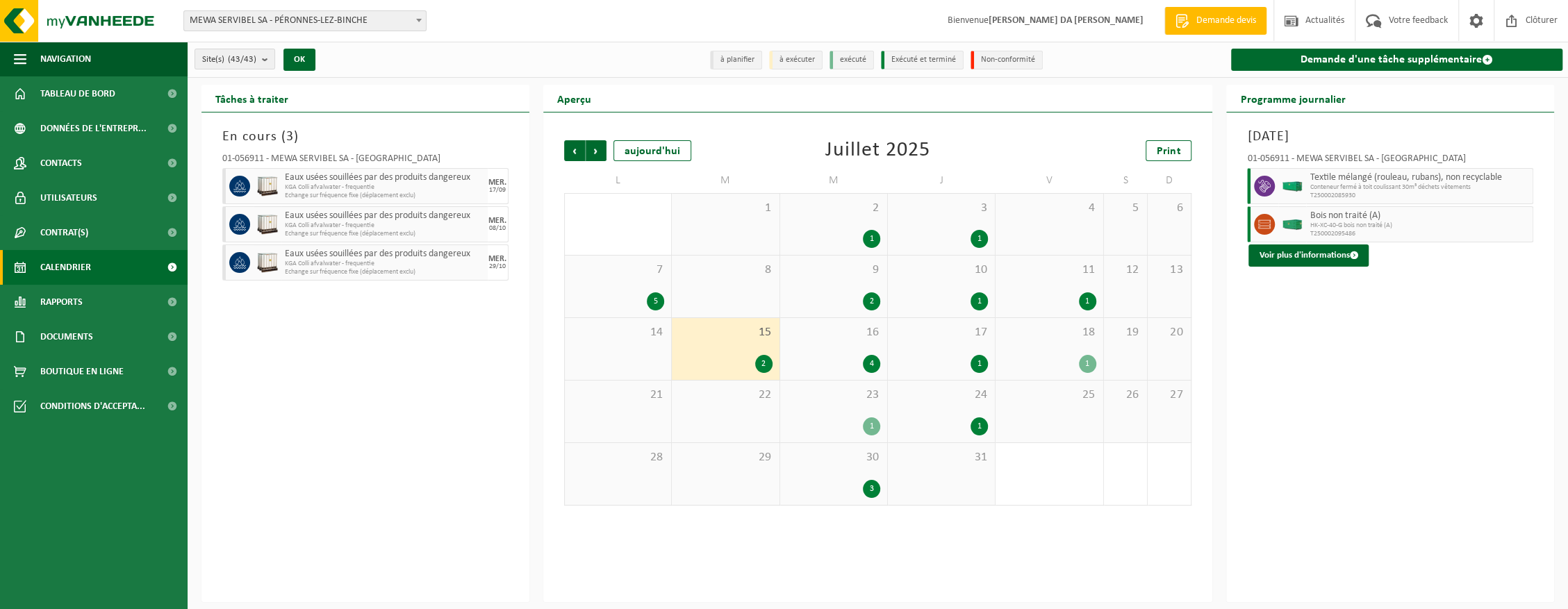
click at [808, 347] on div "16 4" at bounding box center [834, 349] width 107 height 62
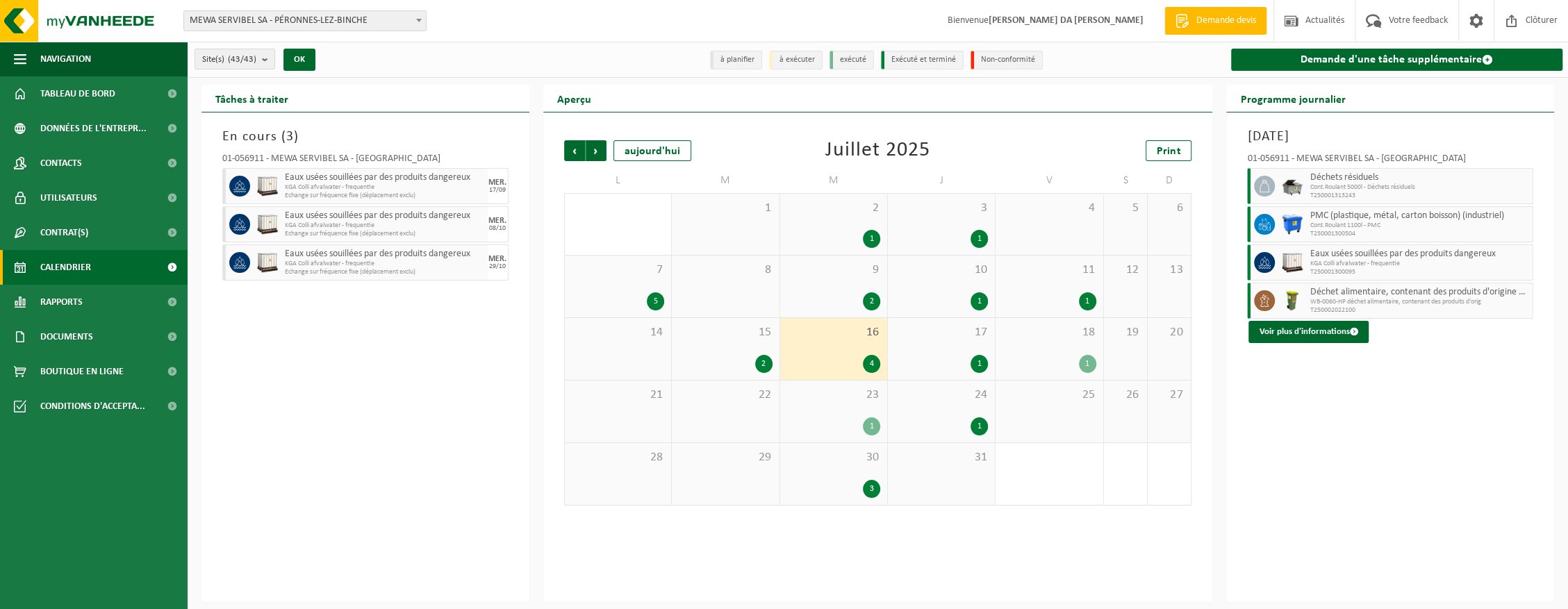
click at [845, 228] on div "2 1" at bounding box center [834, 224] width 107 height 61
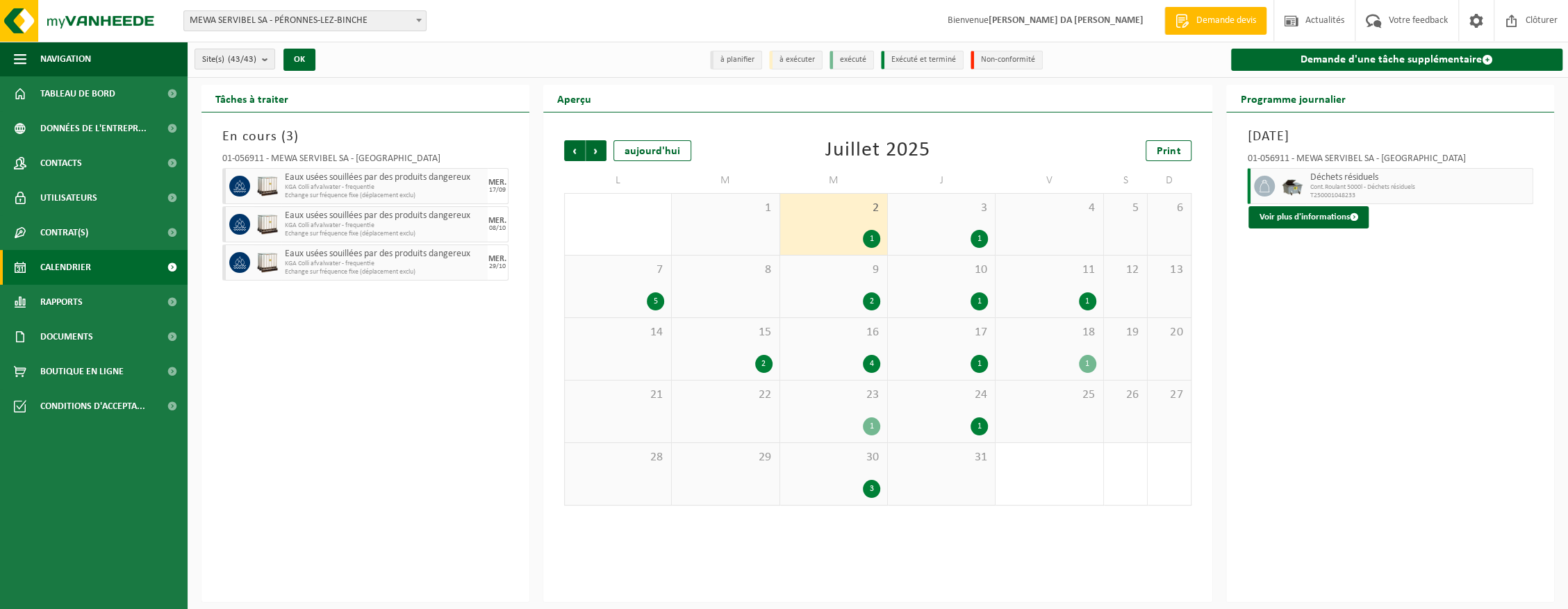
click at [841, 272] on span "9" at bounding box center [834, 270] width 93 height 15
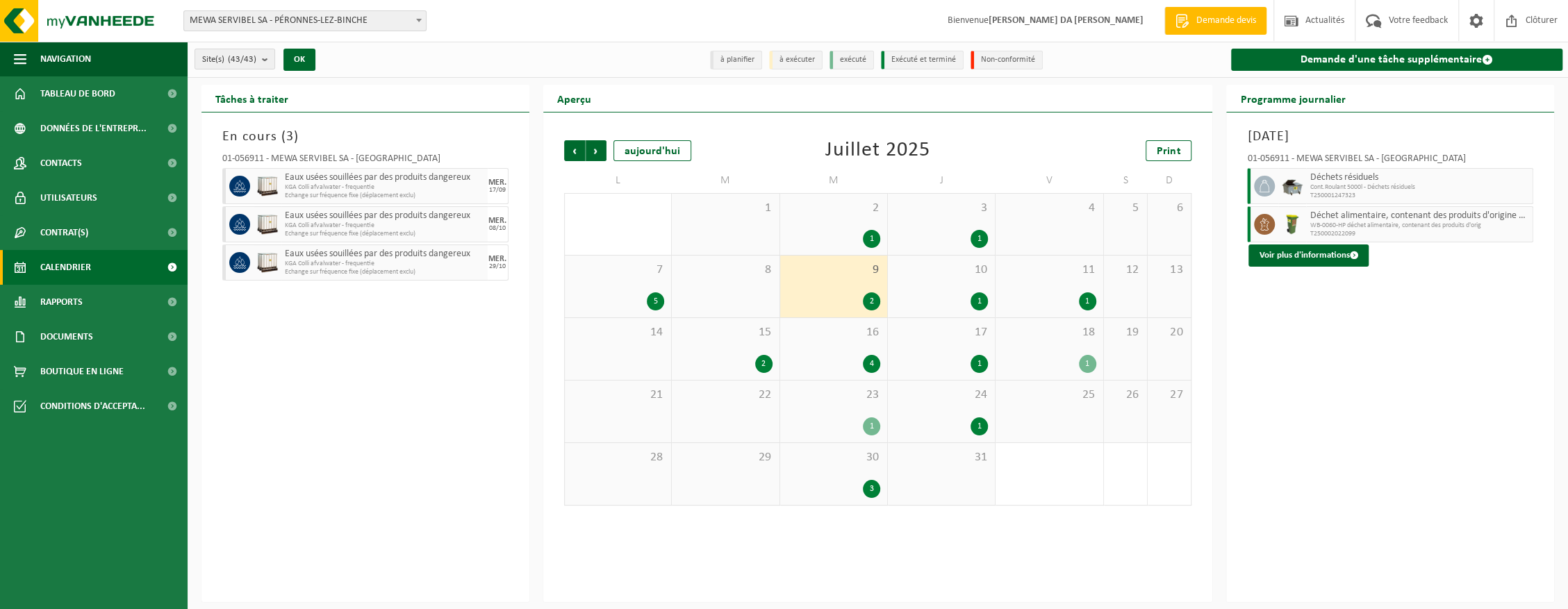
click at [830, 353] on div "16 4" at bounding box center [834, 349] width 107 height 62
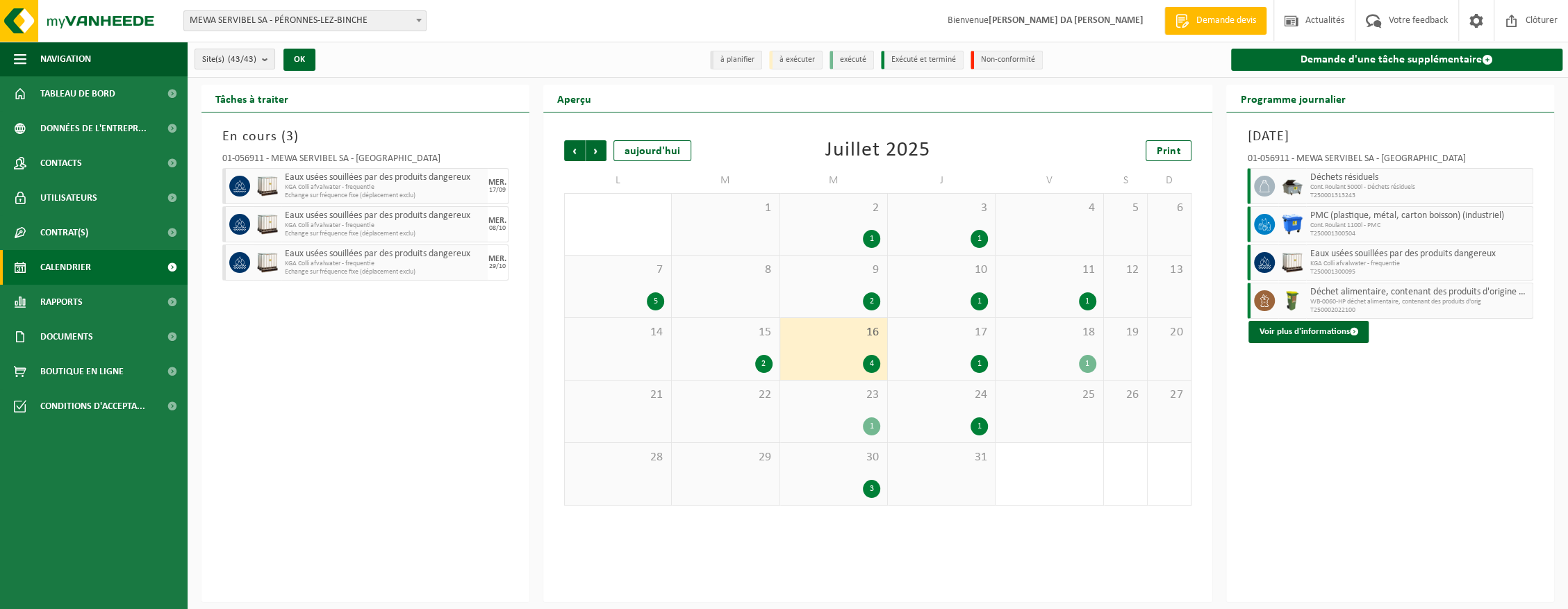
click at [1061, 355] on div "1" at bounding box center [1049, 364] width 93 height 18
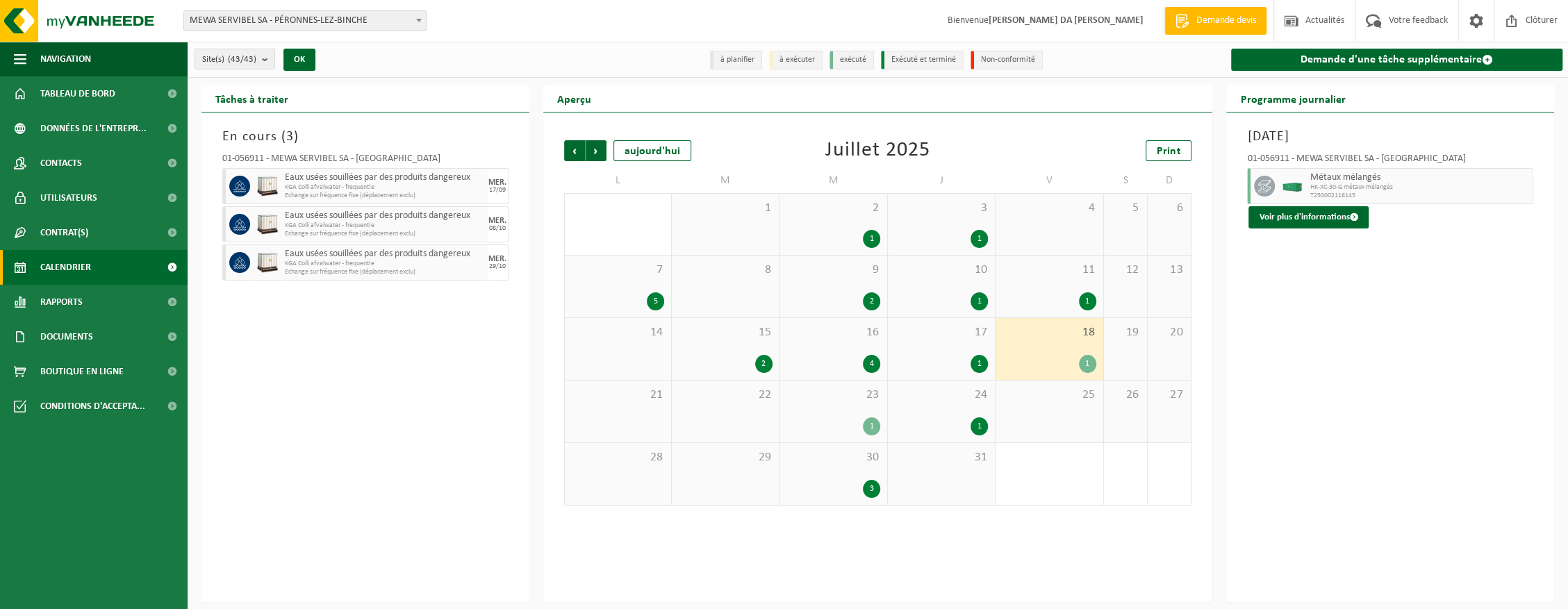
click at [849, 353] on div "16 4" at bounding box center [834, 349] width 107 height 62
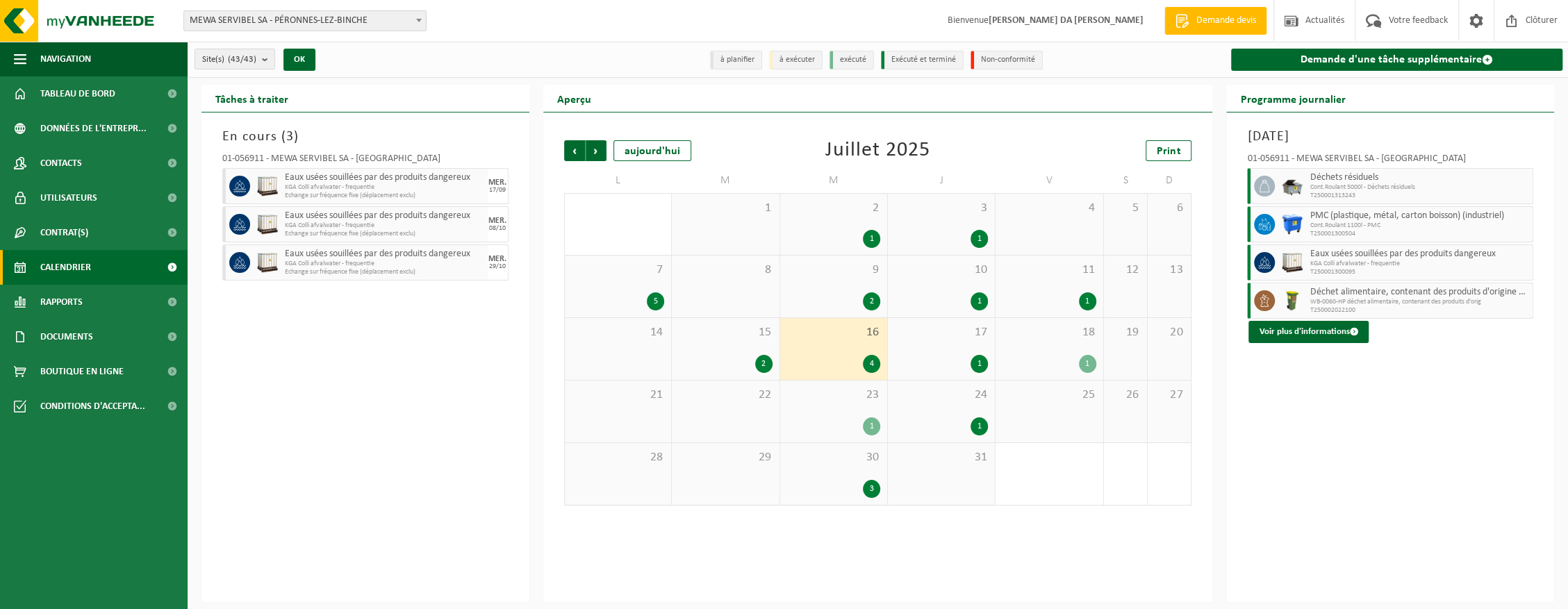
click at [842, 408] on div "23 1" at bounding box center [834, 412] width 107 height 62
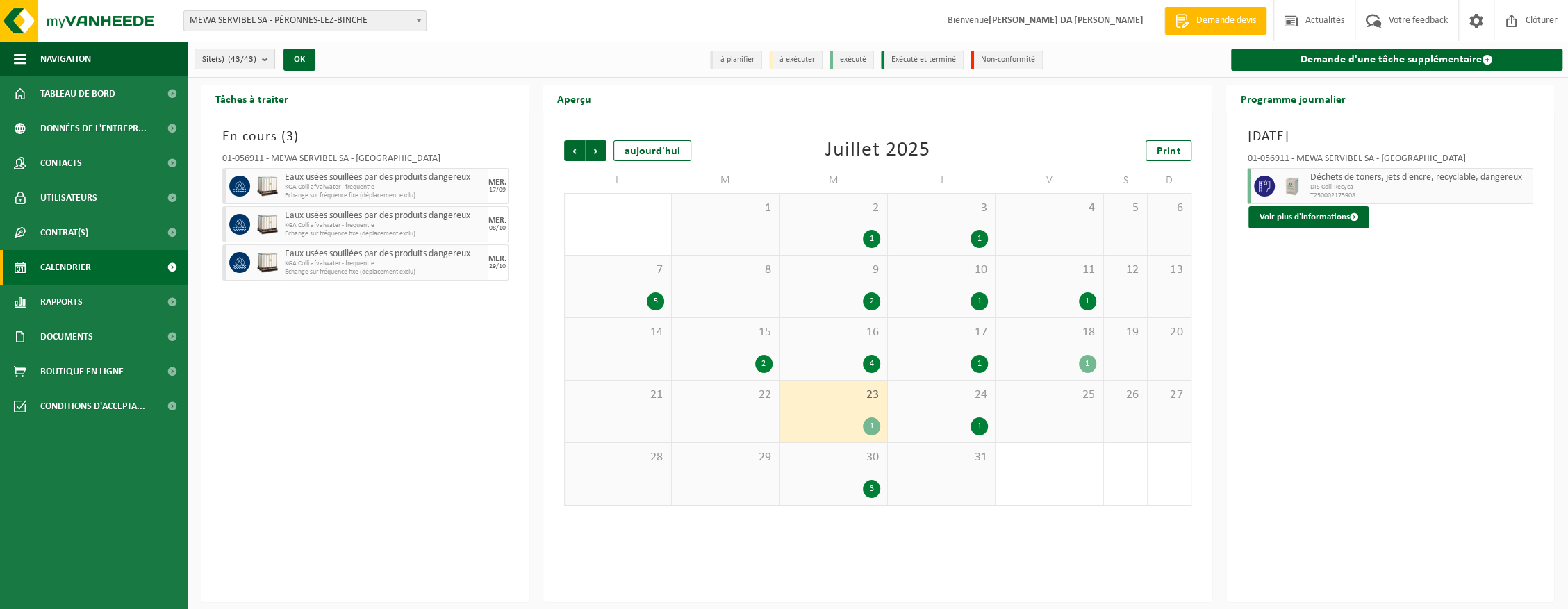
click at [915, 411] on div "24 1" at bounding box center [941, 412] width 107 height 62
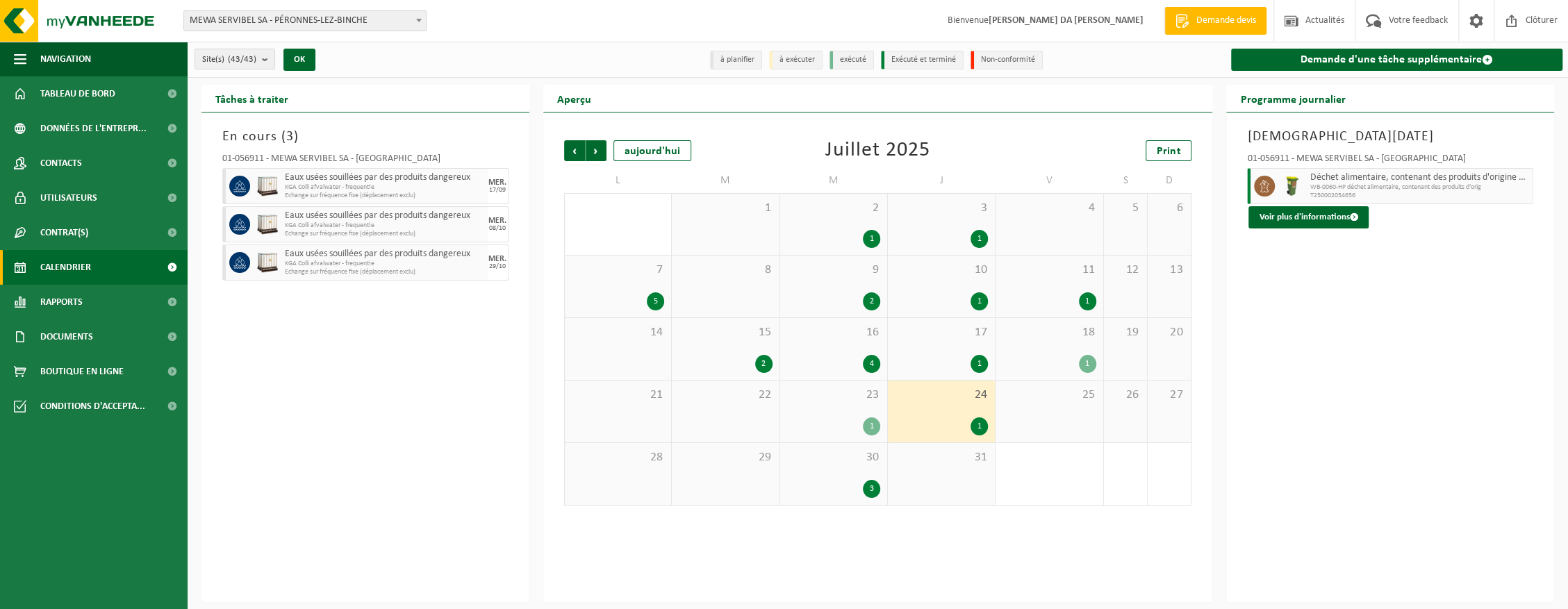
click at [806, 412] on div "23 1" at bounding box center [834, 412] width 107 height 62
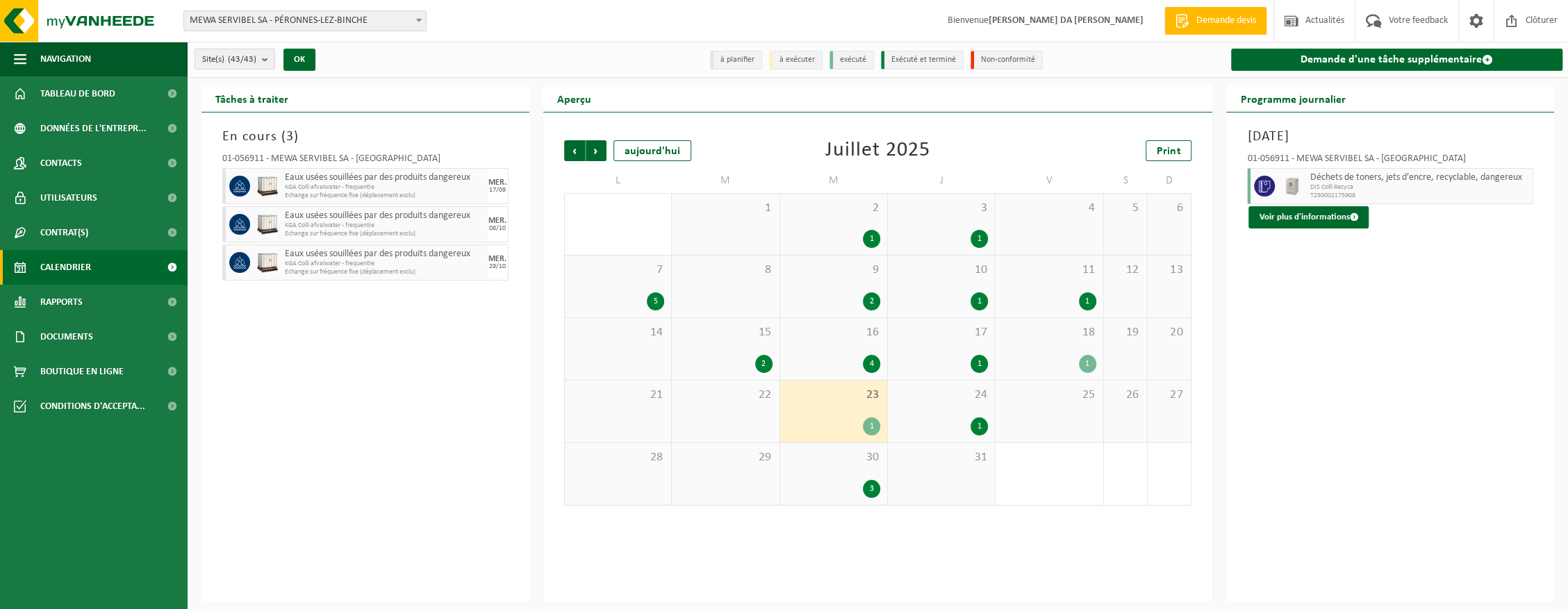
click at [837, 227] on div "2 1" at bounding box center [834, 224] width 107 height 61
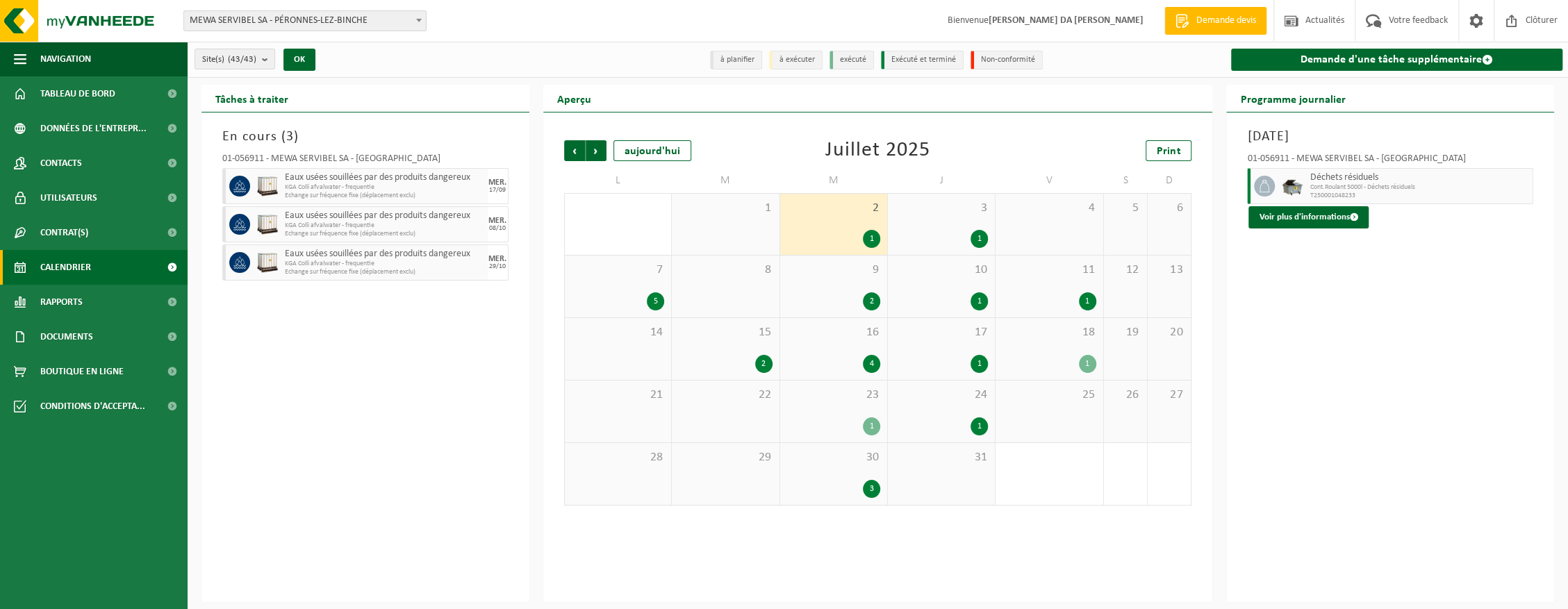
click at [613, 288] on div "7 5" at bounding box center [618, 287] width 106 height 62
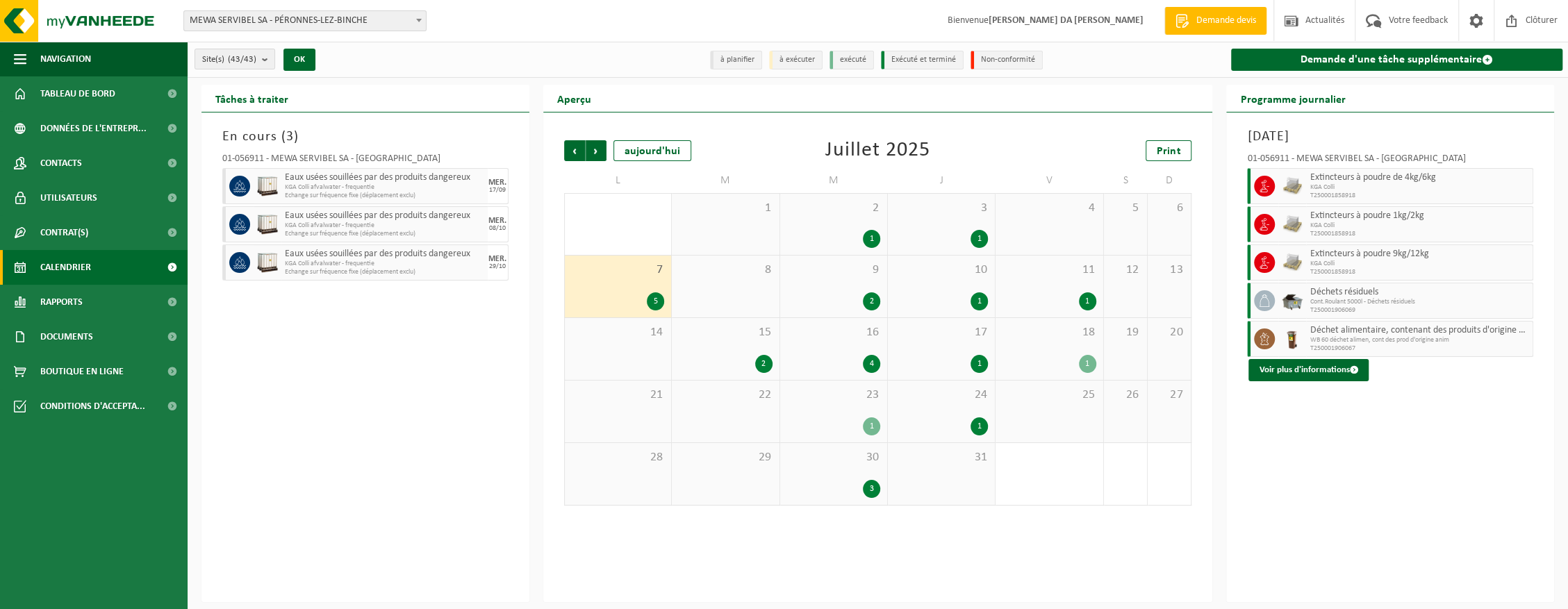
click at [827, 291] on div "9 2" at bounding box center [834, 287] width 107 height 62
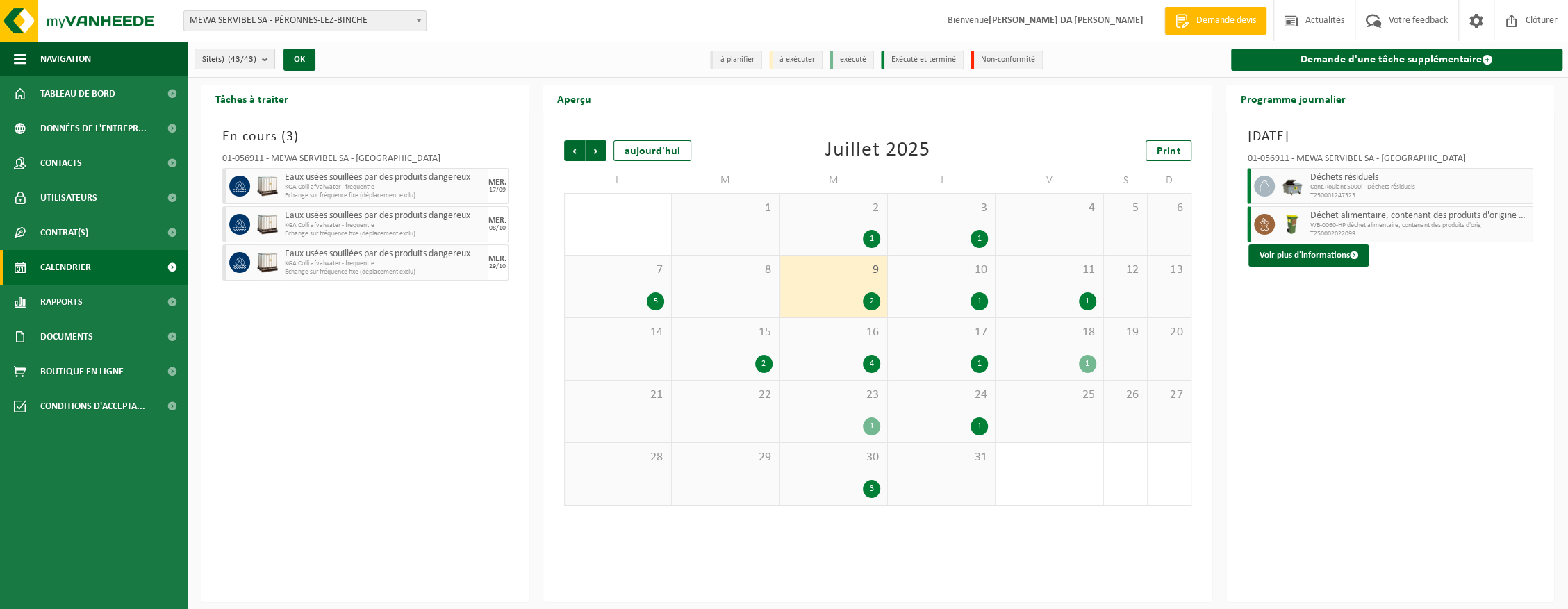
click at [838, 344] on div "16 4" at bounding box center [834, 349] width 107 height 62
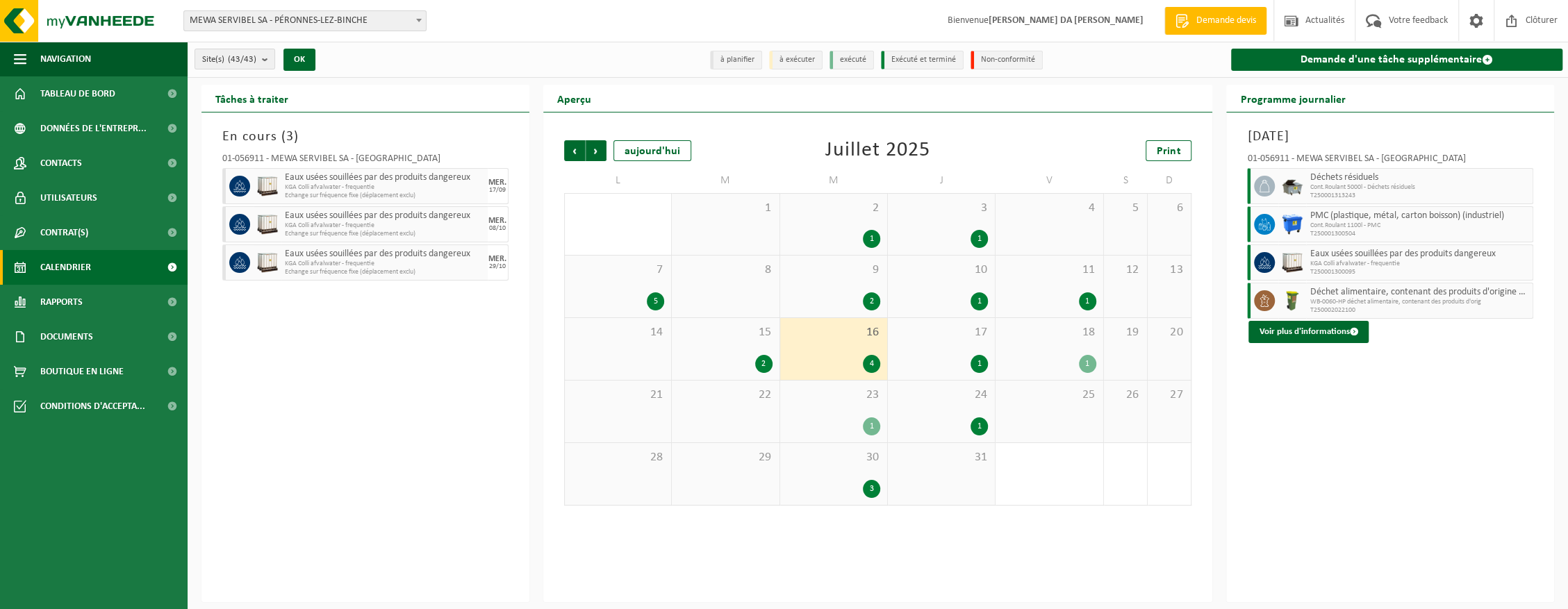
click at [837, 418] on div "1" at bounding box center [834, 427] width 93 height 18
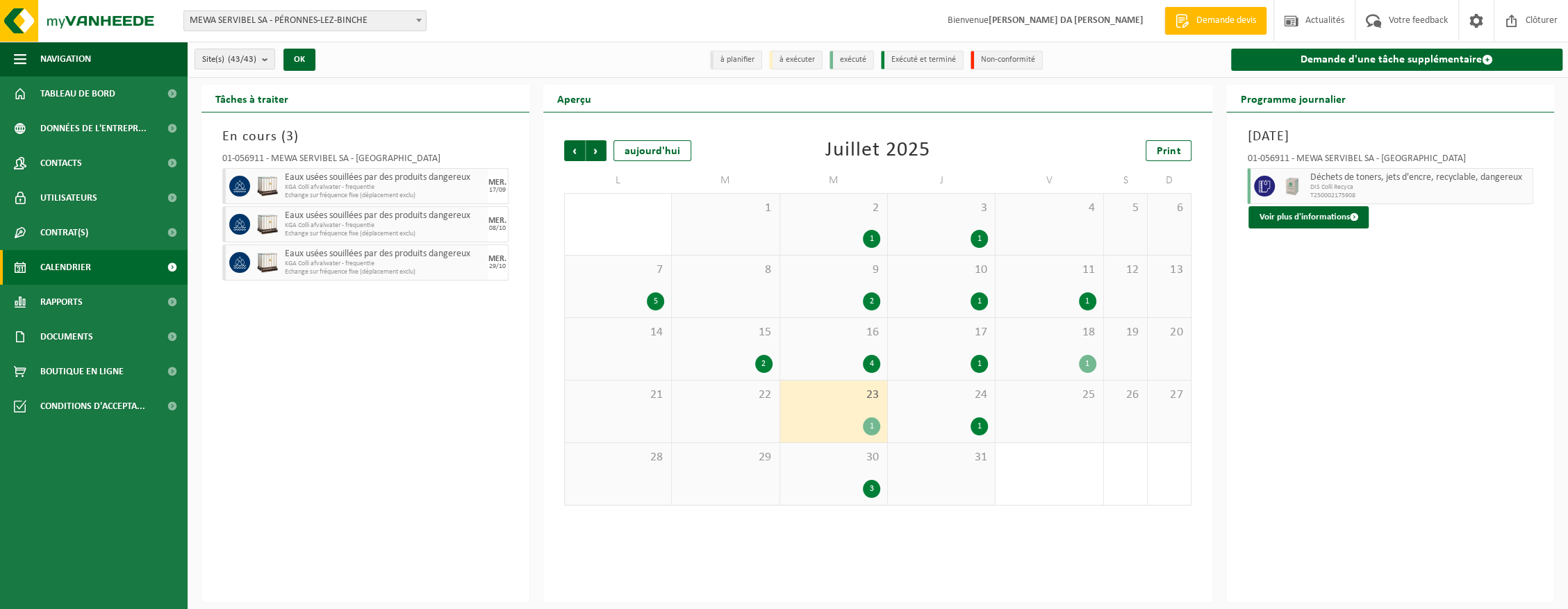
click at [836, 481] on div "3" at bounding box center [834, 489] width 93 height 18
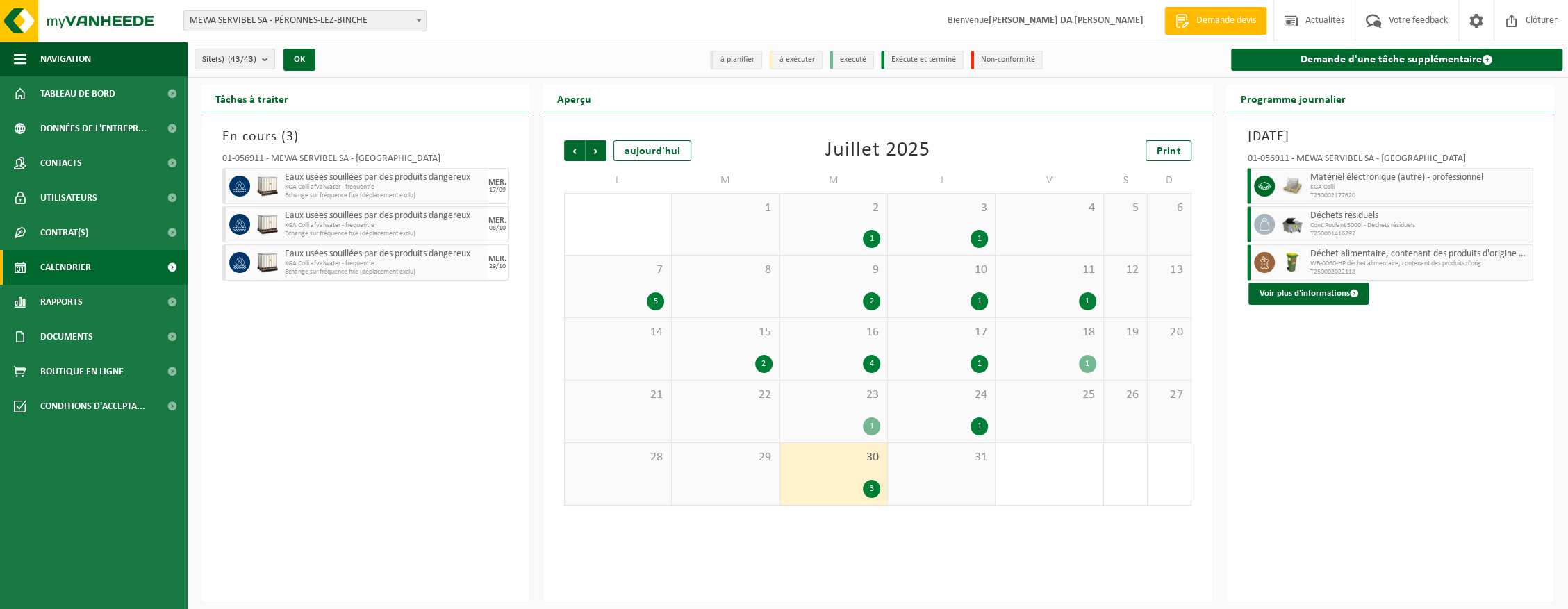
click at [741, 344] on div "15 2" at bounding box center [725, 349] width 107 height 62
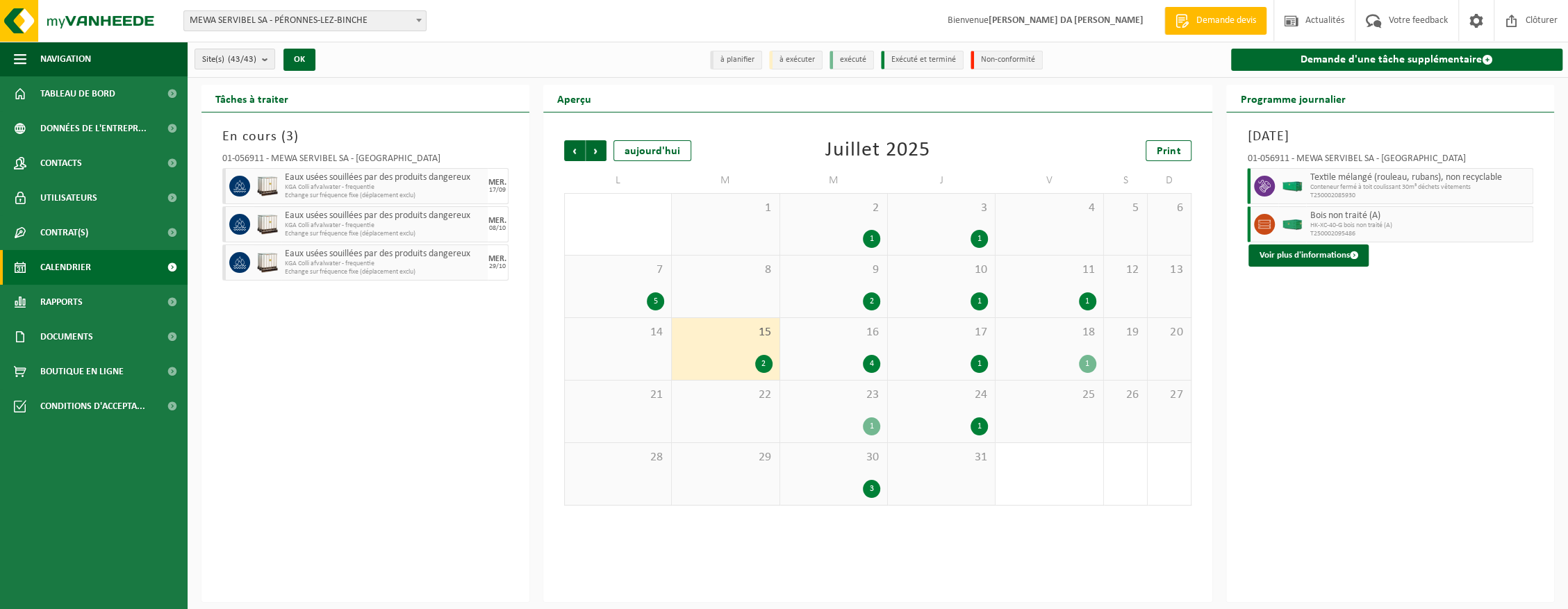
click at [833, 344] on div "16 4" at bounding box center [834, 349] width 107 height 62
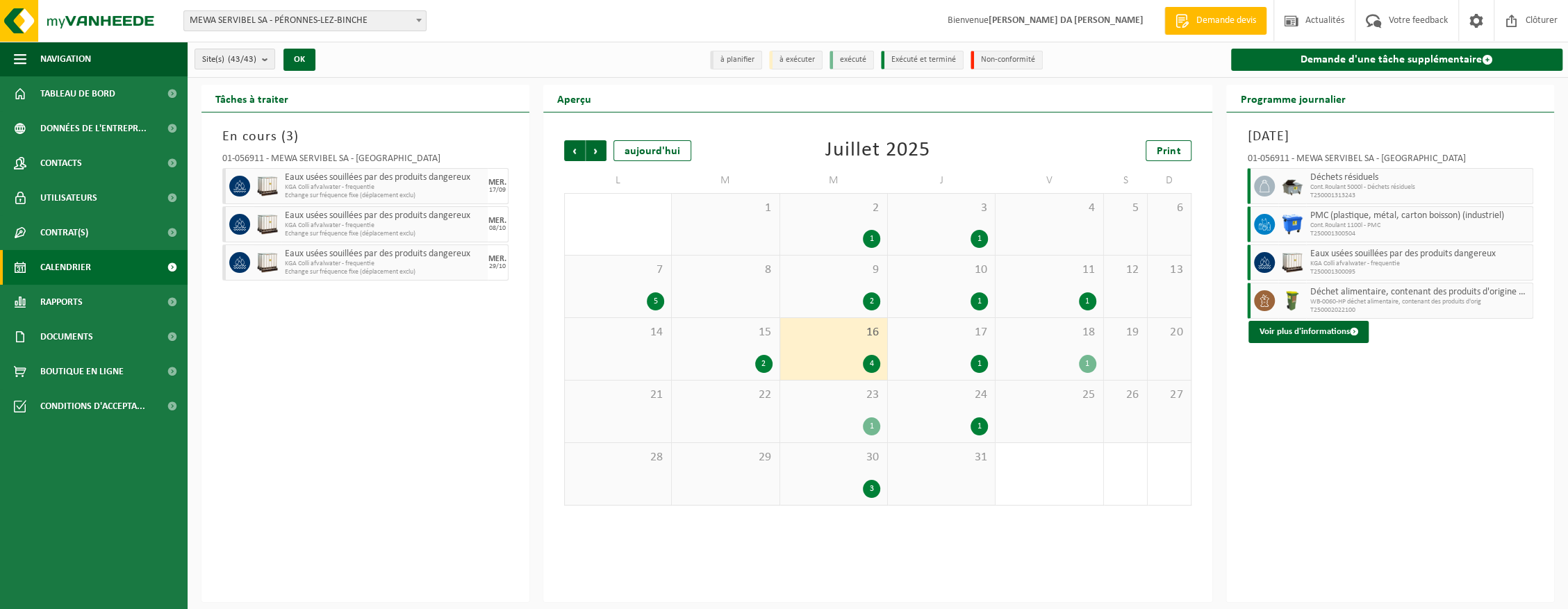
click at [925, 230] on div "3 1" at bounding box center [941, 224] width 107 height 61
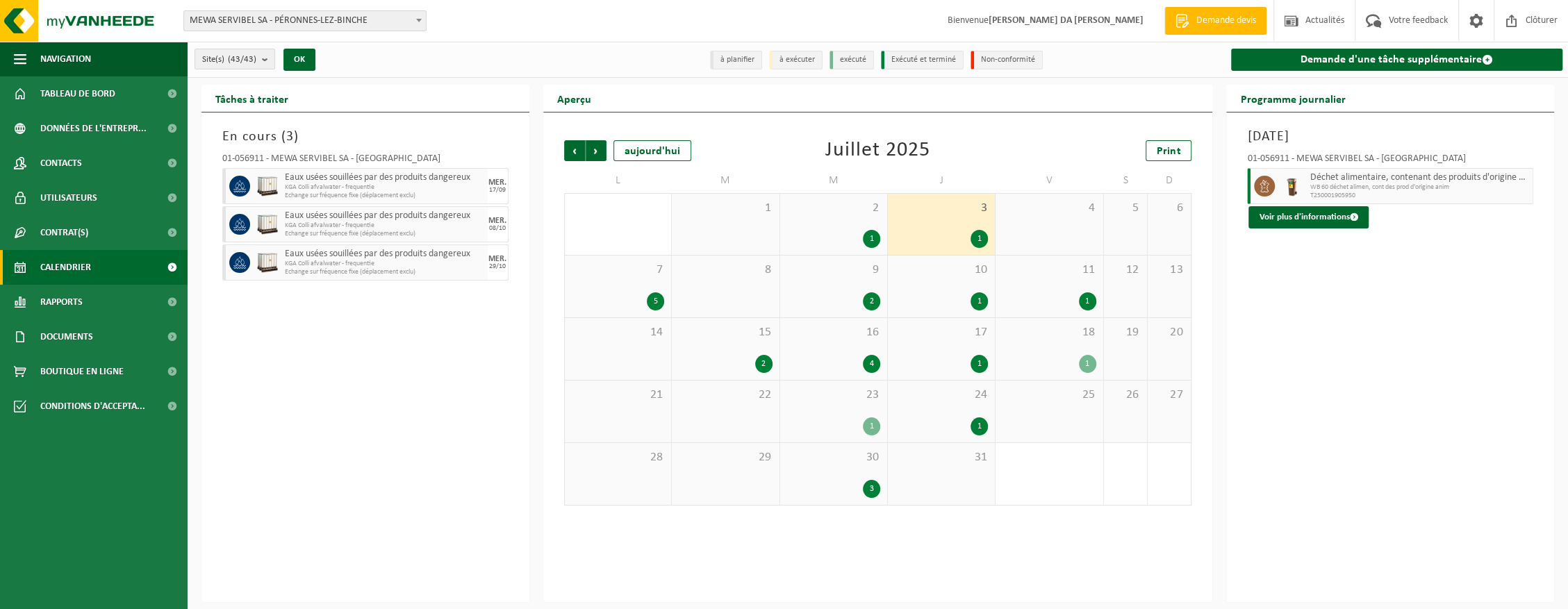
click at [619, 291] on div "7 5" at bounding box center [618, 287] width 106 height 62
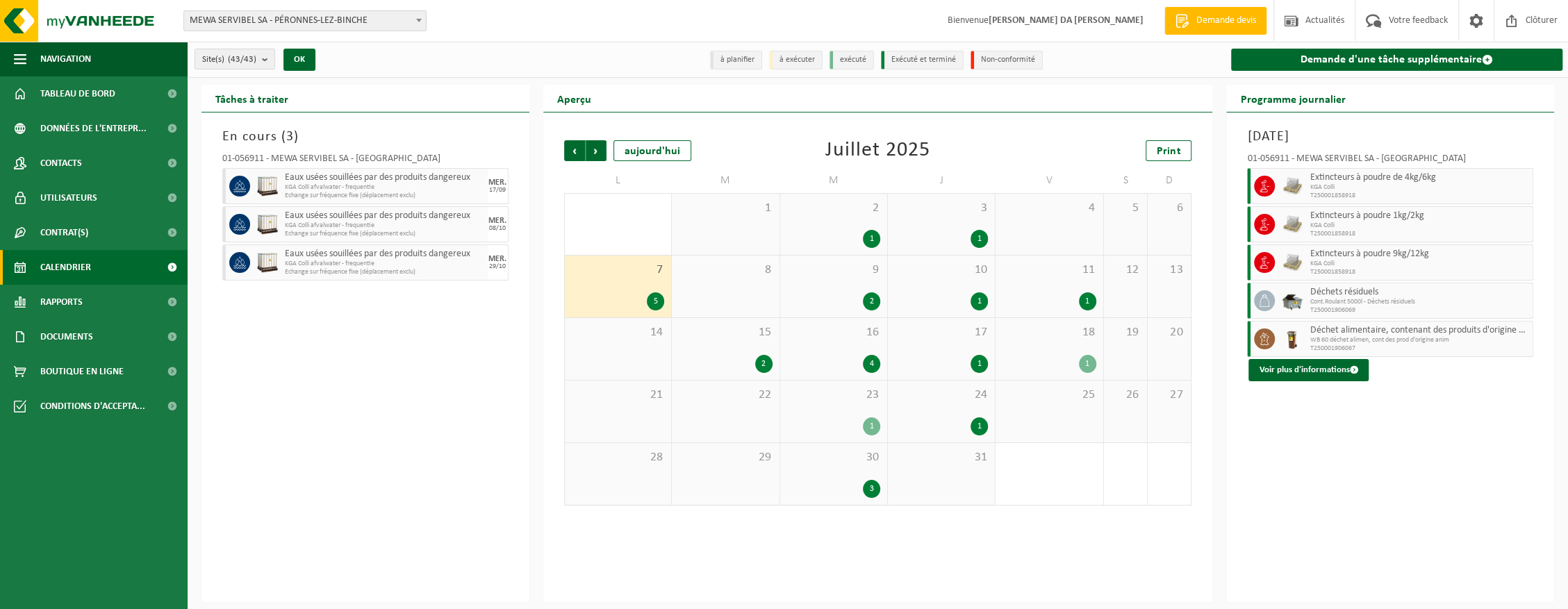
click at [929, 287] on div "10 1" at bounding box center [941, 287] width 107 height 62
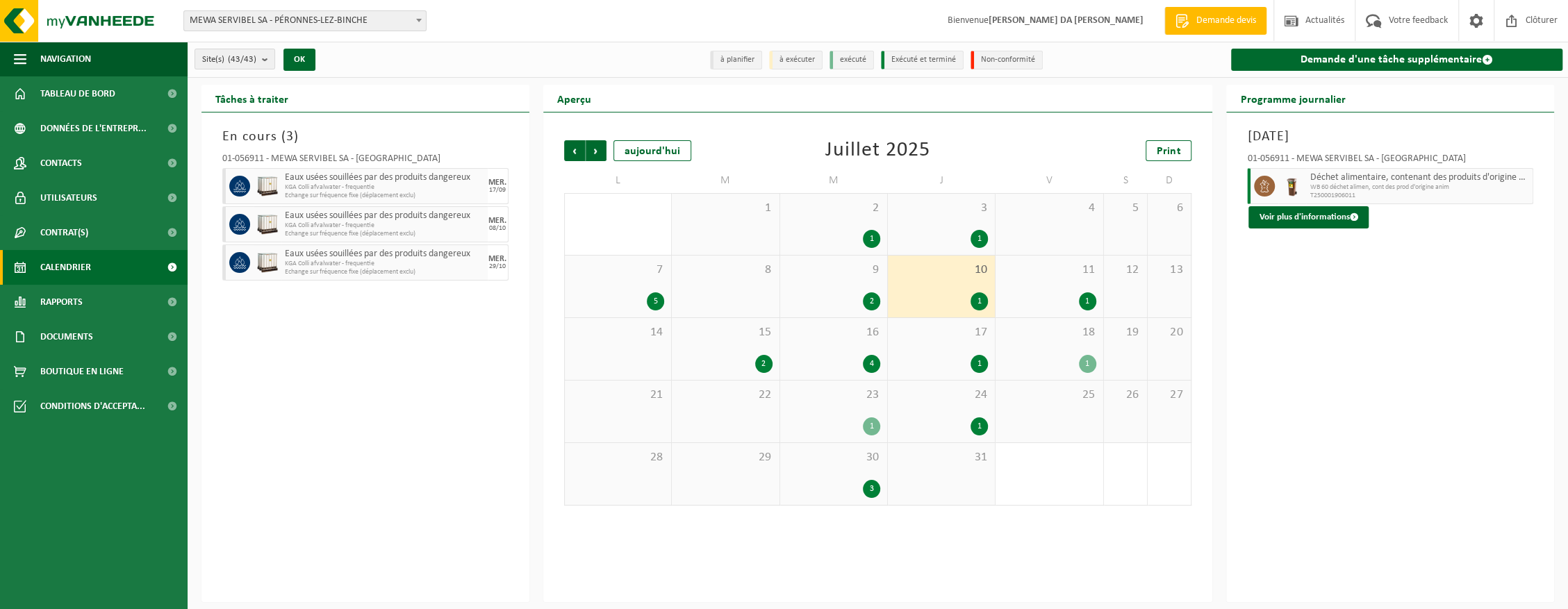
click at [839, 290] on div "9 2" at bounding box center [834, 287] width 107 height 62
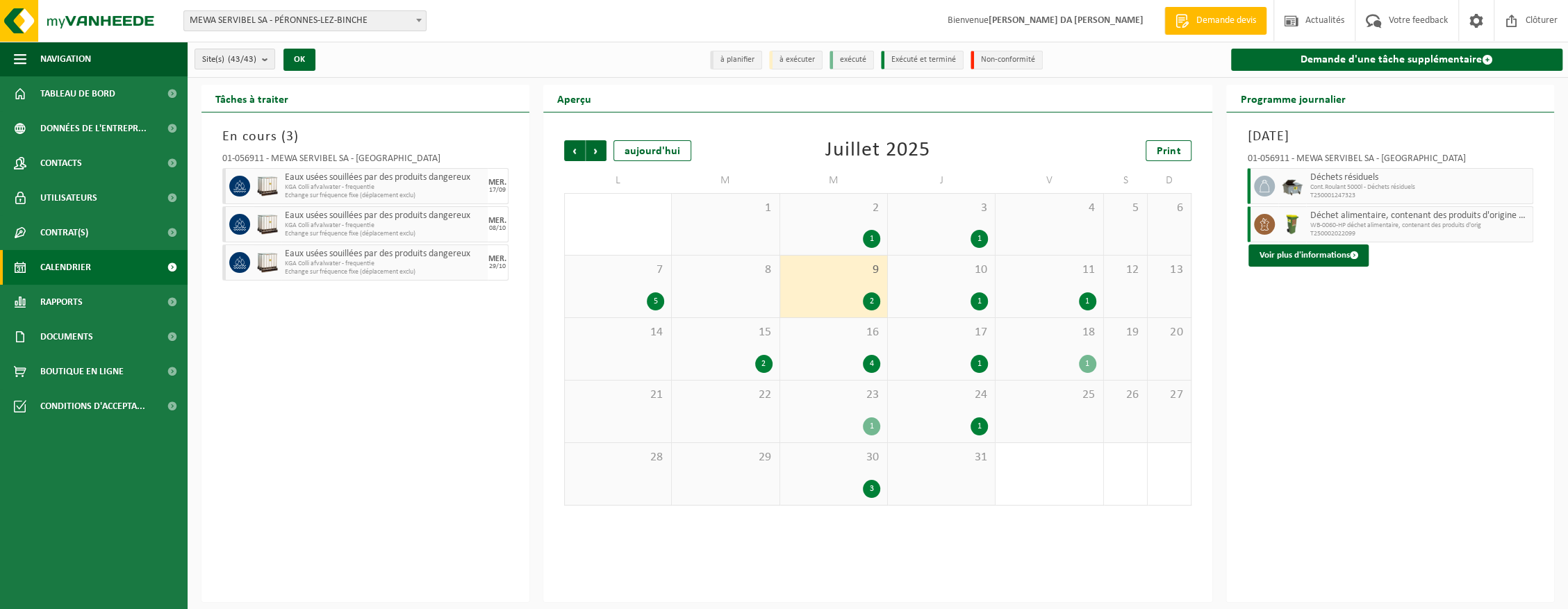
click at [941, 285] on div "10 1" at bounding box center [941, 287] width 107 height 62
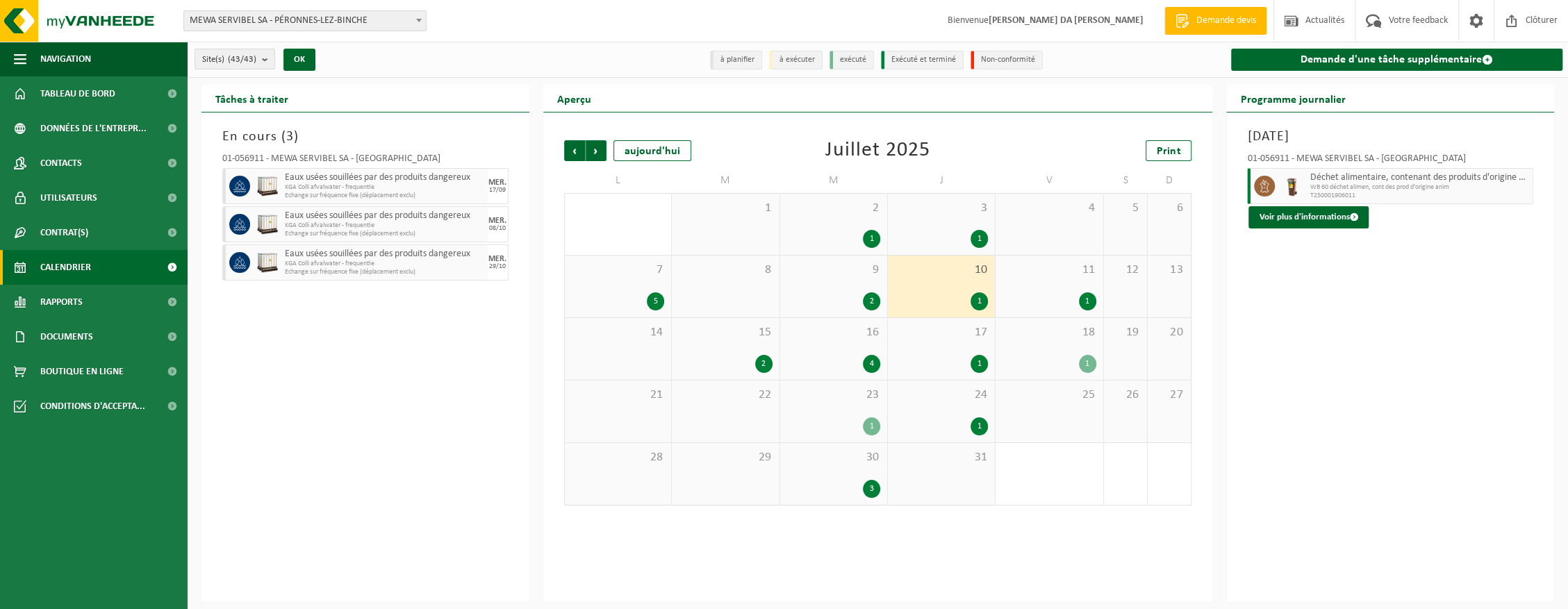
click at [837, 285] on div "9 2" at bounding box center [834, 287] width 107 height 62
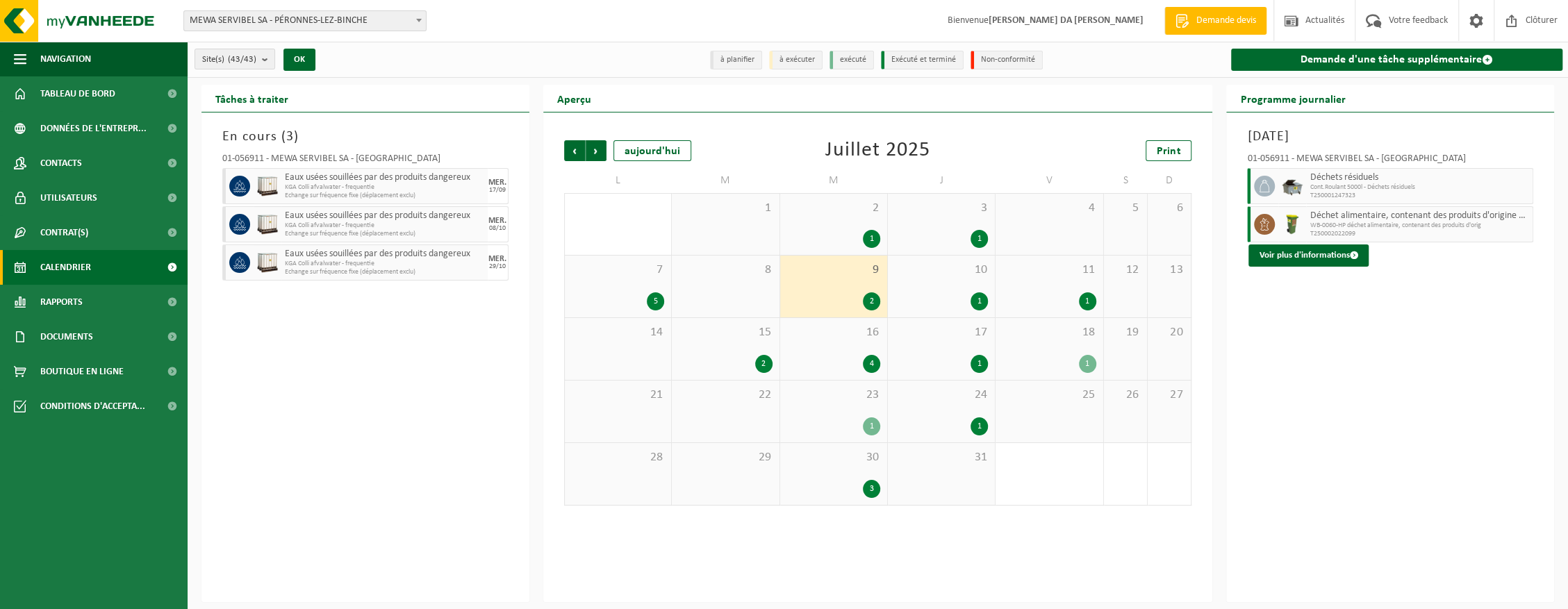
click at [950, 347] on div "17 1" at bounding box center [941, 349] width 107 height 62
